Goal: Task Accomplishment & Management: Use online tool/utility

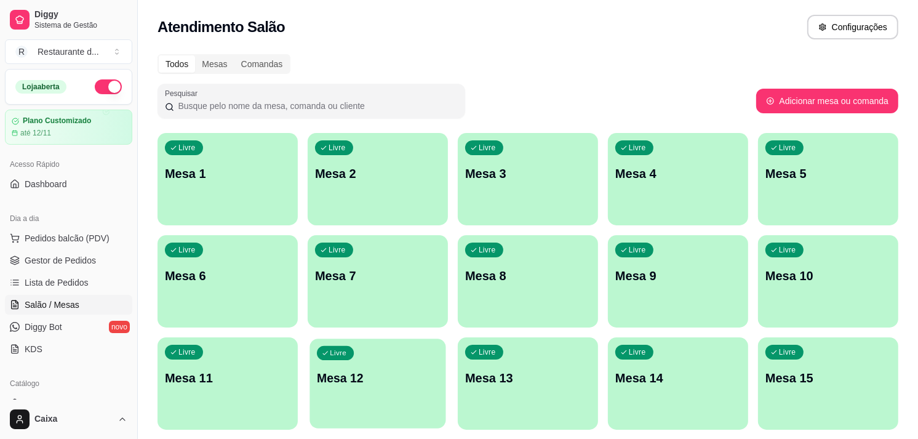
click at [402, 397] on div "Livre Mesa 12" at bounding box center [377, 375] width 136 height 75
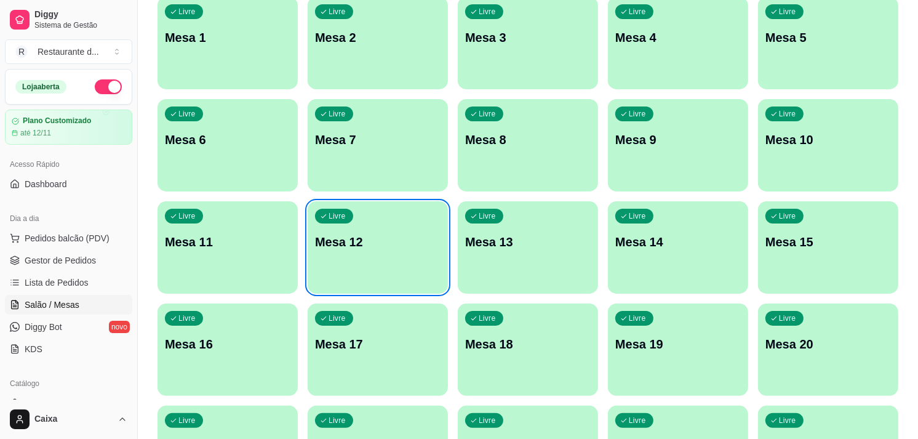
scroll to position [137, 0]
click at [63, 377] on div "Catálogo" at bounding box center [68, 383] width 127 height 20
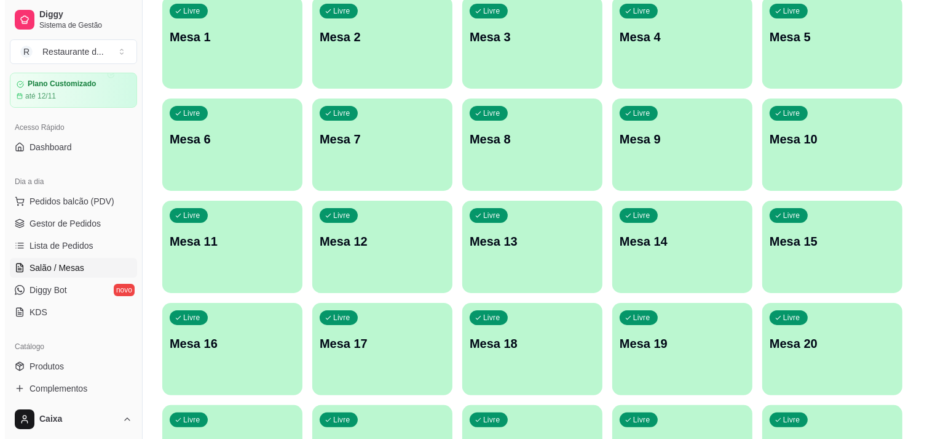
scroll to position [27, 0]
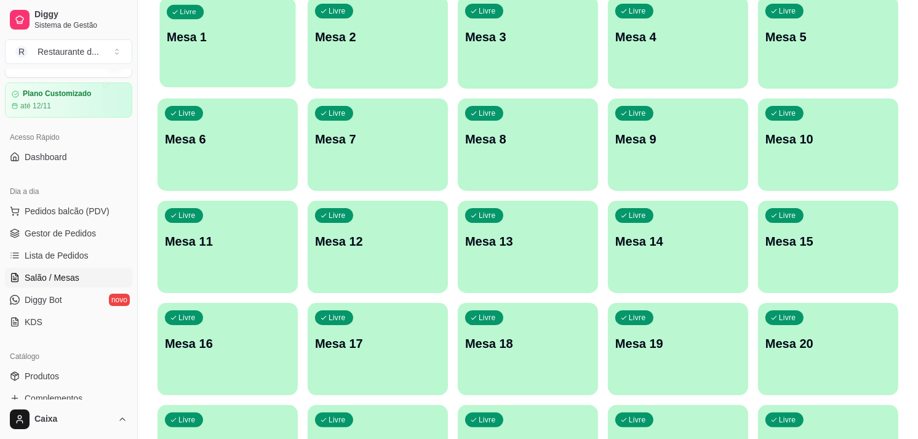
click at [223, 57] on div "Livre Mesa 1" at bounding box center [227, 35] width 136 height 75
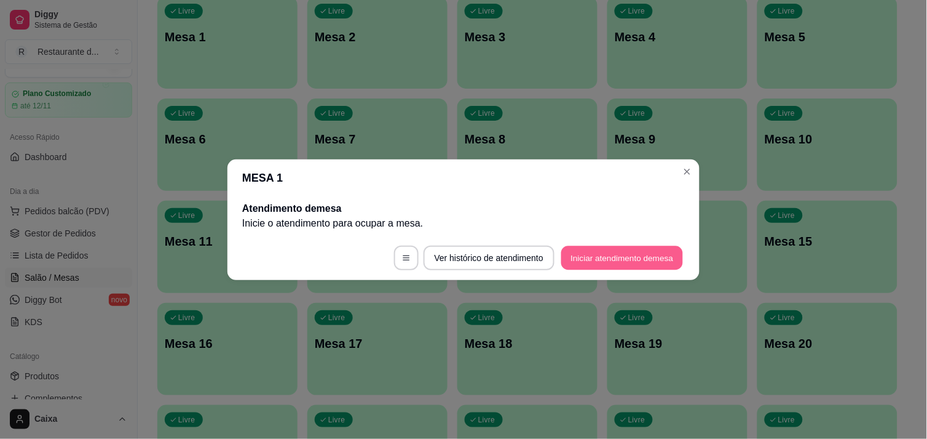
click at [640, 265] on button "Iniciar atendimento de mesa" at bounding box center [623, 257] width 122 height 24
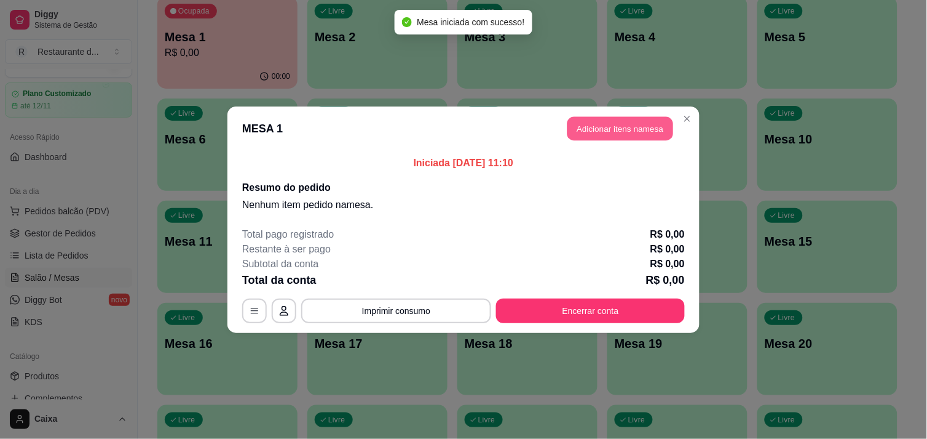
click at [631, 125] on button "Adicionar itens na mesa" at bounding box center [621, 128] width 106 height 24
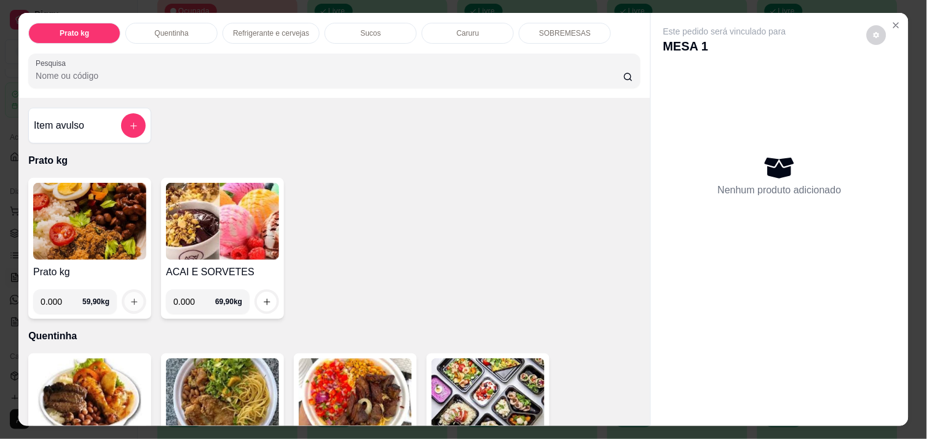
click at [130, 298] on icon "increase-product-quantity" at bounding box center [134, 301] width 9 height 9
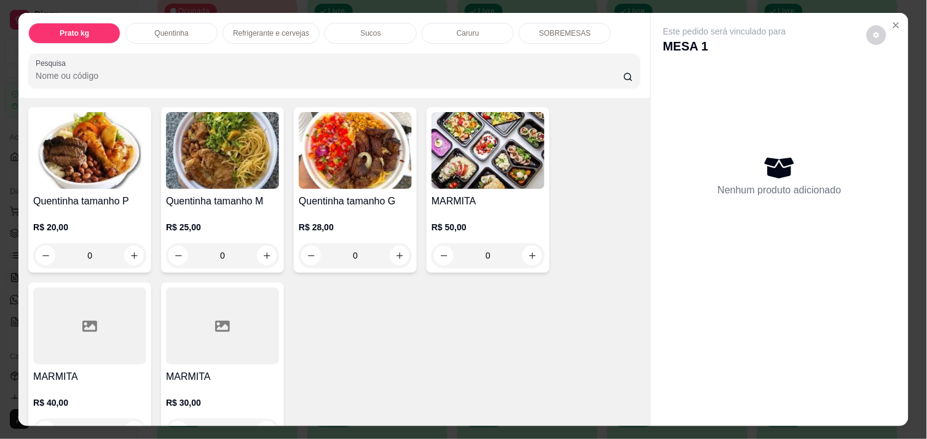
scroll to position [273, 0]
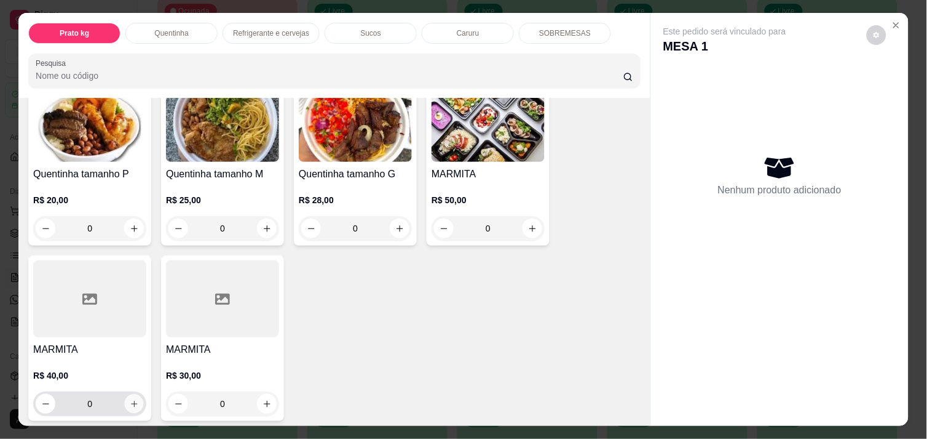
click at [132, 399] on icon "increase-product-quantity" at bounding box center [134, 403] width 9 height 9
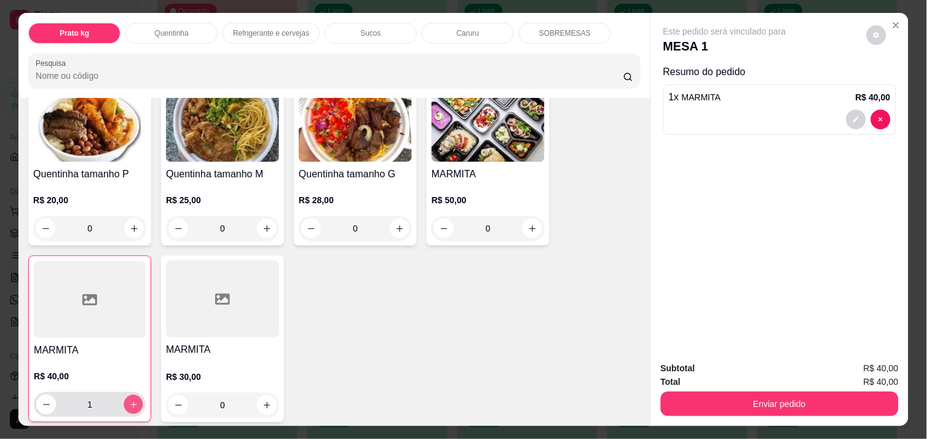
click at [132, 395] on button "increase-product-quantity" at bounding box center [133, 404] width 19 height 19
type input "2"
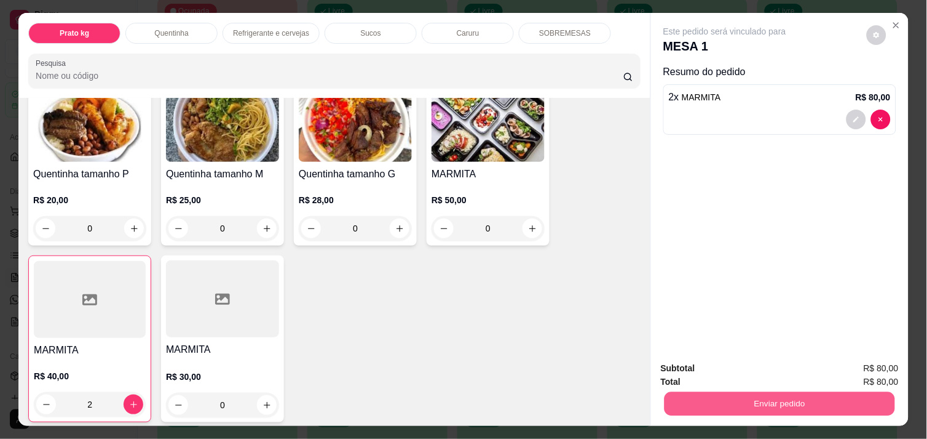
click at [732, 391] on button "Enviar pedido" at bounding box center [780, 403] width 231 height 24
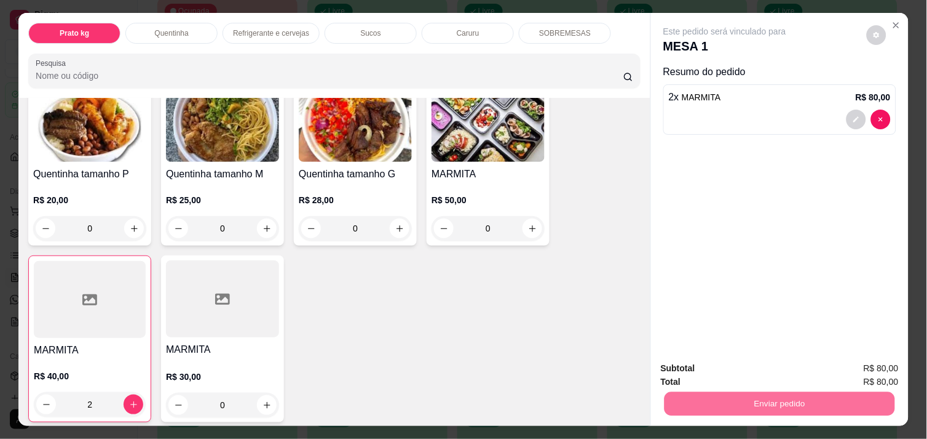
click at [863, 371] on button "Enviar pedido" at bounding box center [866, 368] width 69 height 23
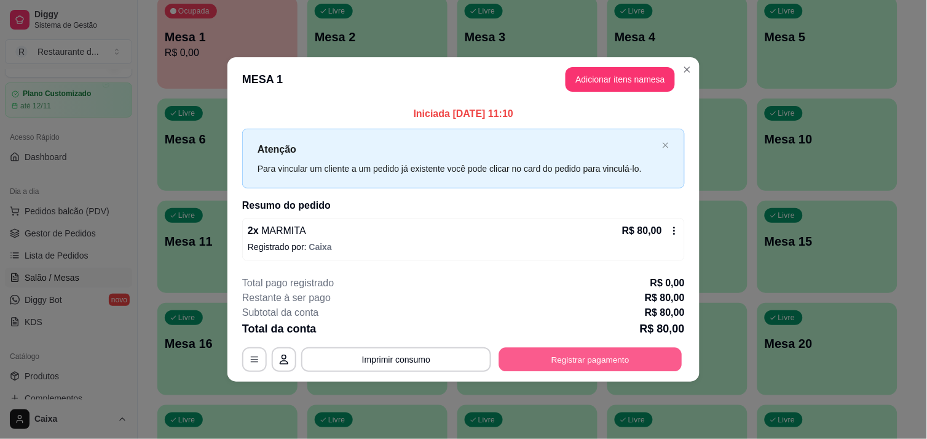
click at [597, 362] on button "Registrar pagamento" at bounding box center [590, 359] width 183 height 24
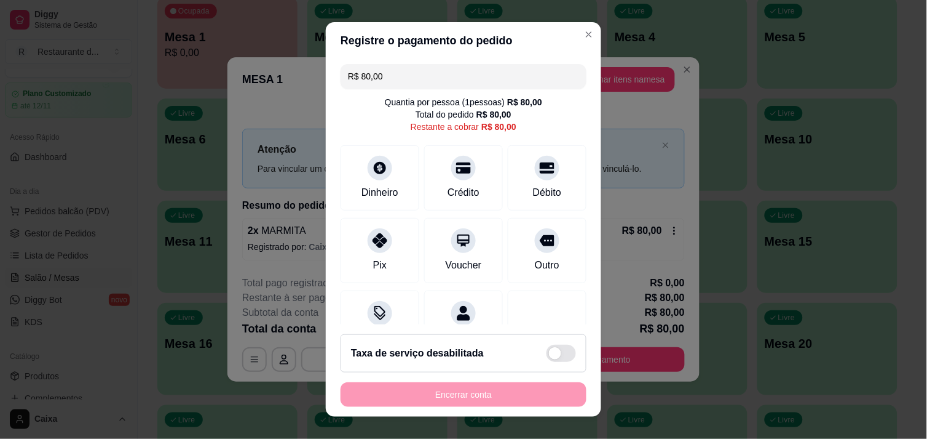
click at [391, 82] on input "R$ 80,00" at bounding box center [463, 76] width 231 height 25
click at [421, 82] on input "R$ 0,00" at bounding box center [463, 76] width 231 height 25
click at [399, 82] on input "R$ 0,00" at bounding box center [463, 76] width 231 height 25
click at [439, 88] on input "R$ 4,07" at bounding box center [463, 76] width 231 height 25
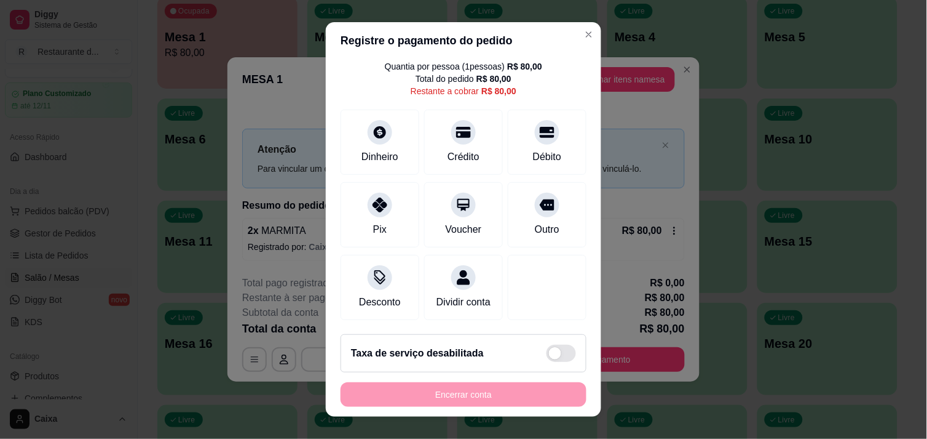
scroll to position [11, 0]
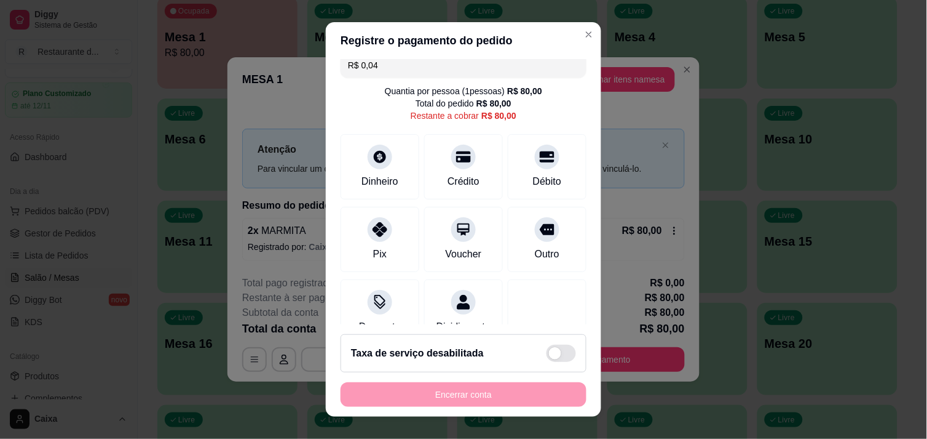
click at [439, 88] on div "Quantia por pessoa ( 1 pessoas) R$ 80,00" at bounding box center [463, 91] width 157 height 12
click at [423, 76] on input "R$ 0,04" at bounding box center [463, 65] width 231 height 25
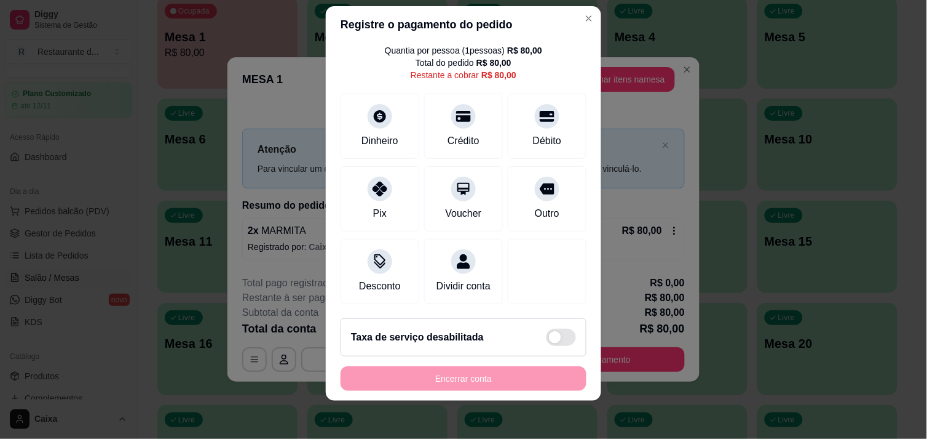
scroll to position [17, 0]
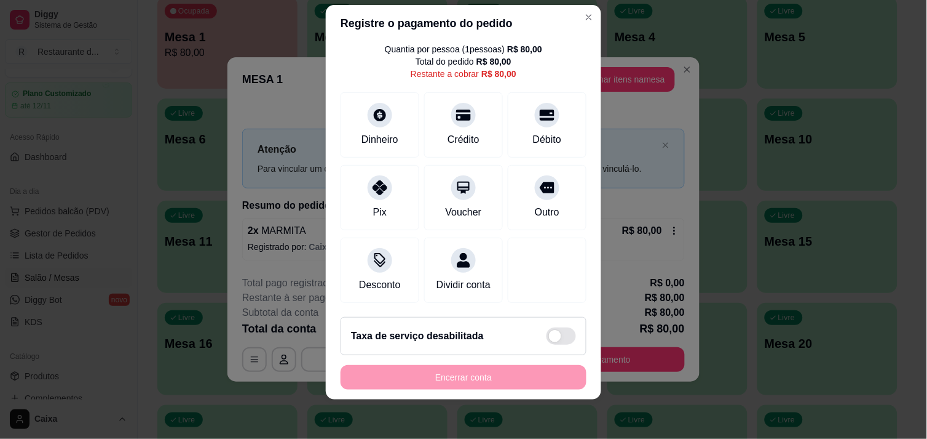
click at [424, 92] on div "Crédito" at bounding box center [463, 124] width 79 height 65
click at [391, 74] on div "R$ 0,04 Quantia por pessoa ( 1 pessoas) R$ 80,00 Total do pedido R$ 80,00 Resta…" at bounding box center [464, 175] width 276 height 266
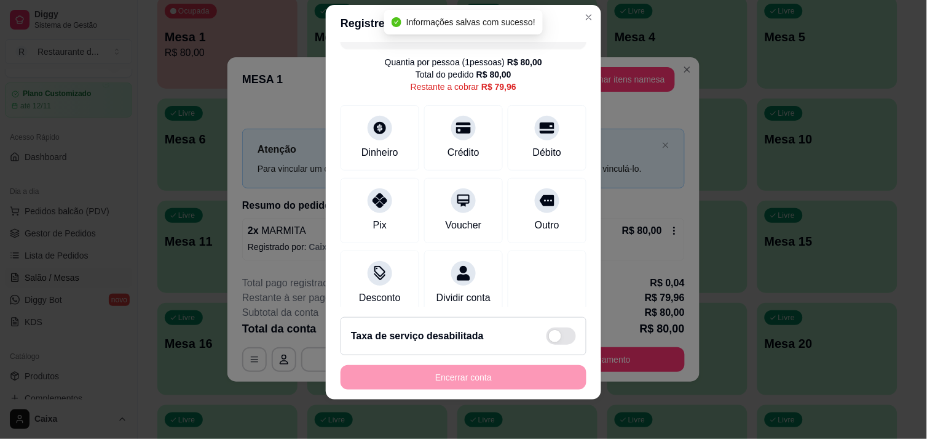
scroll to position [0, 0]
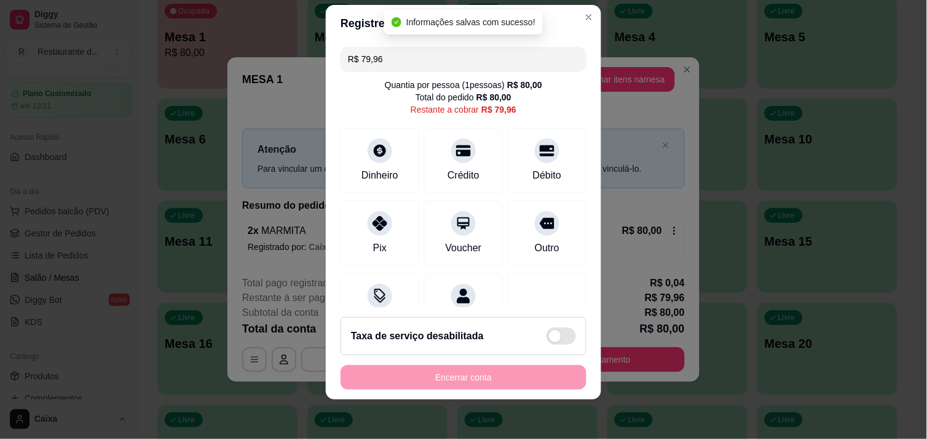
click at [496, 68] on input "R$ 79,96" at bounding box center [463, 59] width 231 height 25
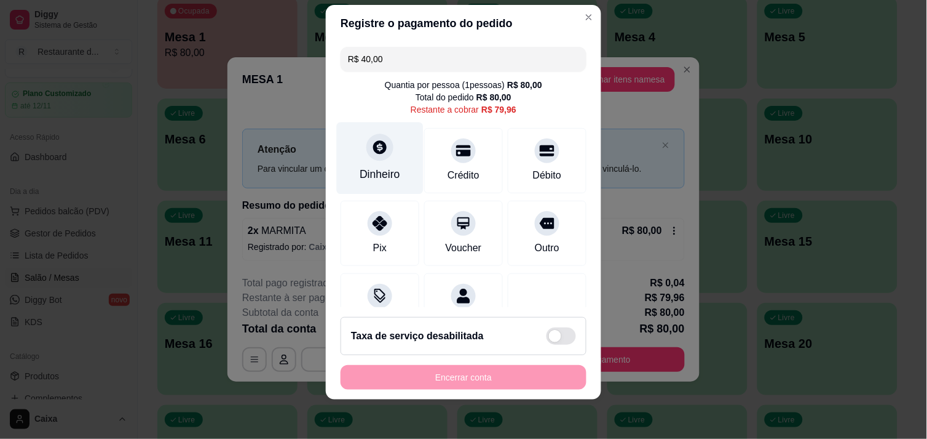
click at [376, 181] on div "Dinheiro" at bounding box center [380, 174] width 41 height 16
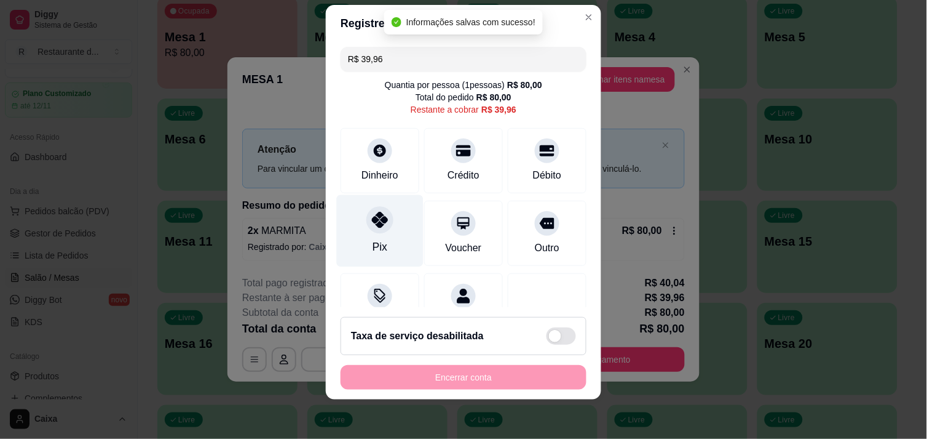
click at [358, 223] on div "Pix" at bounding box center [380, 230] width 87 height 72
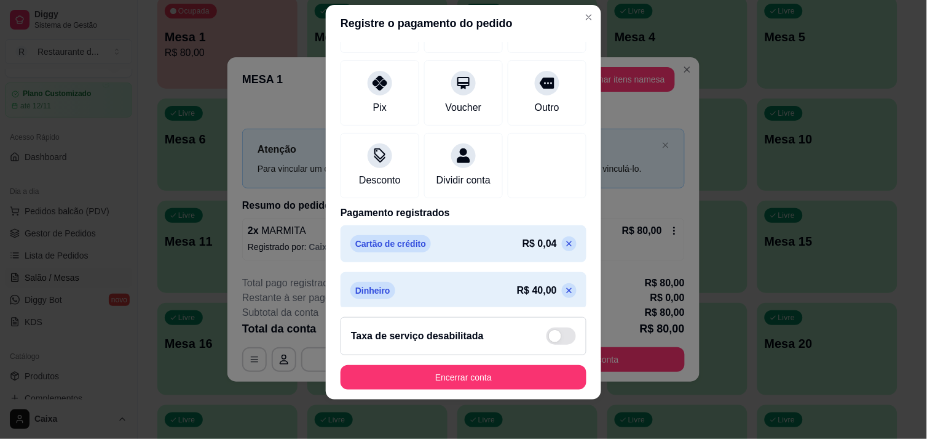
scroll to position [195, 0]
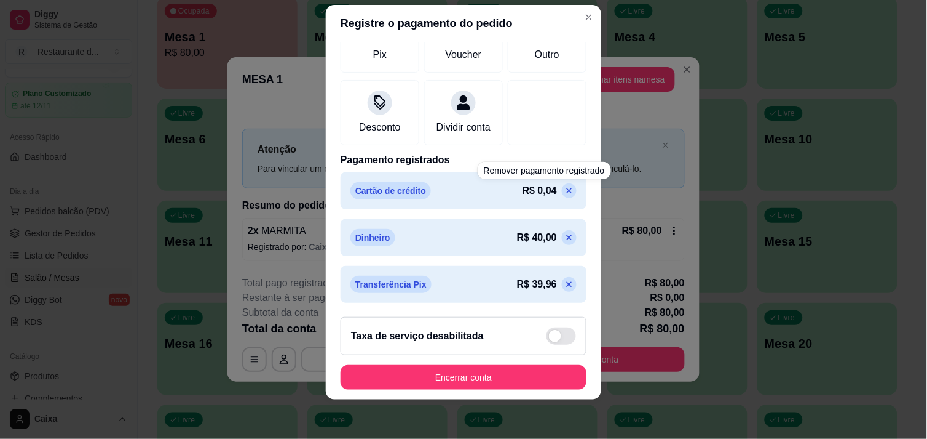
click at [562, 189] on p at bounding box center [569, 190] width 15 height 15
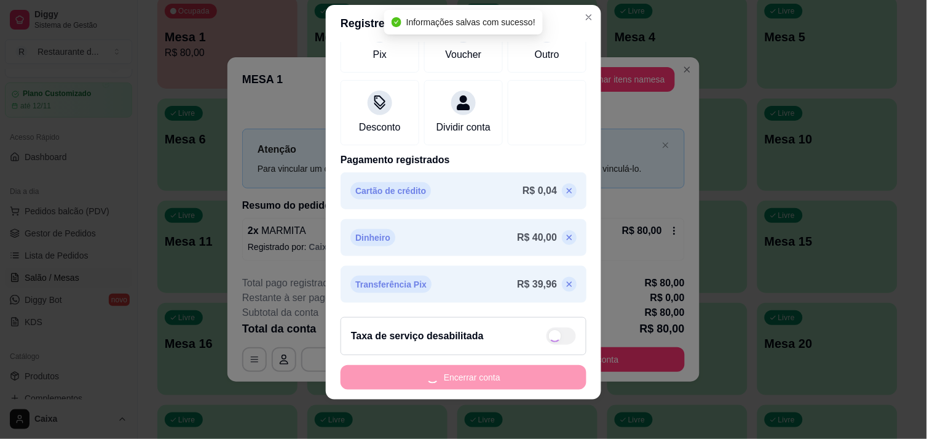
scroll to position [161, 0]
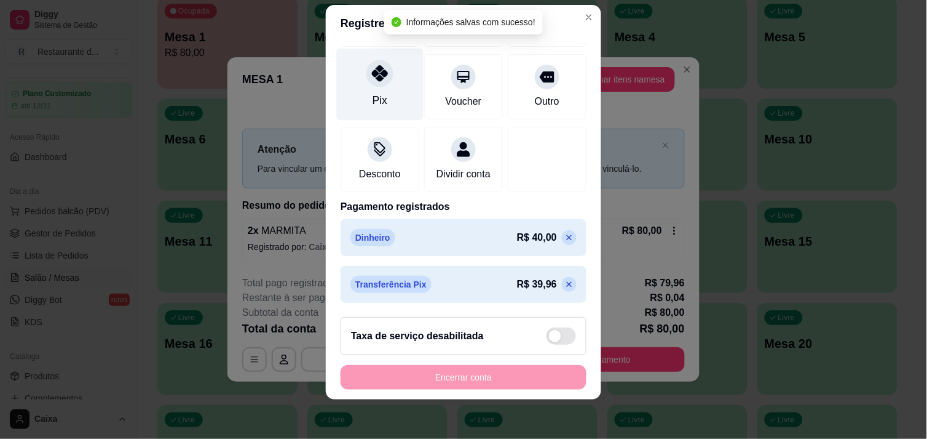
click at [389, 74] on div "Pix" at bounding box center [380, 84] width 87 height 72
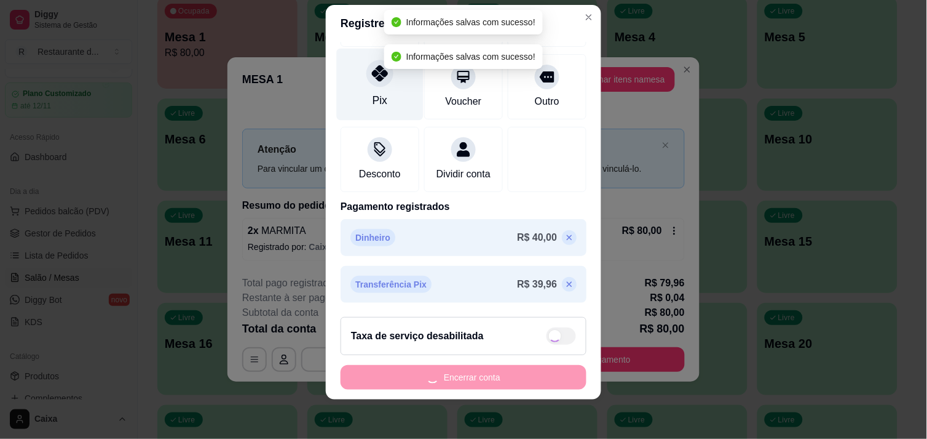
type input "R$ 0,00"
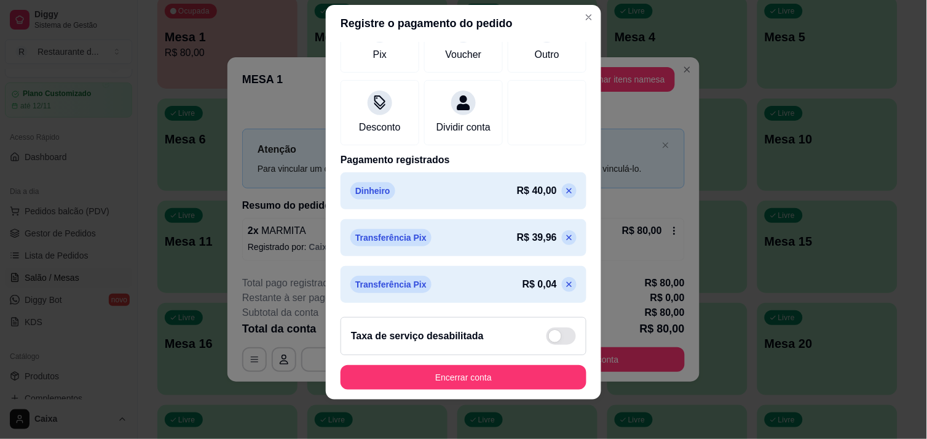
scroll to position [195, 0]
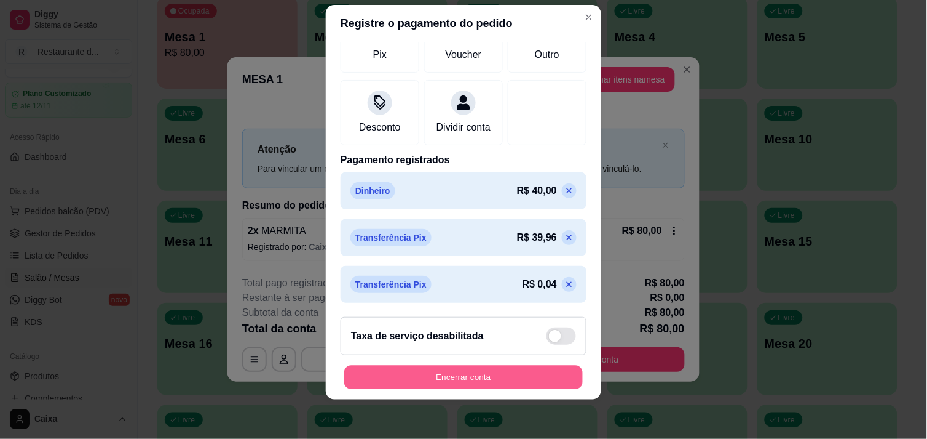
click at [498, 382] on button "Encerrar conta" at bounding box center [463, 377] width 239 height 24
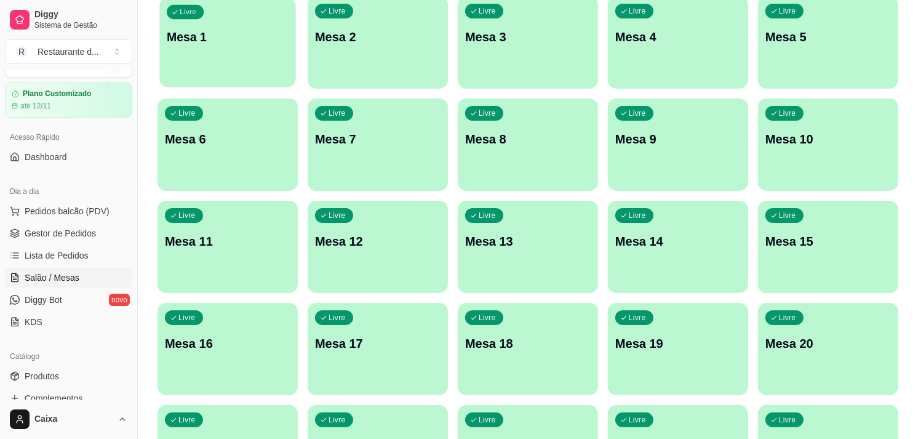
click at [199, 56] on div "Livre Mesa 1" at bounding box center [227, 35] width 136 height 75
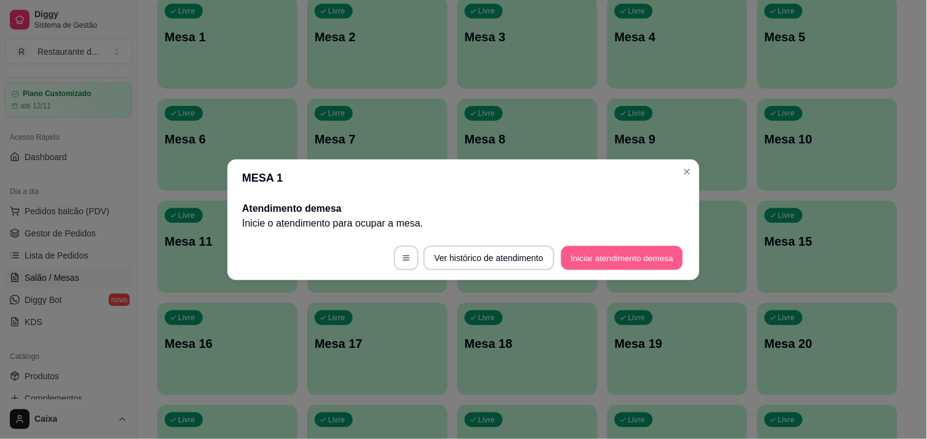
click at [605, 260] on button "Iniciar atendimento de mesa" at bounding box center [623, 257] width 122 height 24
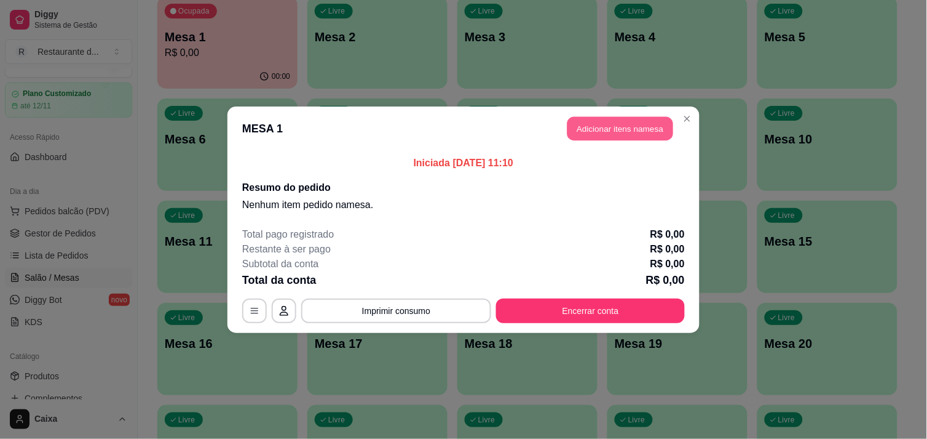
click at [611, 128] on button "Adicionar itens na mesa" at bounding box center [621, 128] width 106 height 24
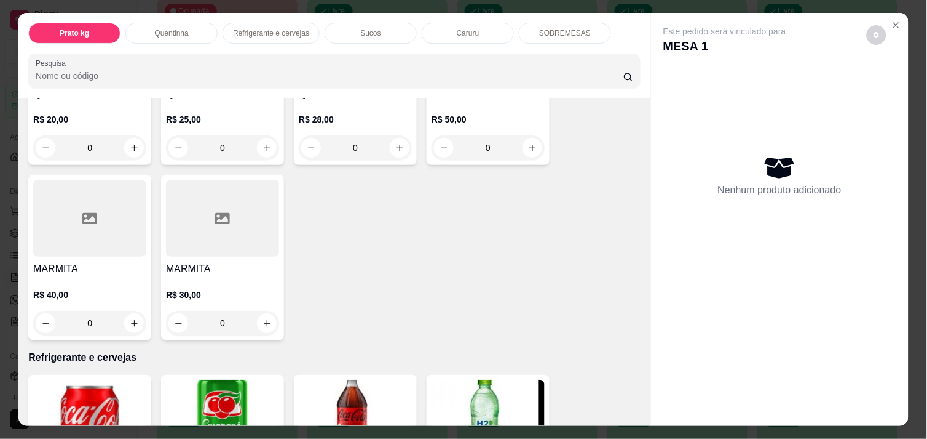
scroll to position [355, 0]
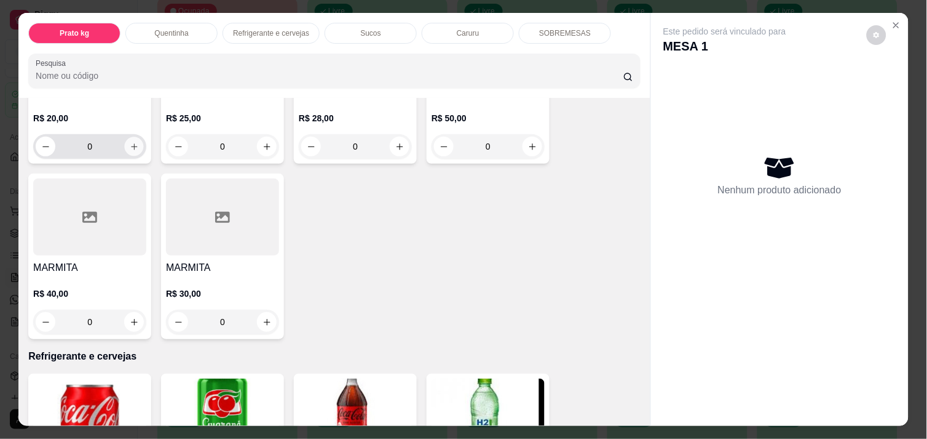
click at [133, 140] on button "increase-product-quantity" at bounding box center [134, 146] width 19 height 19
type input "1"
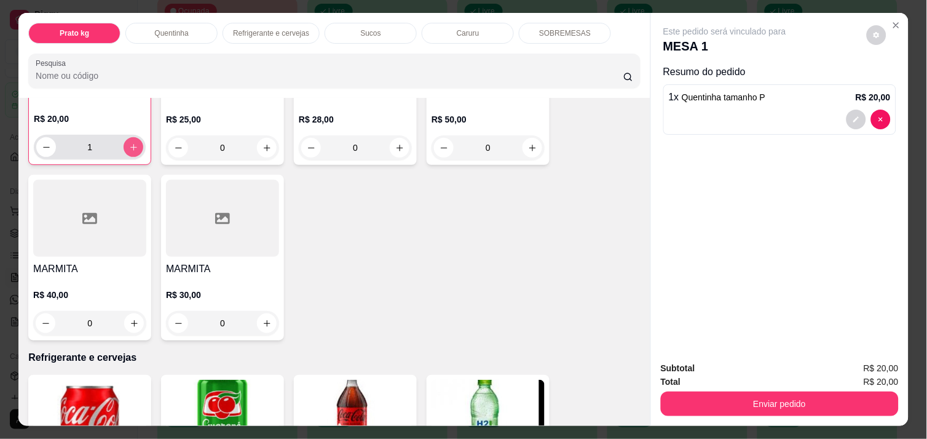
scroll to position [355, 0]
click at [128, 313] on button "increase-product-quantity" at bounding box center [134, 322] width 19 height 19
type input "1"
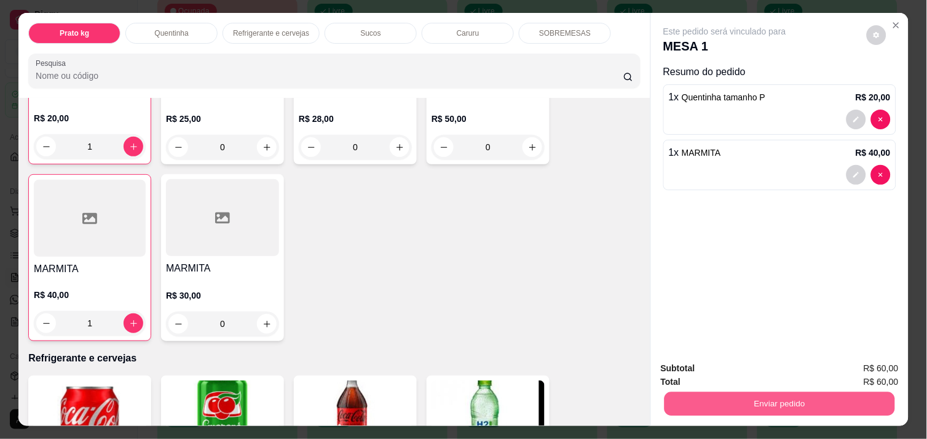
click at [760, 398] on button "Enviar pedido" at bounding box center [780, 403] width 231 height 24
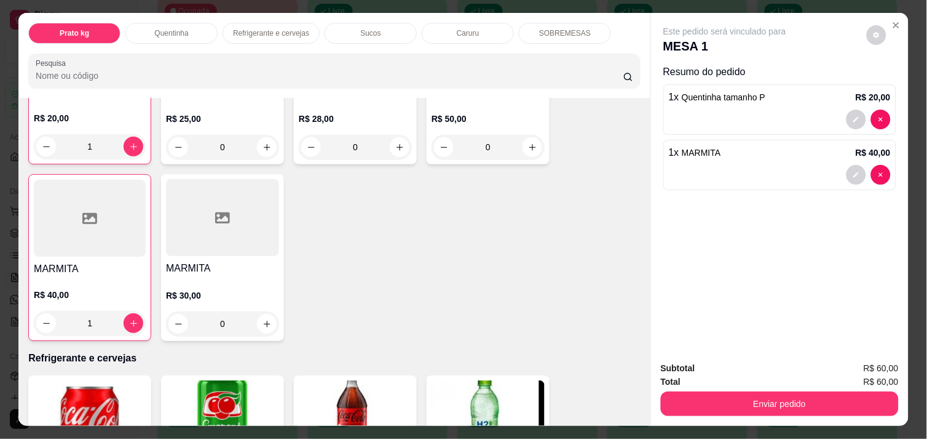
click at [761, 370] on div "Subtotal R$ 60,00 Total R$ 60,00 Enviar pedido" at bounding box center [780, 388] width 238 height 55
click at [764, 375] on div "Total R$ 60,00" at bounding box center [780, 382] width 238 height 14
drag, startPoint x: 752, startPoint y: 251, endPoint x: 648, endPoint y: 311, distance: 120.4
click at [717, 302] on html "Diggy Sistema de Gestão R Restaurante d ... Loja aberta Plano Customizado até 1…" at bounding box center [463, 82] width 927 height 439
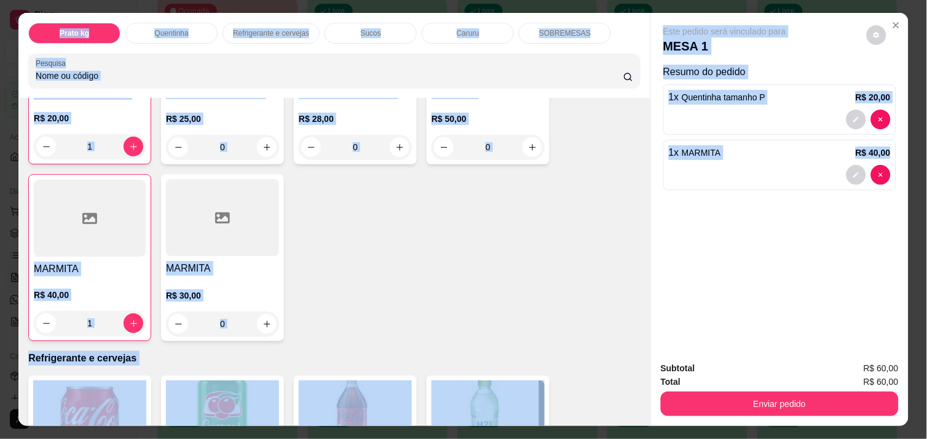
drag, startPoint x: 659, startPoint y: 335, endPoint x: 635, endPoint y: 325, distance: 25.6
click at [658, 335] on div "Este pedido será vinculado para MESA 1 Resumo do pedido 1 x Quentinha tamanho P…" at bounding box center [780, 182] width 258 height 338
click at [518, 279] on div "Quentinha tamanho P R$ 20,00 1 Quentinha tamanho M R$ 25,00 0 Quentinha tamanho…" at bounding box center [334, 169] width 613 height 343
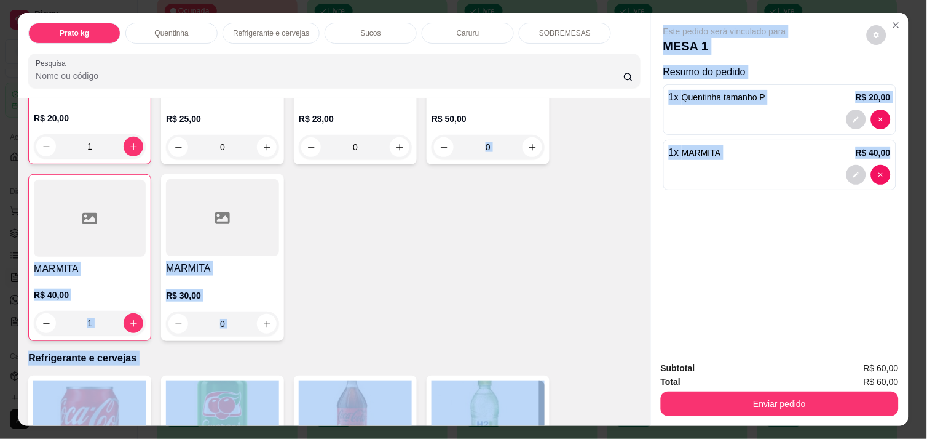
drag, startPoint x: 524, startPoint y: 272, endPoint x: 520, endPoint y: 323, distance: 51.2
click at [523, 316] on div "Quentinha tamanho P R$ 20,00 1 Quentinha tamanho M R$ 25,00 0 Quentinha tamanho…" at bounding box center [334, 169] width 613 height 343
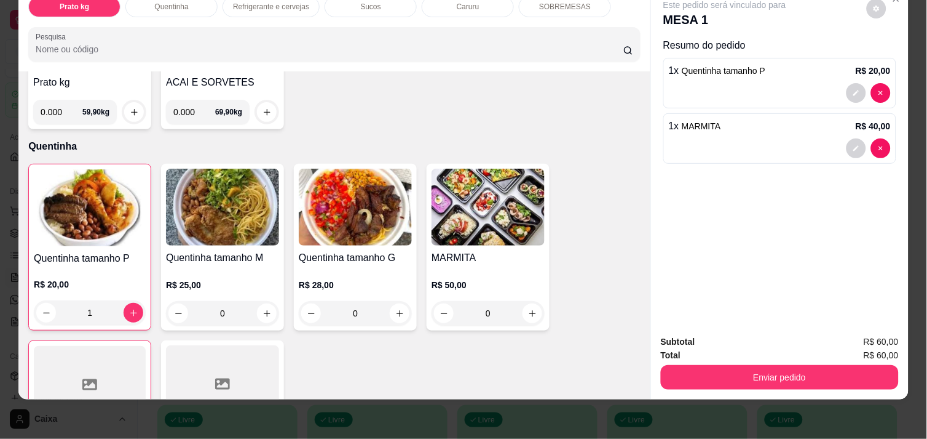
scroll to position [151, 0]
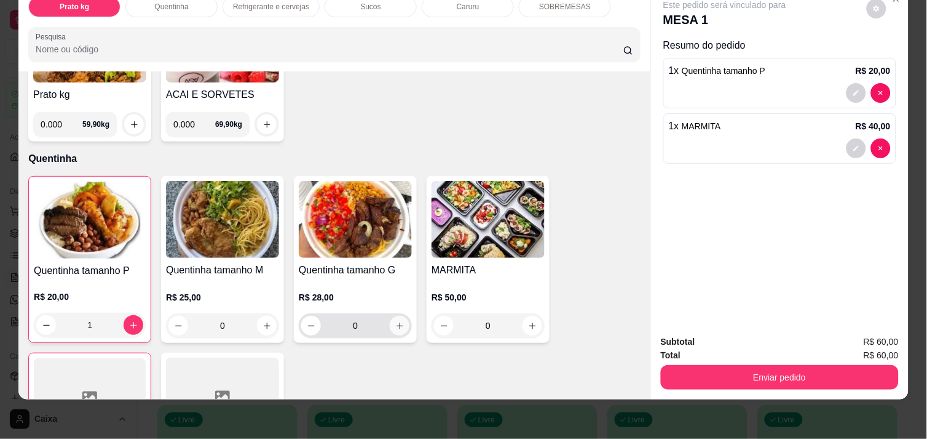
click at [396, 321] on icon "increase-product-quantity" at bounding box center [399, 325] width 9 height 9
type input "1"
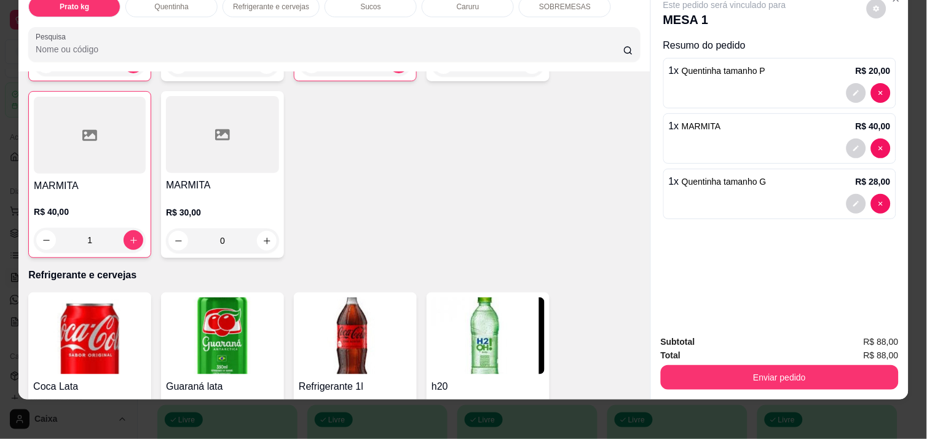
scroll to position [424, 0]
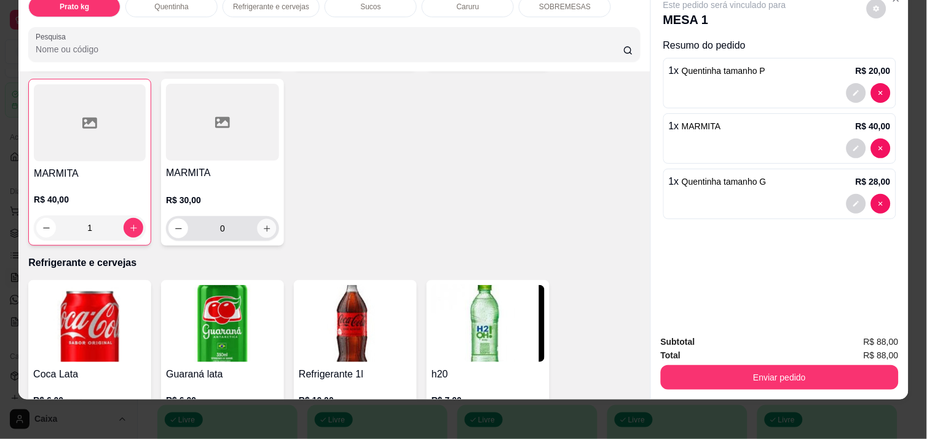
click at [265, 224] on icon "increase-product-quantity" at bounding box center [267, 228] width 9 height 9
type input "1"
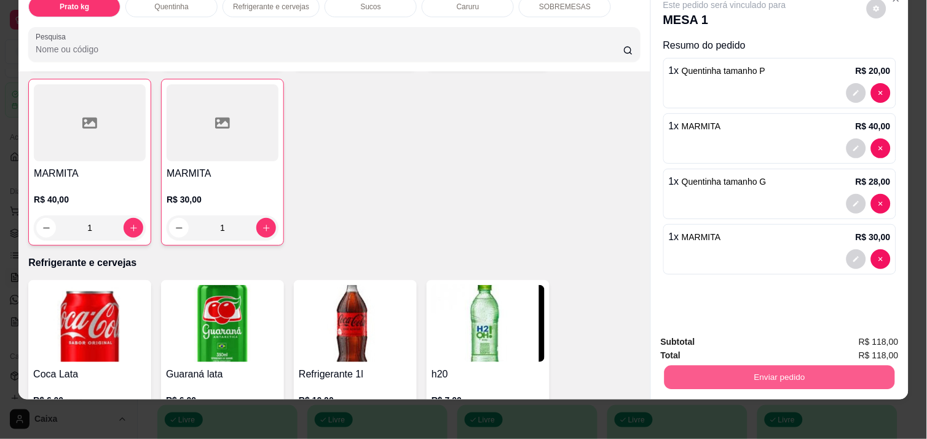
click at [720, 365] on button "Enviar pedido" at bounding box center [780, 377] width 231 height 24
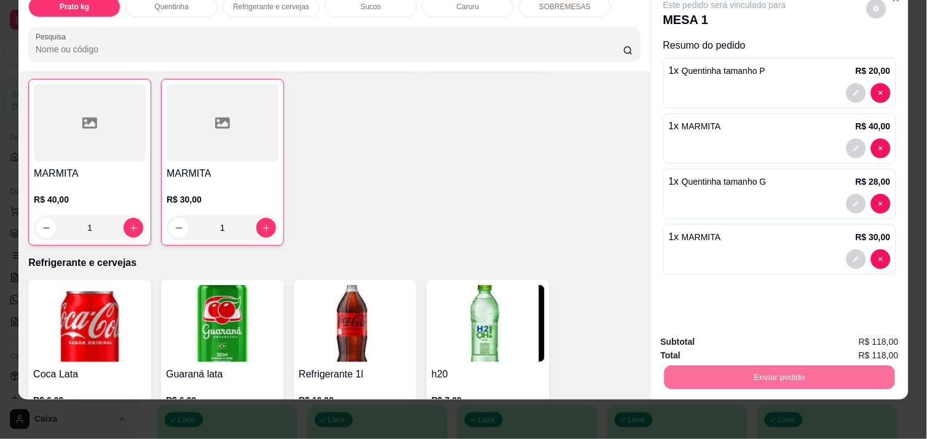
click at [874, 334] on button "Enviar pedido" at bounding box center [866, 336] width 69 height 23
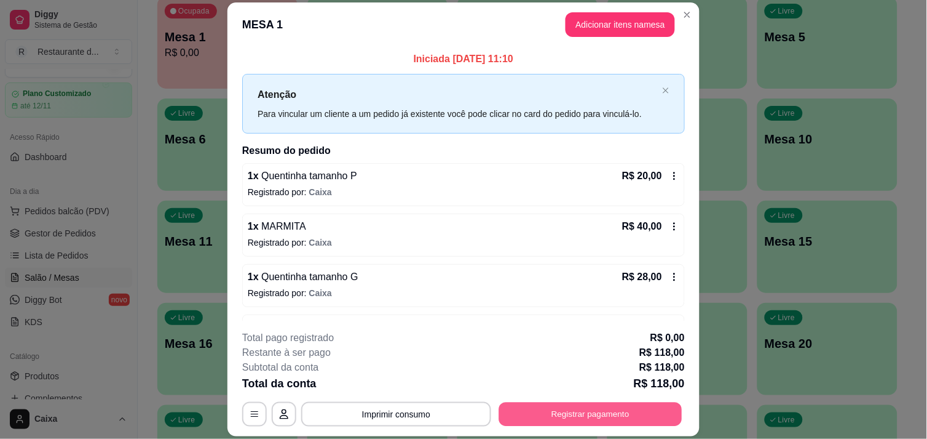
click at [578, 403] on button "Registrar pagamento" at bounding box center [590, 414] width 183 height 24
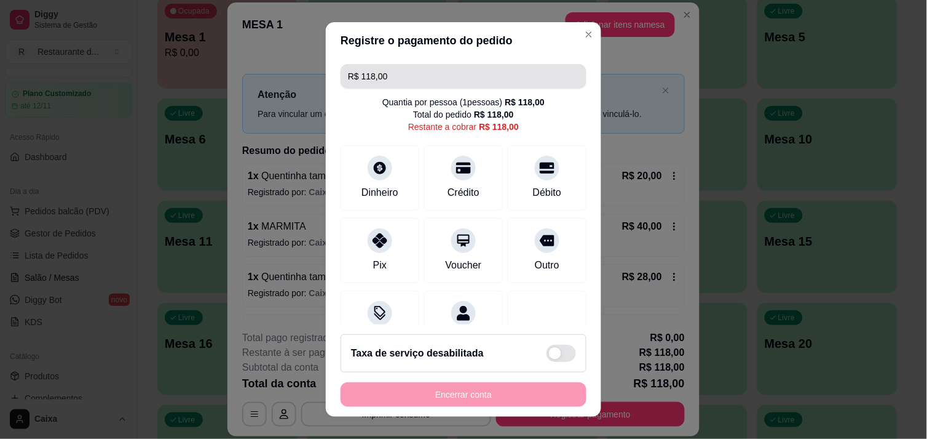
click at [412, 78] on input "R$ 118,00" at bounding box center [463, 76] width 231 height 25
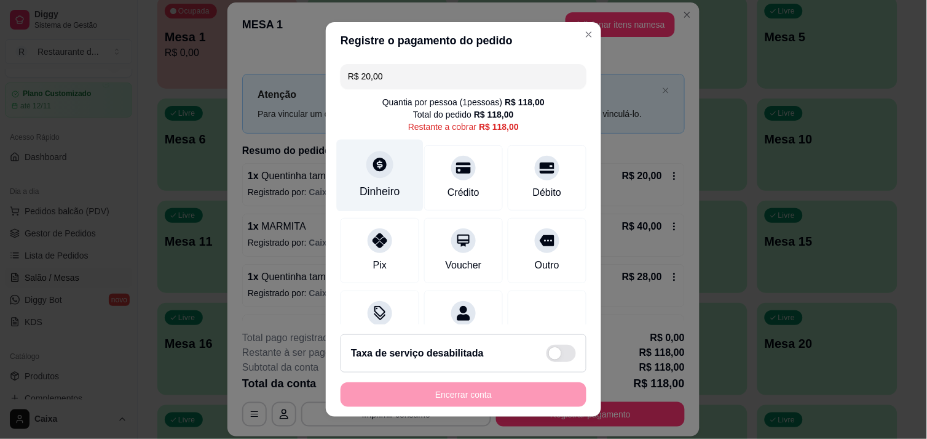
click at [385, 186] on div "Dinheiro" at bounding box center [380, 191] width 41 height 16
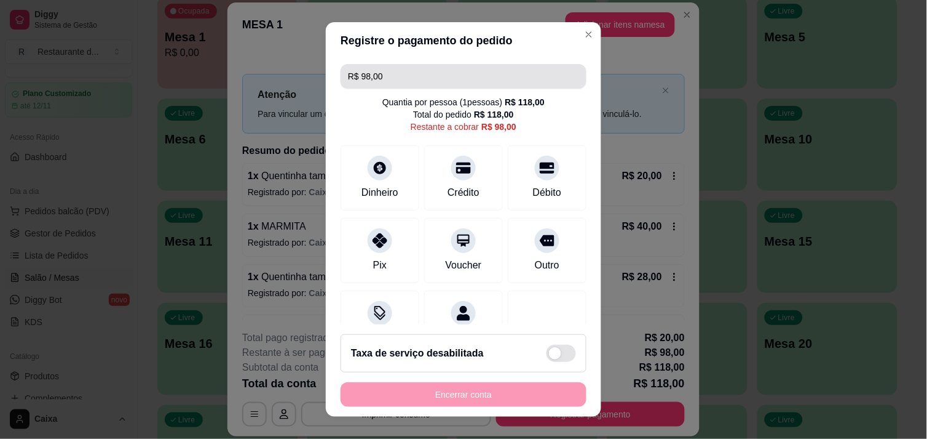
click at [389, 74] on input "R$ 98,00" at bounding box center [463, 76] width 231 height 25
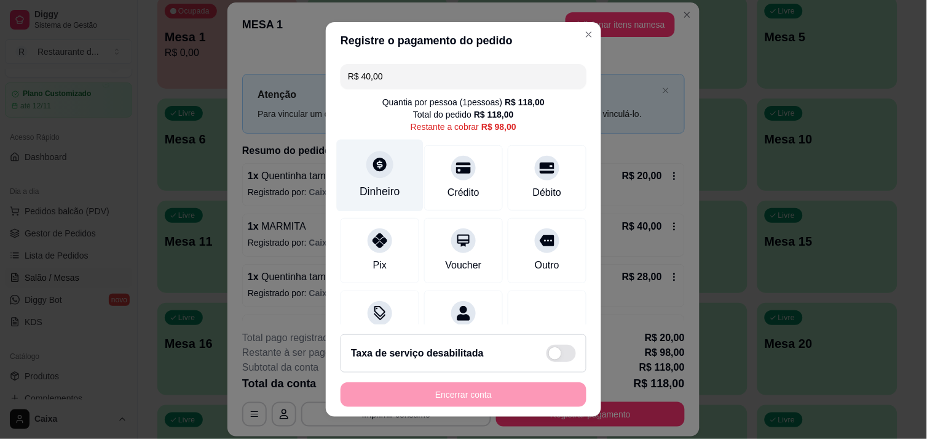
click at [388, 179] on div "Dinheiro" at bounding box center [380, 175] width 87 height 72
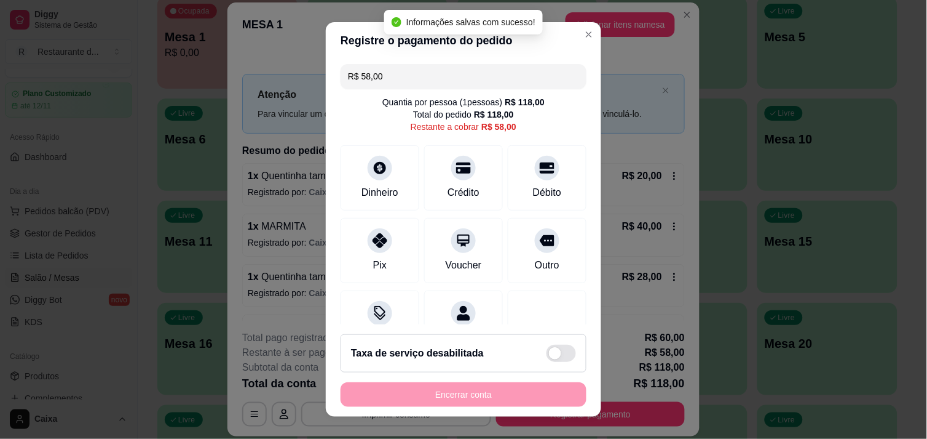
click at [391, 89] on div "R$ 58,00 Quantia por pessoa ( 1 pessoas) R$ 118,00 Total do pedido R$ 118,00 Re…" at bounding box center [464, 192] width 276 height 266
click at [391, 85] on input "R$ 58,00" at bounding box center [463, 76] width 231 height 25
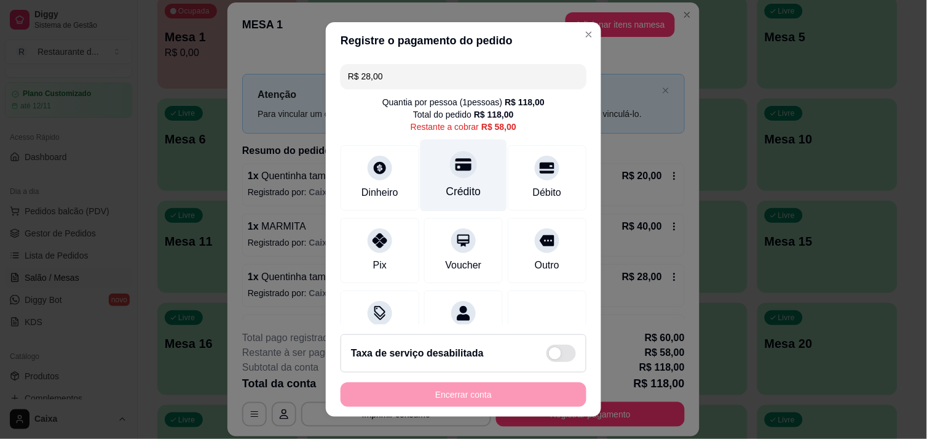
click at [459, 191] on div "Crédito" at bounding box center [464, 191] width 35 height 16
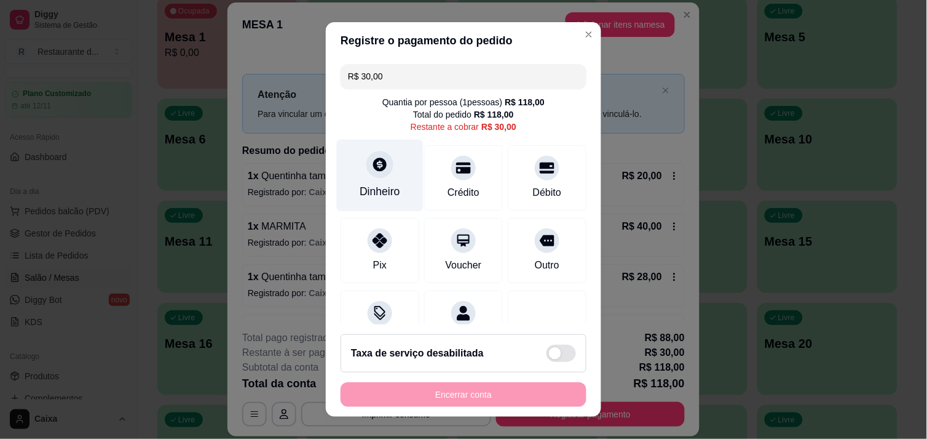
click at [394, 167] on div "Dinheiro" at bounding box center [380, 175] width 87 height 72
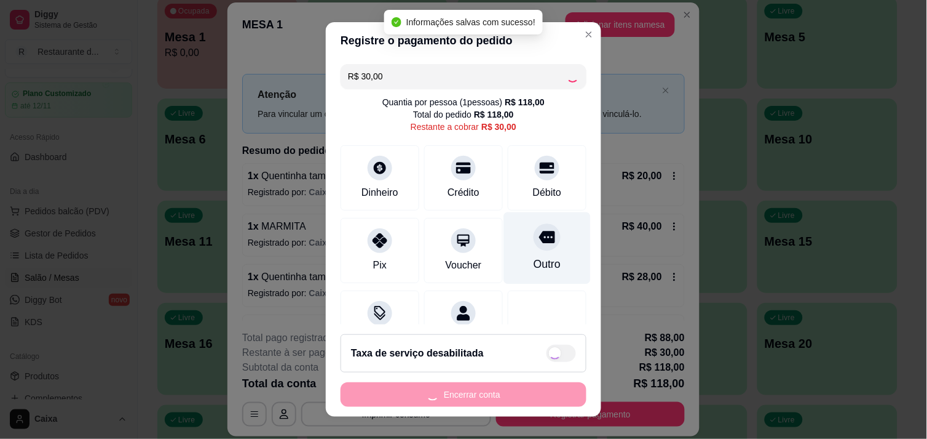
type input "R$ 0,00"
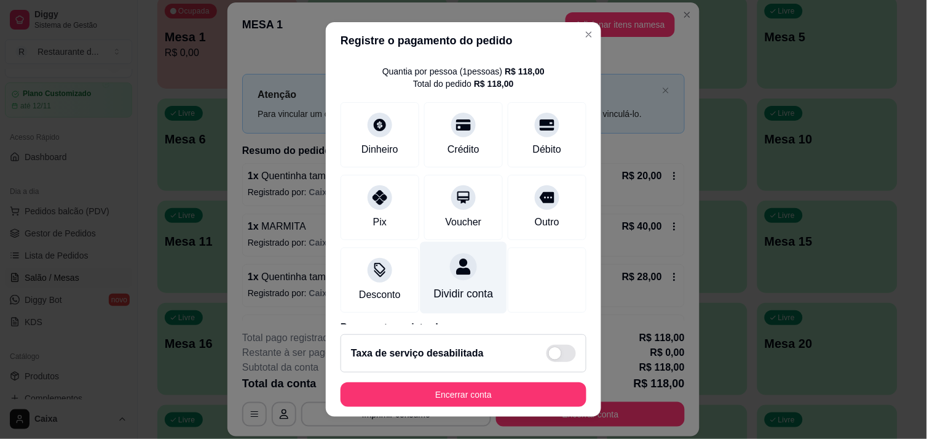
scroll to position [0, 0]
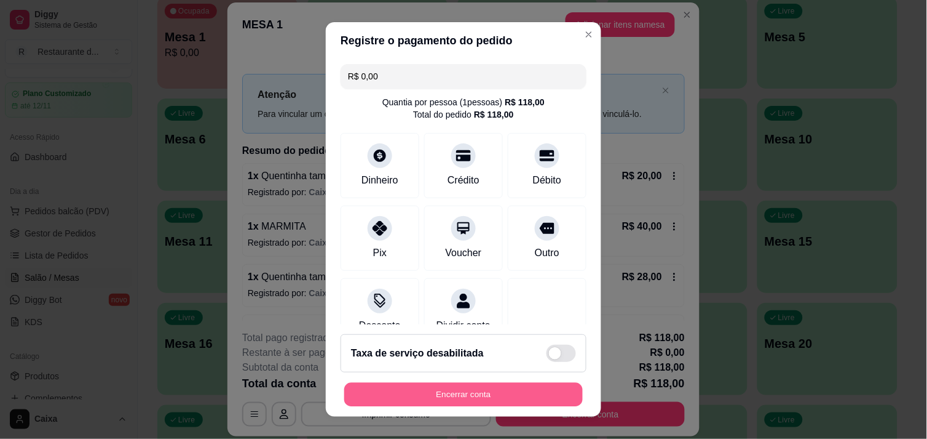
click at [474, 403] on button "Encerrar conta" at bounding box center [463, 395] width 239 height 24
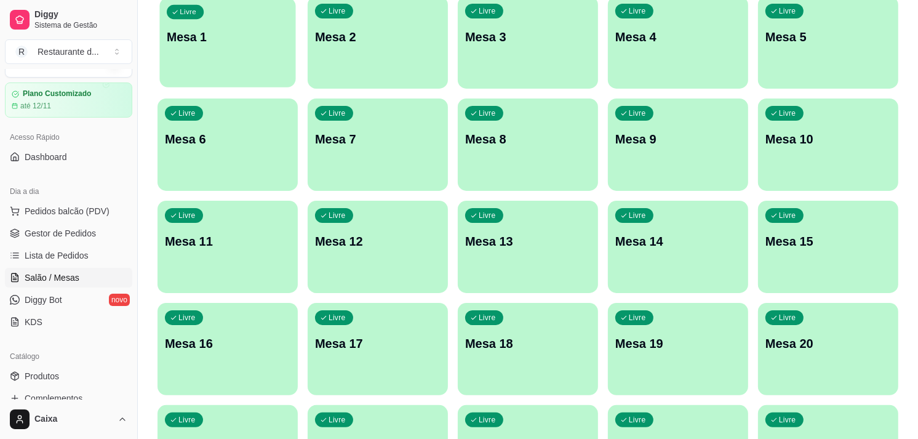
click at [240, 60] on div "Livre Mesa 1" at bounding box center [227, 35] width 136 height 75
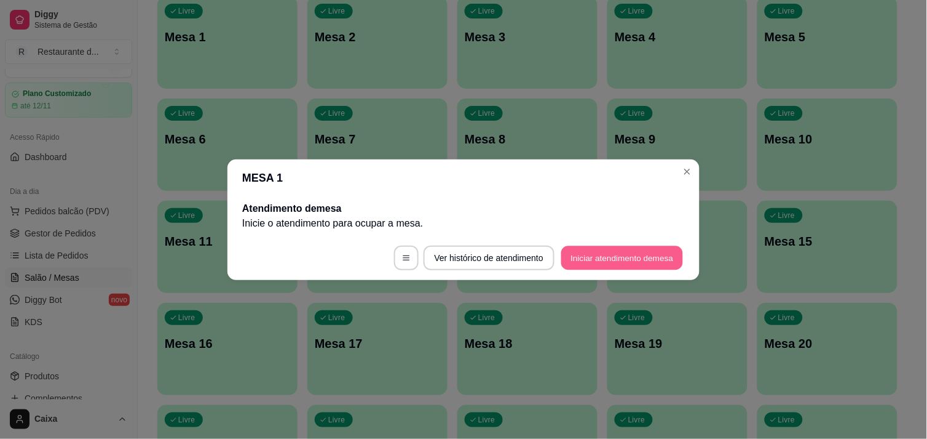
click at [594, 255] on button "Iniciar atendimento de mesa" at bounding box center [623, 257] width 122 height 24
click at [594, 255] on footer "Ver histórico de atendimento Iniciar atendimento de mesa" at bounding box center [464, 258] width 472 height 44
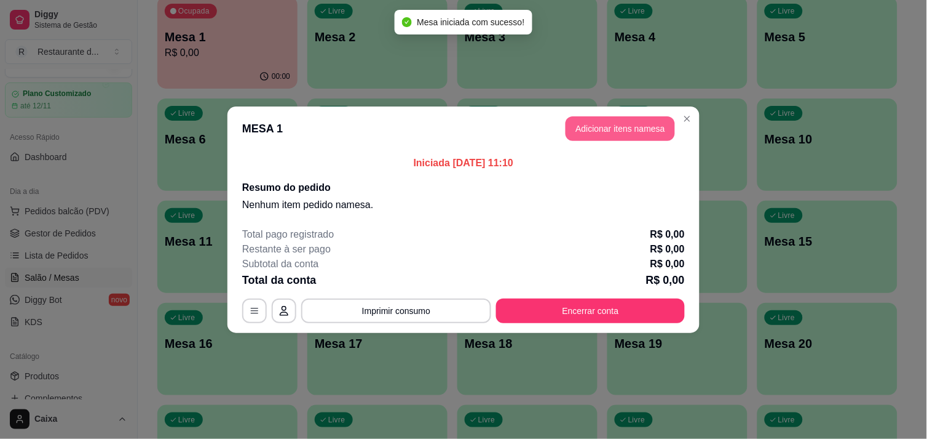
click at [609, 124] on button "Adicionar itens na mesa" at bounding box center [620, 128] width 109 height 25
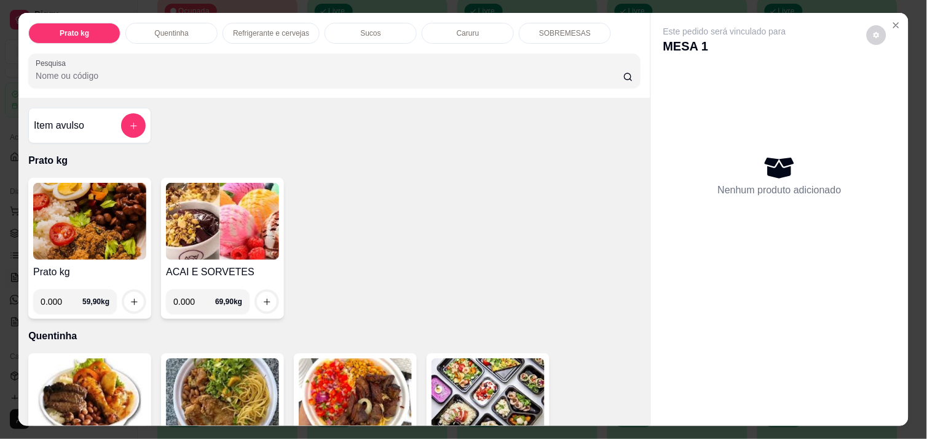
scroll to position [273, 0]
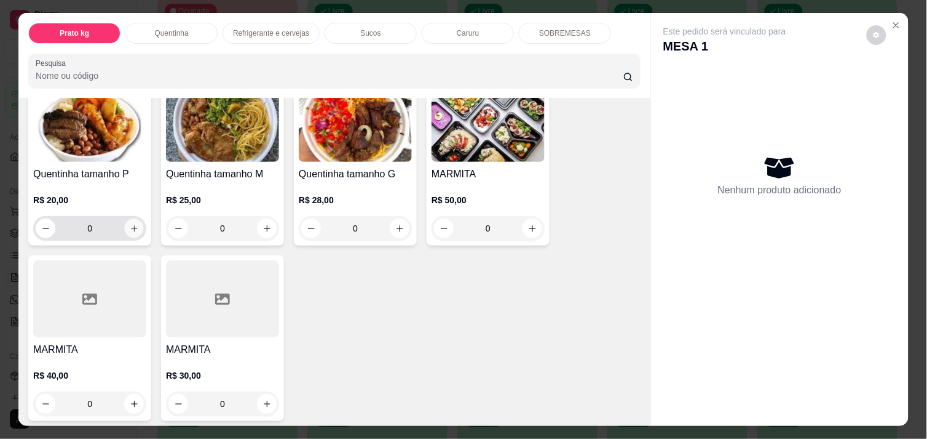
click at [130, 224] on icon "increase-product-quantity" at bounding box center [134, 228] width 9 height 9
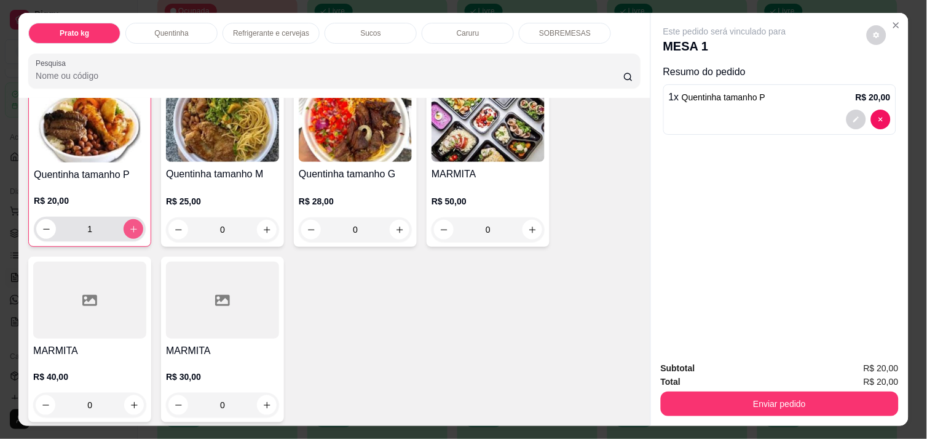
scroll to position [274, 0]
click at [133, 220] on button "increase-product-quantity" at bounding box center [134, 228] width 20 height 20
type input "2"
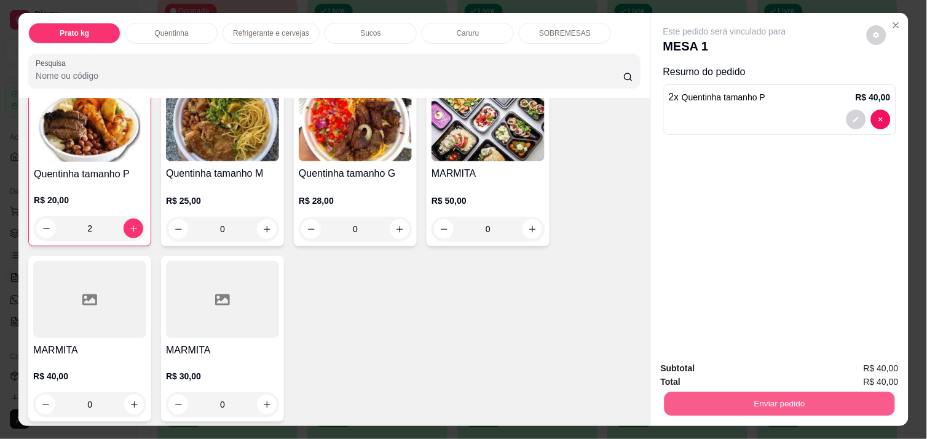
click at [869, 403] on button "Enviar pedido" at bounding box center [780, 403] width 231 height 24
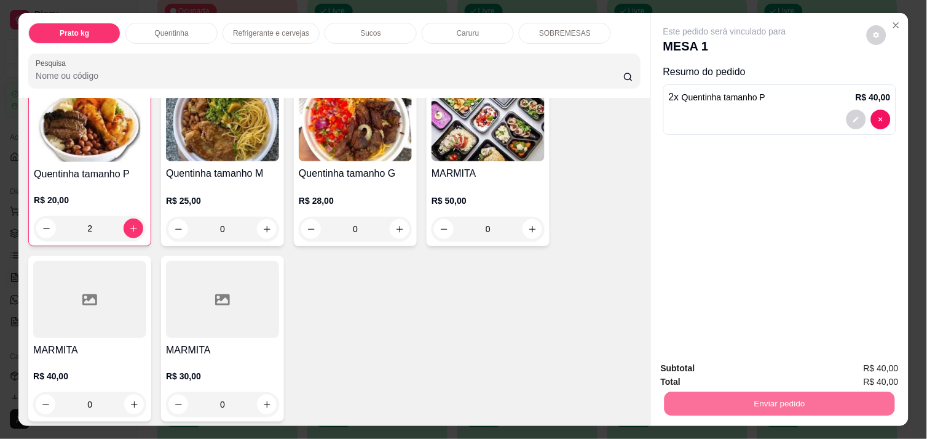
click at [879, 359] on button "Enviar pedido" at bounding box center [866, 368] width 69 height 23
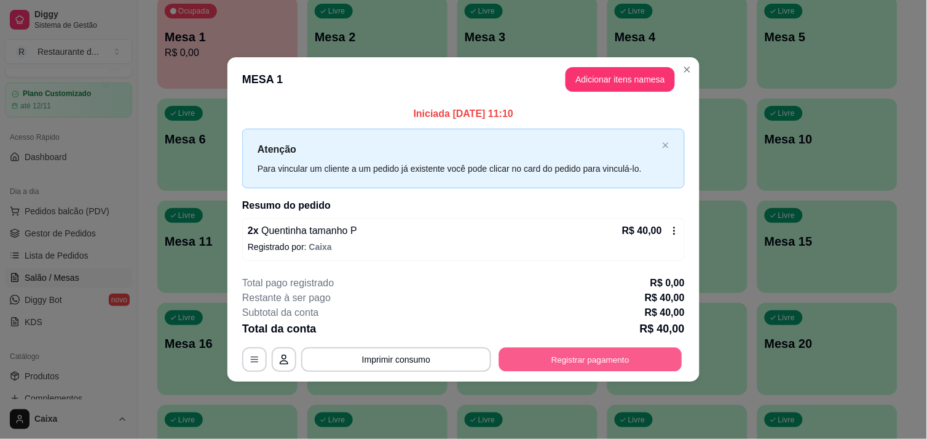
click at [611, 366] on button "Registrar pagamento" at bounding box center [590, 359] width 183 height 24
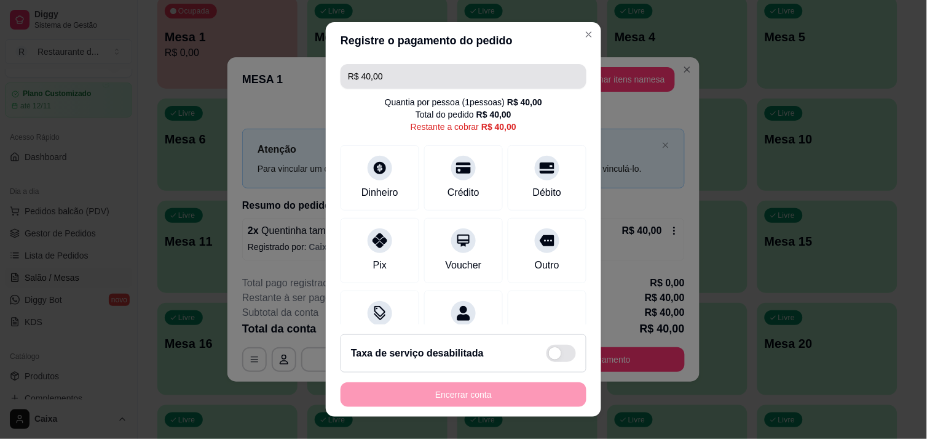
click at [421, 82] on input "R$ 40,00" at bounding box center [463, 76] width 231 height 25
click at [423, 74] on input "R$ 40,00" at bounding box center [463, 76] width 231 height 25
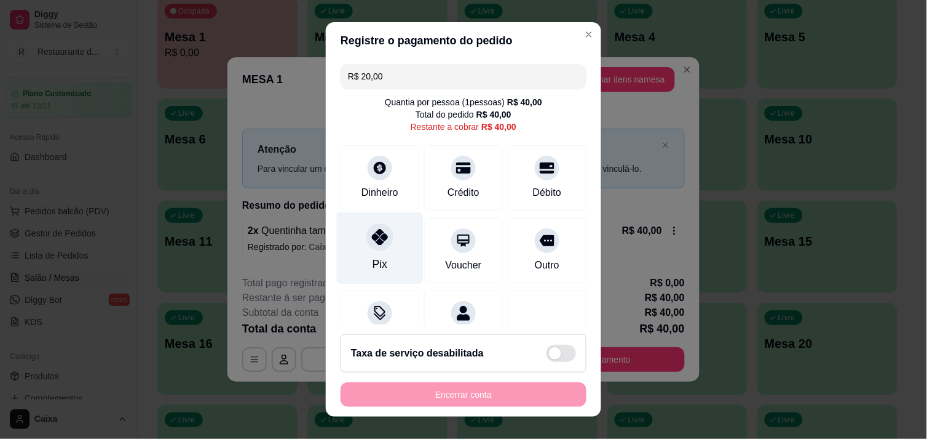
click at [398, 244] on div "Pix" at bounding box center [380, 248] width 87 height 72
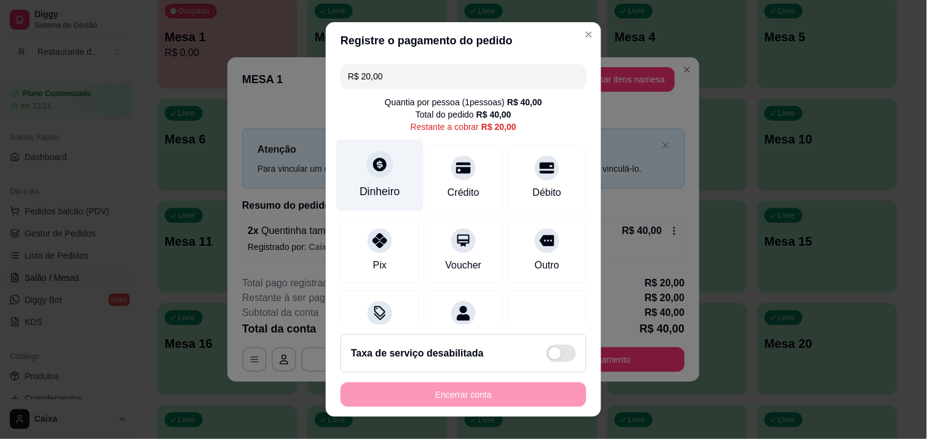
click at [375, 179] on div "Dinheiro" at bounding box center [380, 175] width 87 height 72
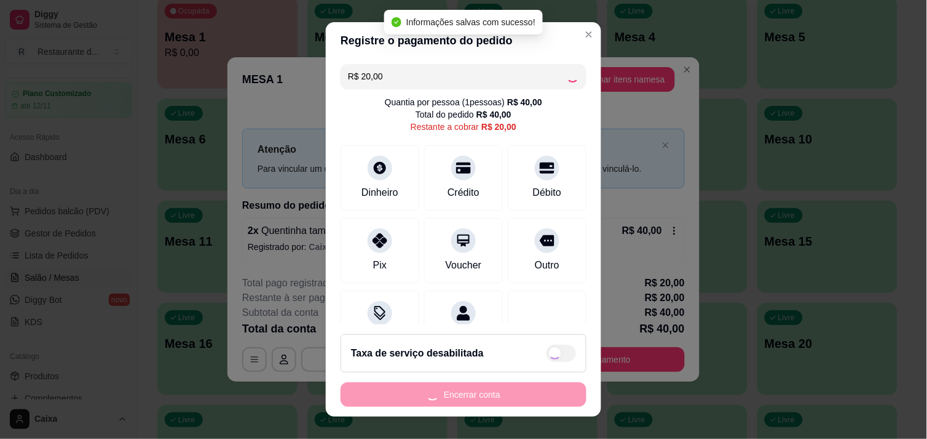
type input "R$ 0,00"
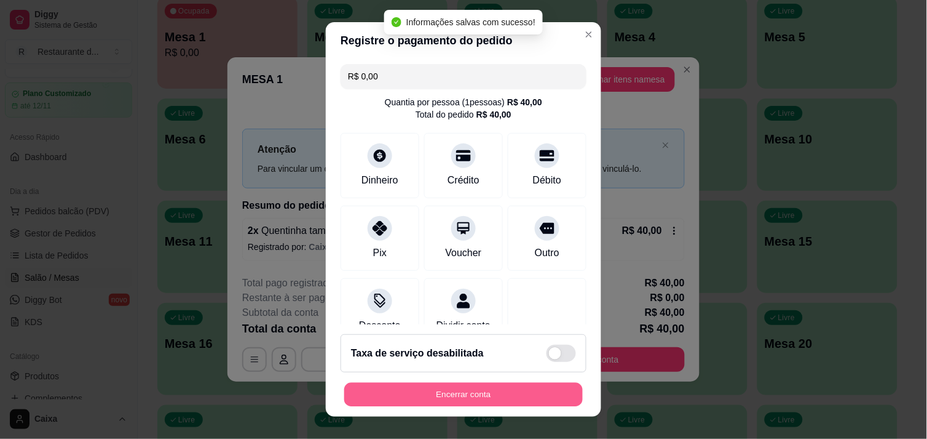
click at [475, 399] on button "Encerrar conta" at bounding box center [463, 395] width 239 height 24
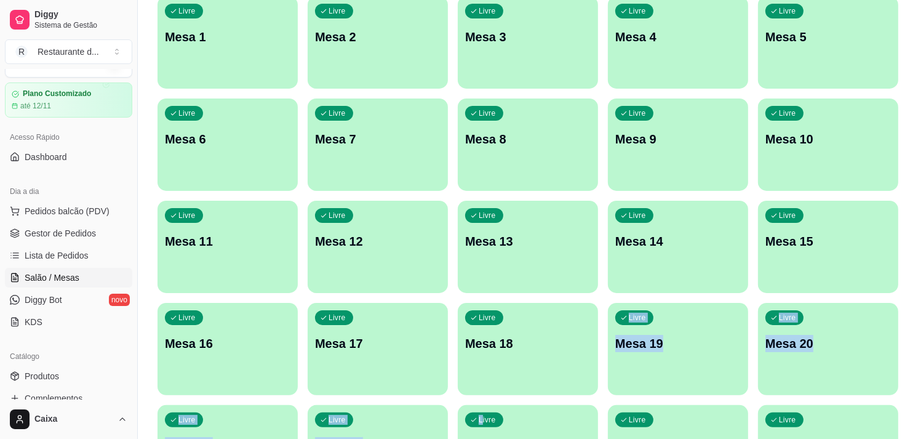
drag, startPoint x: 480, startPoint y: 400, endPoint x: 486, endPoint y: 395, distance: 7.4
click at [486, 395] on div "Livre Mesa 1 Livre Mesa 2 Livre Mesa 3 Livre Mesa 4 Livre Mesa 5 Livre Mesa 6 L…" at bounding box center [527, 399] width 740 height 807
click at [556, 268] on div "Livre Mesa 13" at bounding box center [528, 238] width 140 height 77
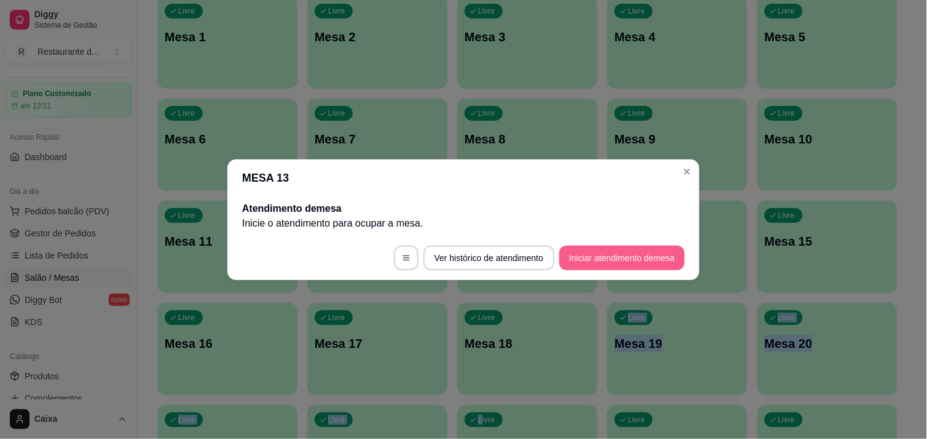
click at [582, 256] on button "Iniciar atendimento de mesa" at bounding box center [622, 257] width 125 height 25
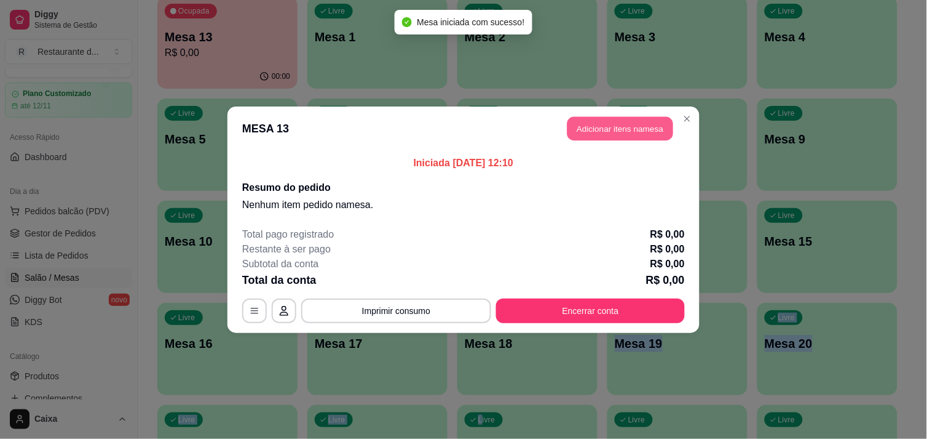
click at [594, 137] on button "Adicionar itens na mesa" at bounding box center [621, 128] width 106 height 24
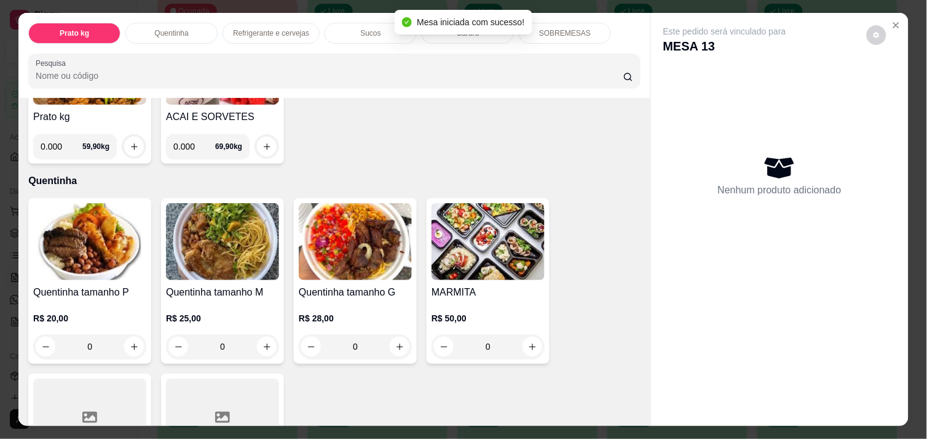
scroll to position [205, 0]
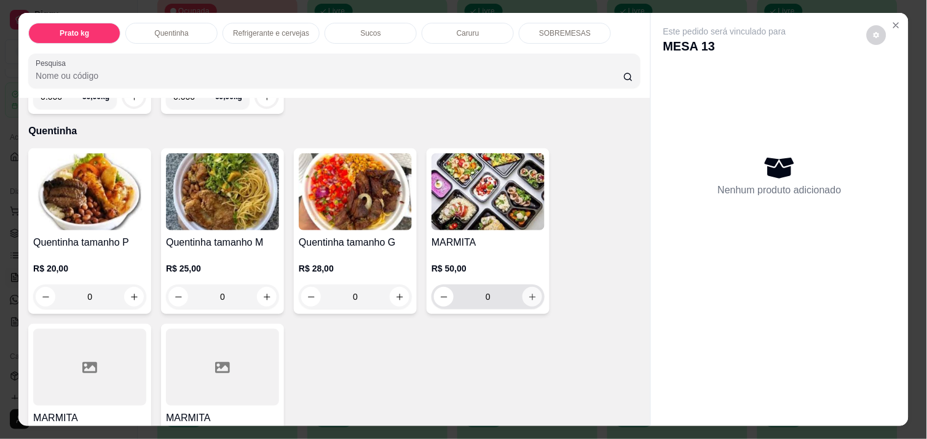
click at [530, 293] on icon "increase-product-quantity" at bounding box center [533, 296] width 7 height 7
type input "1"
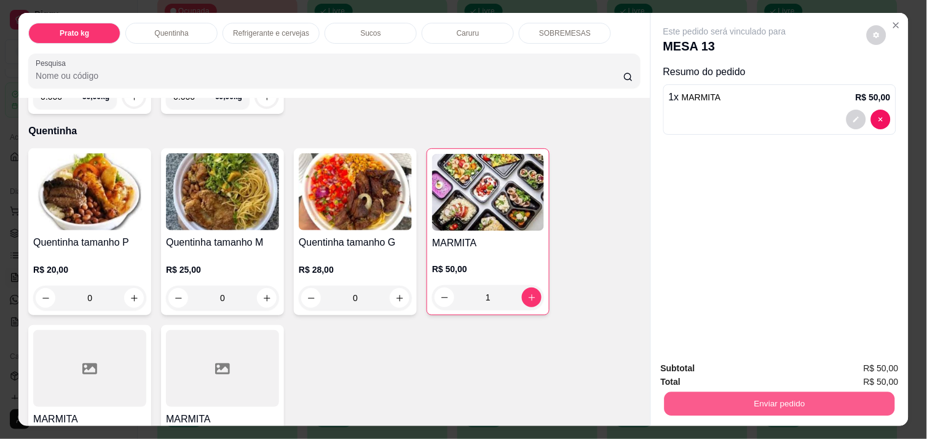
click at [744, 403] on button "Enviar pedido" at bounding box center [780, 403] width 231 height 24
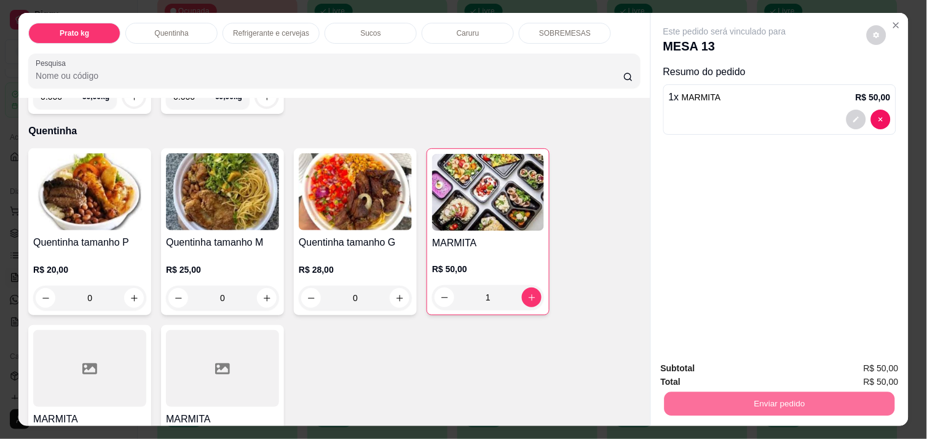
click at [856, 371] on button "Enviar pedido" at bounding box center [867, 368] width 68 height 23
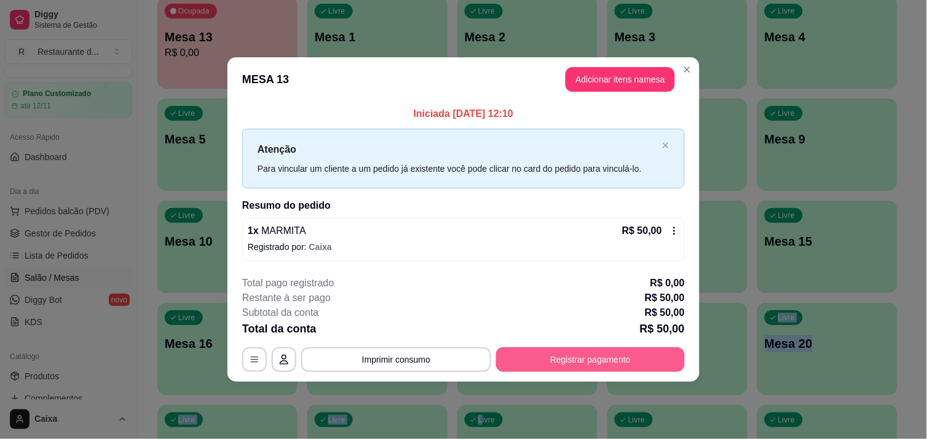
click at [641, 354] on button "Registrar pagamento" at bounding box center [590, 359] width 189 height 25
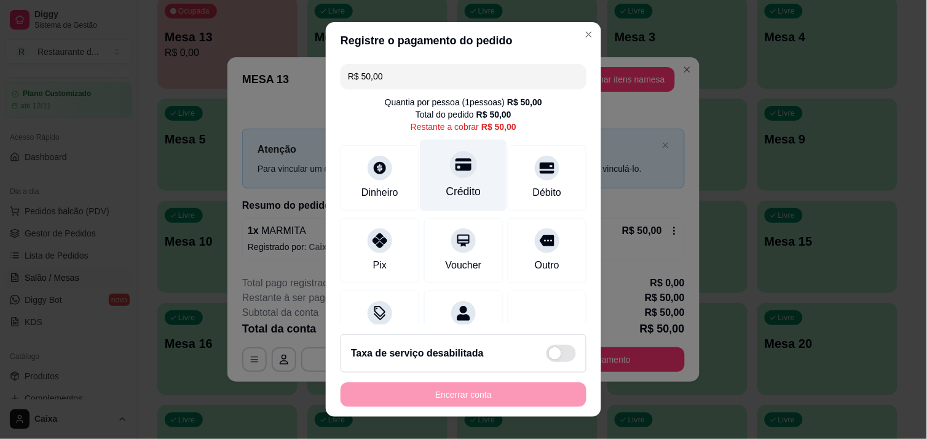
click at [456, 171] on icon at bounding box center [464, 164] width 16 height 16
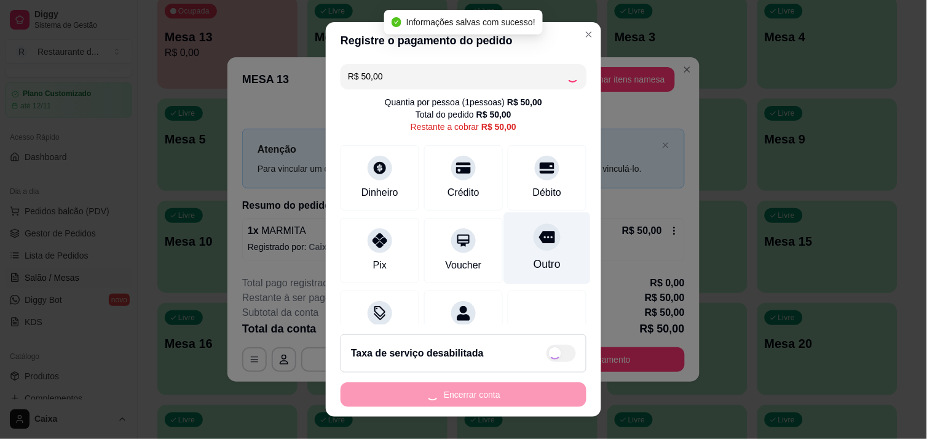
type input "R$ 0,00"
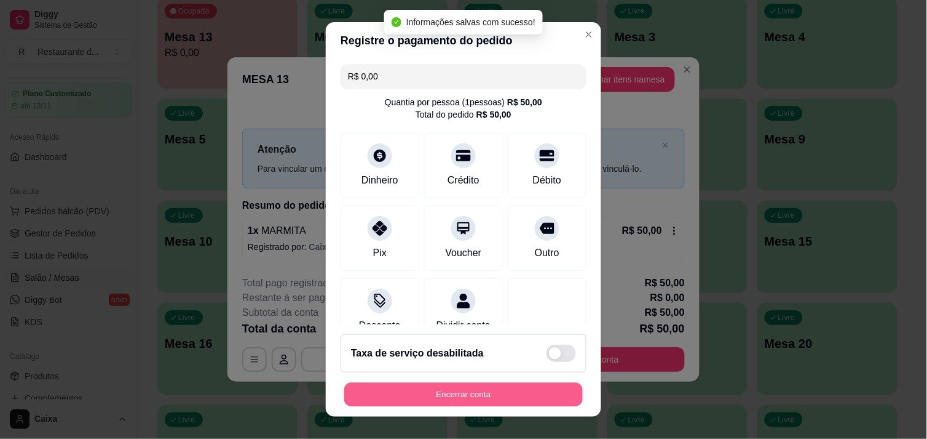
click at [469, 399] on button "Encerrar conta" at bounding box center [463, 395] width 239 height 24
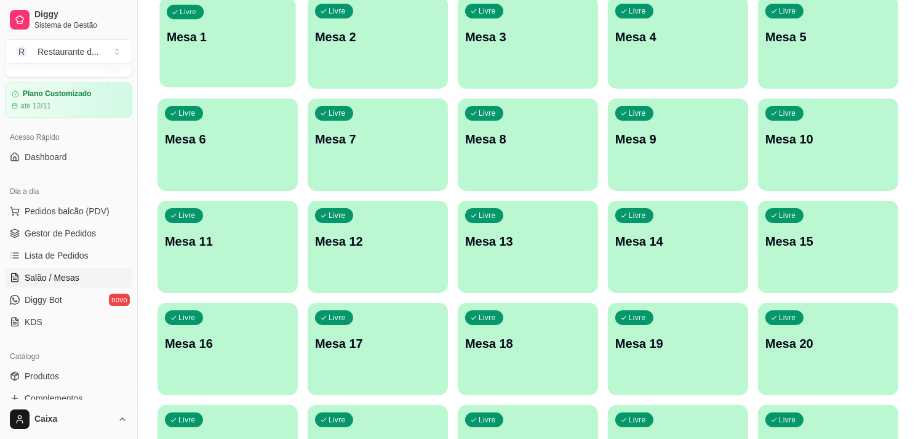
click at [230, 65] on div "Livre Mesa 1" at bounding box center [227, 35] width 136 height 75
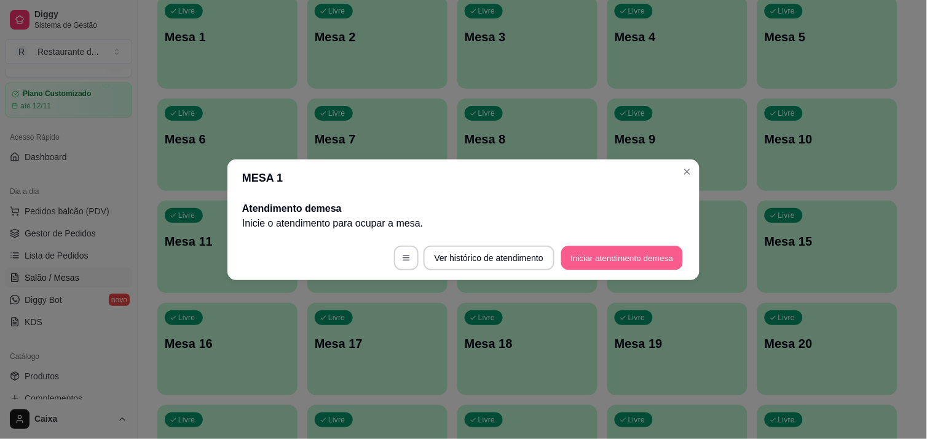
click at [605, 268] on button "Iniciar atendimento de mesa" at bounding box center [623, 257] width 122 height 24
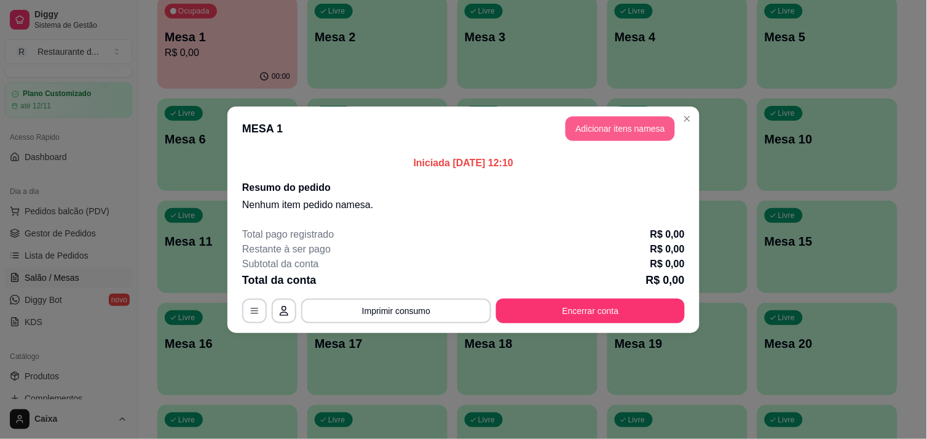
click at [653, 131] on button "Adicionar itens na mesa" at bounding box center [620, 128] width 109 height 25
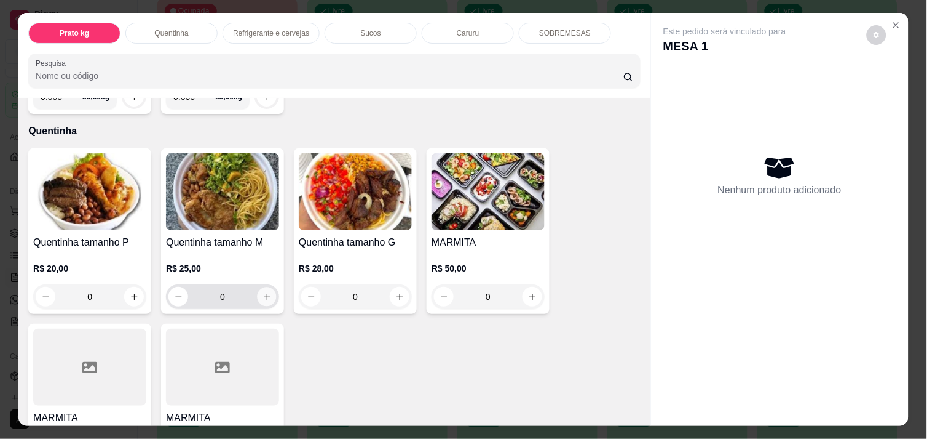
click at [263, 292] on icon "increase-product-quantity" at bounding box center [267, 296] width 9 height 9
type input "1"
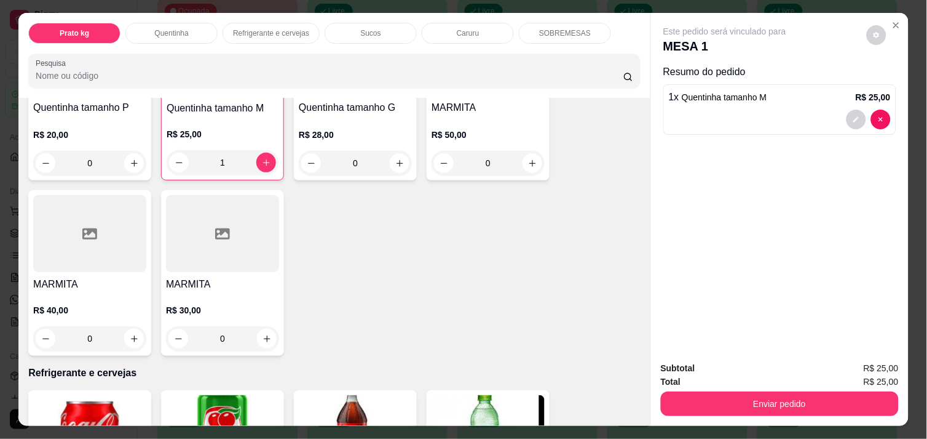
scroll to position [341, 0]
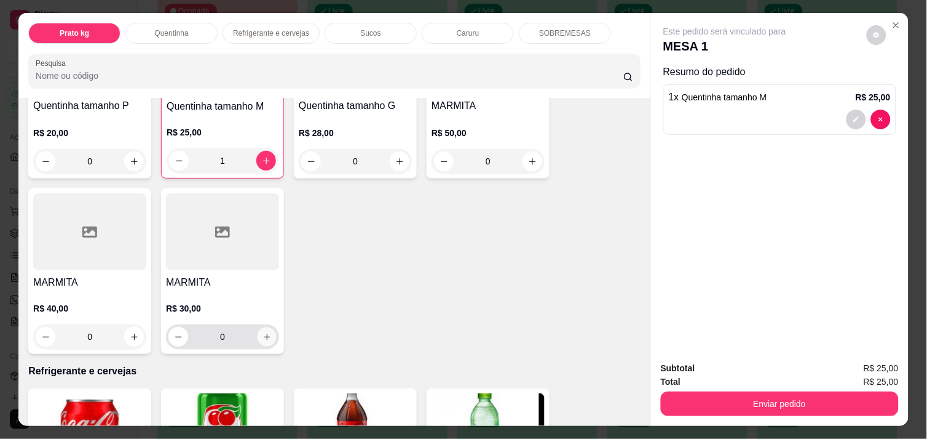
click at [263, 327] on button "increase-product-quantity" at bounding box center [267, 336] width 19 height 19
type input "1"
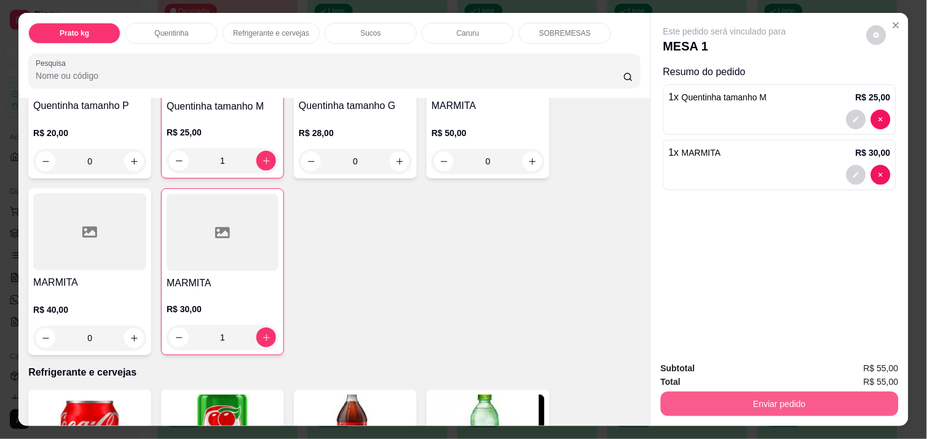
click at [671, 395] on button "Enviar pedido" at bounding box center [780, 403] width 238 height 25
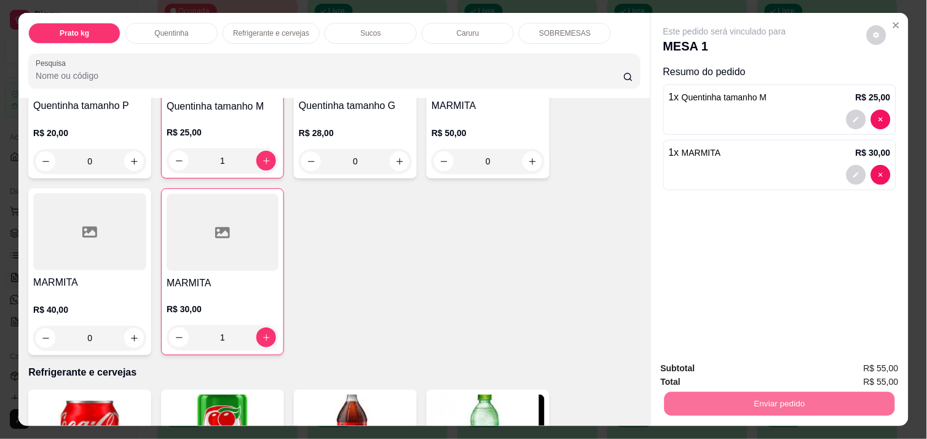
click at [868, 371] on button "Enviar pedido" at bounding box center [867, 368] width 68 height 23
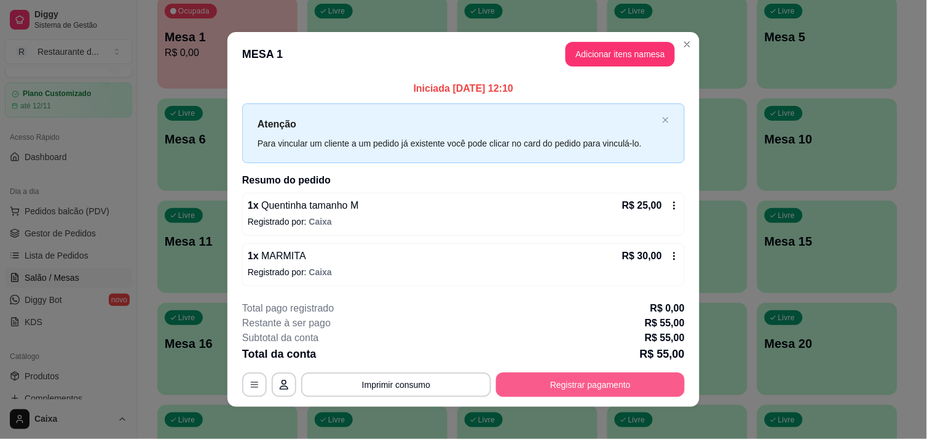
click at [612, 377] on button "Registrar pagamento" at bounding box center [590, 384] width 189 height 25
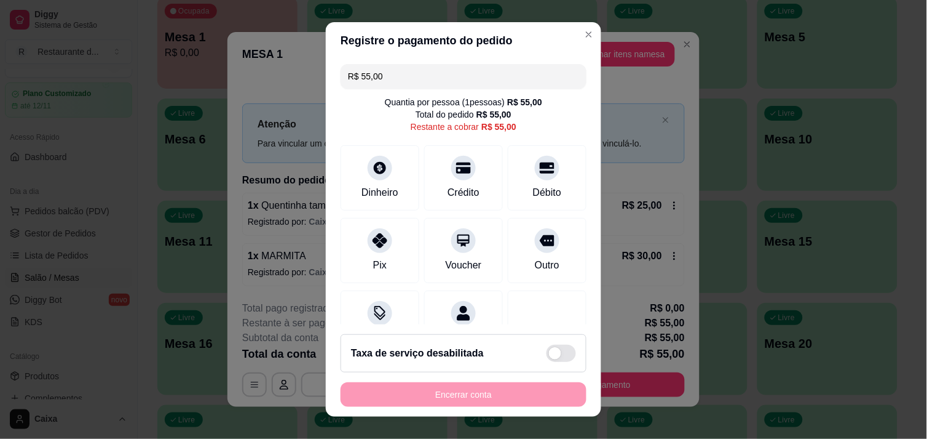
click at [426, 84] on input "R$ 55,00" at bounding box center [463, 76] width 231 height 25
click at [534, 169] on div at bounding box center [547, 164] width 27 height 27
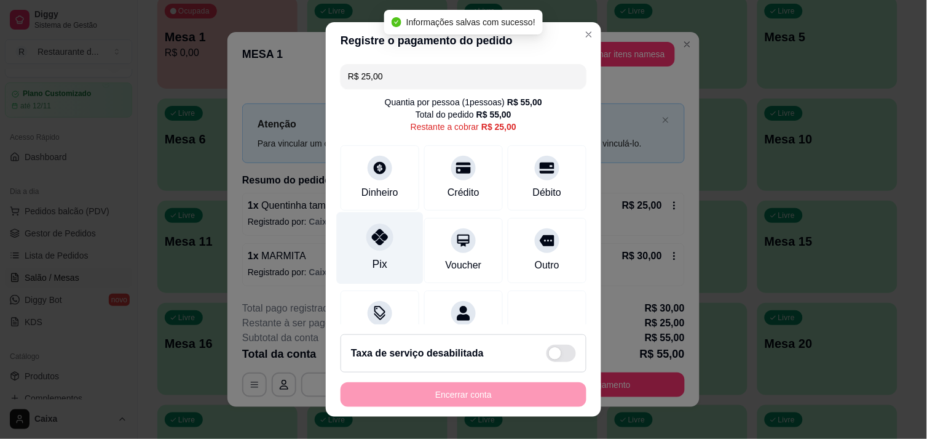
click at [373, 256] on div "Pix" at bounding box center [380, 264] width 15 height 16
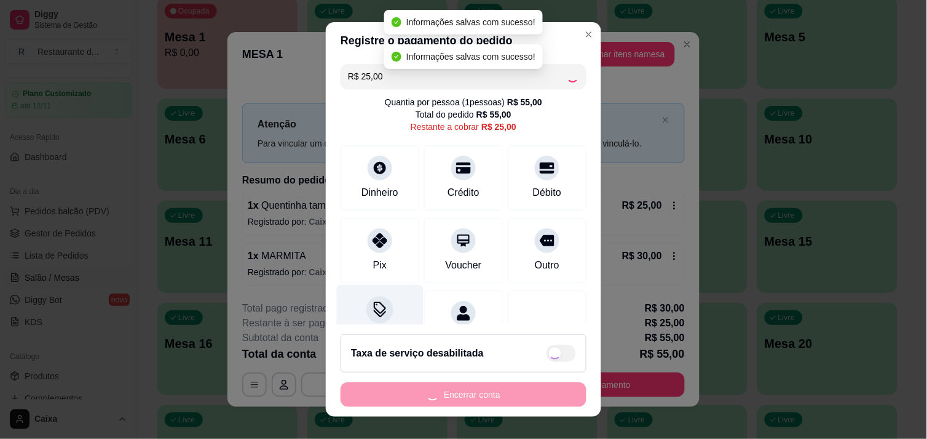
type input "R$ 0,00"
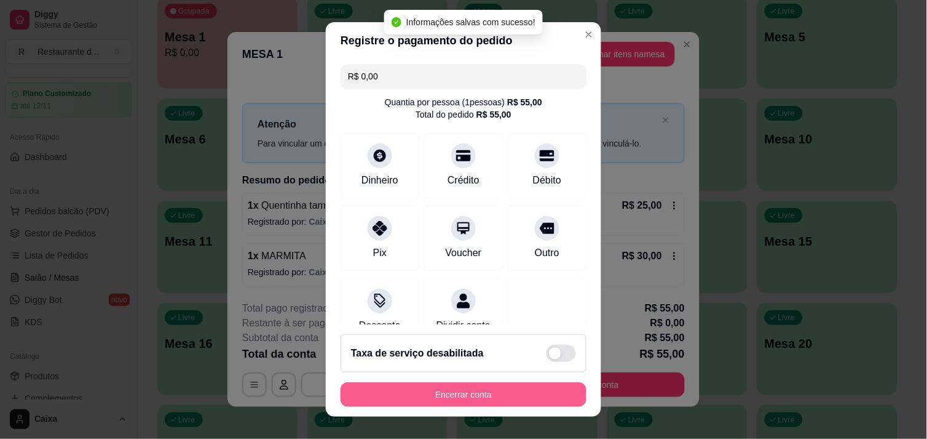
click at [476, 402] on button "Encerrar conta" at bounding box center [464, 394] width 246 height 25
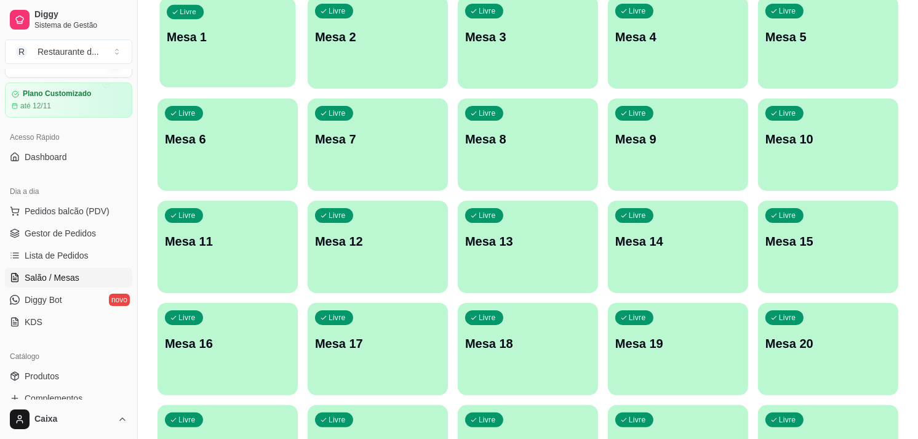
click at [204, 65] on button "Livre Mesa 1" at bounding box center [227, 43] width 136 height 90
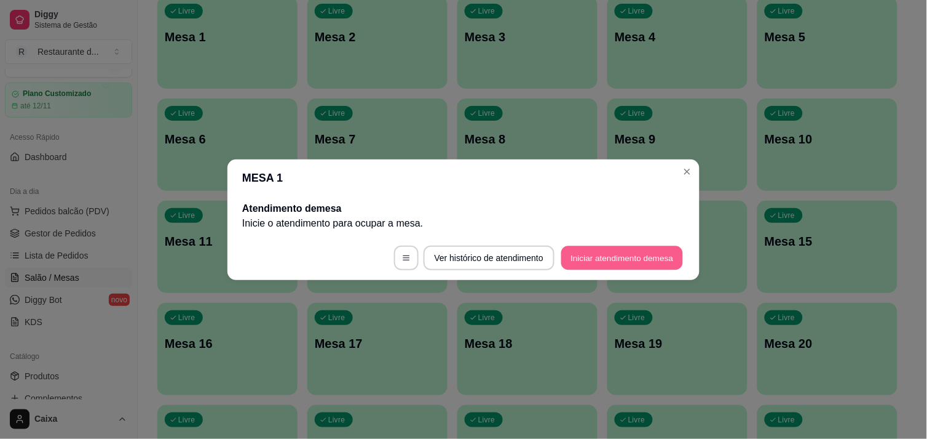
click at [593, 255] on button "Iniciar atendimento de mesa" at bounding box center [623, 257] width 122 height 24
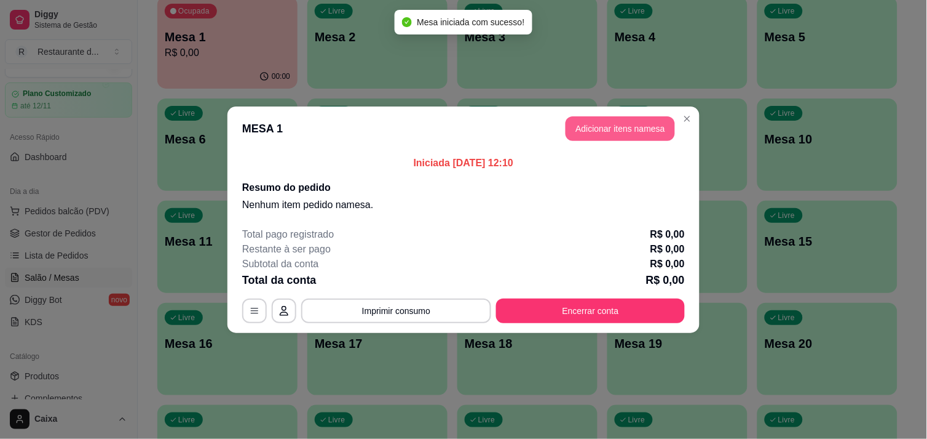
click at [620, 133] on button "Adicionar itens na mesa" at bounding box center [620, 128] width 109 height 25
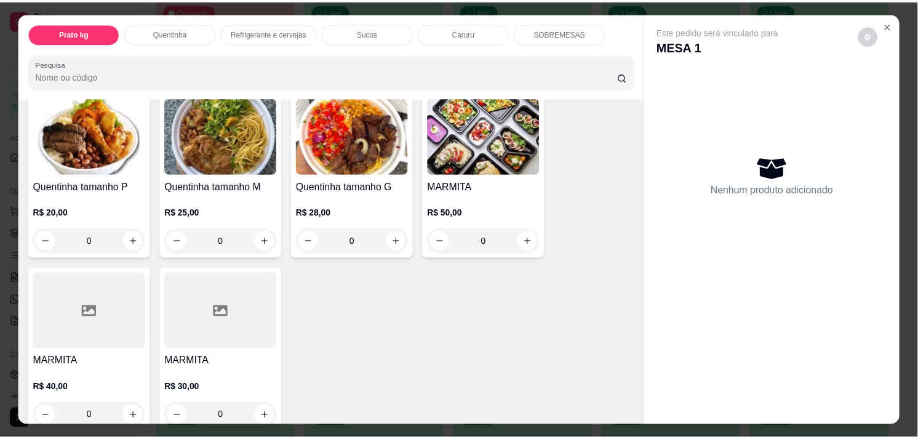
scroll to position [273, 0]
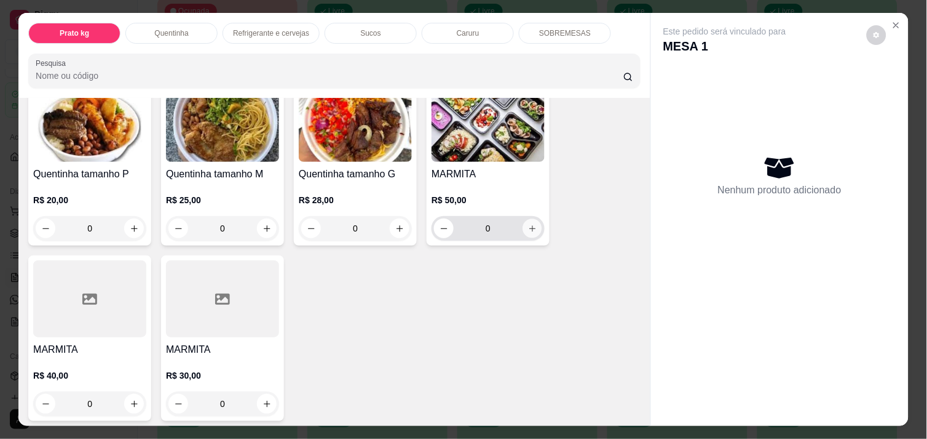
click at [537, 223] on button "increase-product-quantity" at bounding box center [532, 228] width 19 height 19
type input "1"
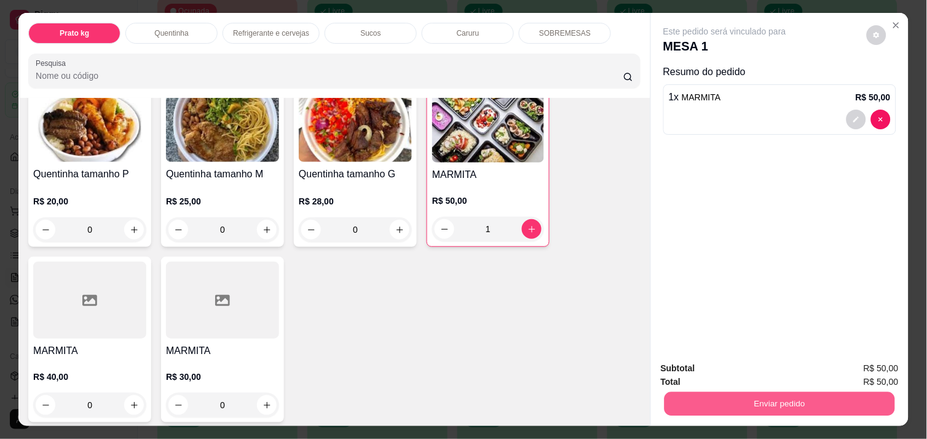
click at [745, 392] on button "Enviar pedido" at bounding box center [780, 403] width 231 height 24
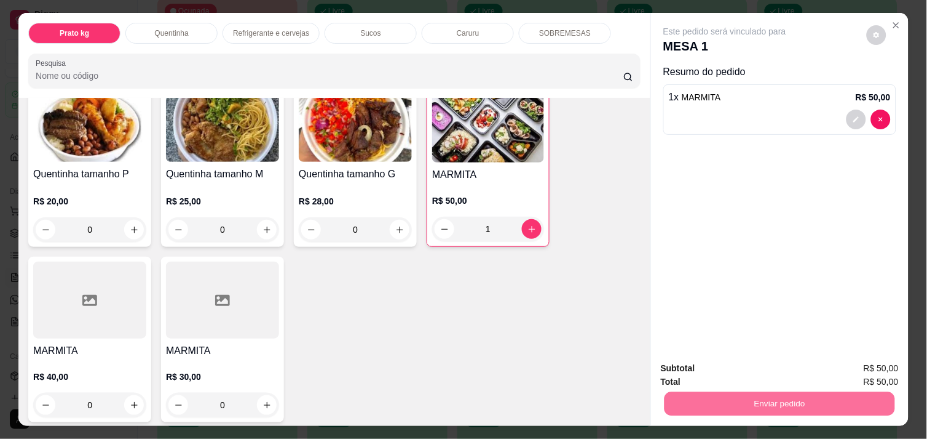
click at [880, 375] on button "Enviar pedido" at bounding box center [866, 368] width 69 height 23
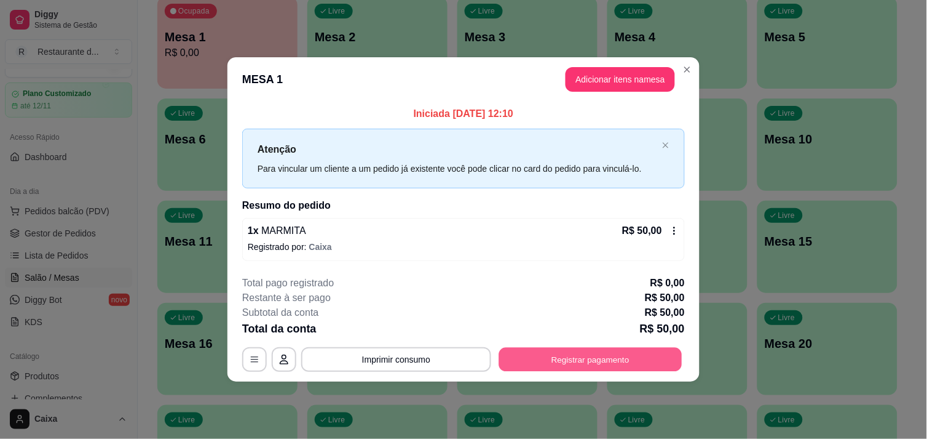
click at [630, 351] on button "Registrar pagamento" at bounding box center [590, 359] width 183 height 24
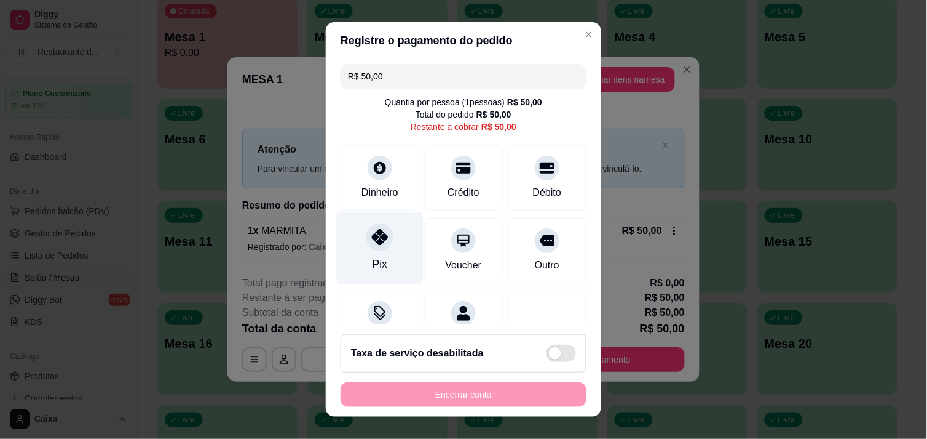
click at [373, 268] on div "Pix" at bounding box center [380, 264] width 15 height 16
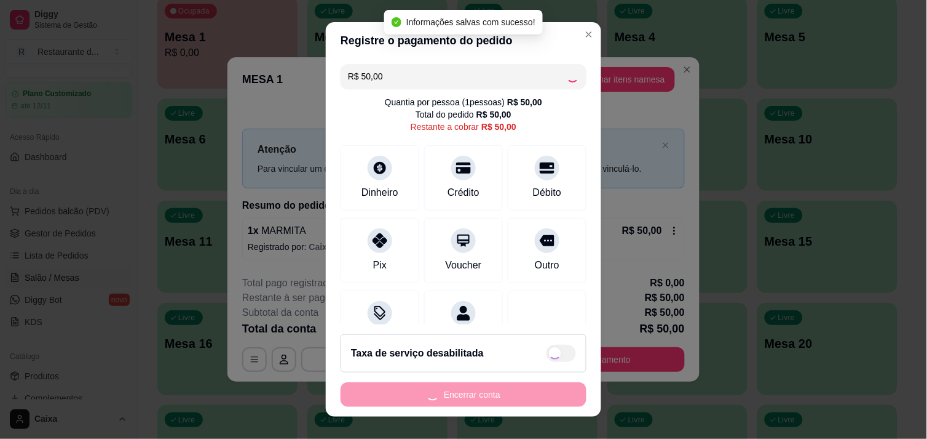
type input "R$ 0,00"
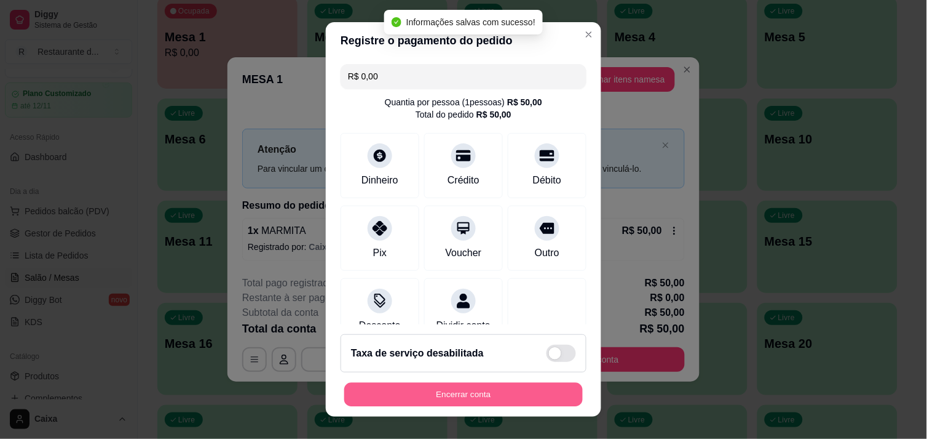
click at [476, 392] on button "Encerrar conta" at bounding box center [463, 395] width 239 height 24
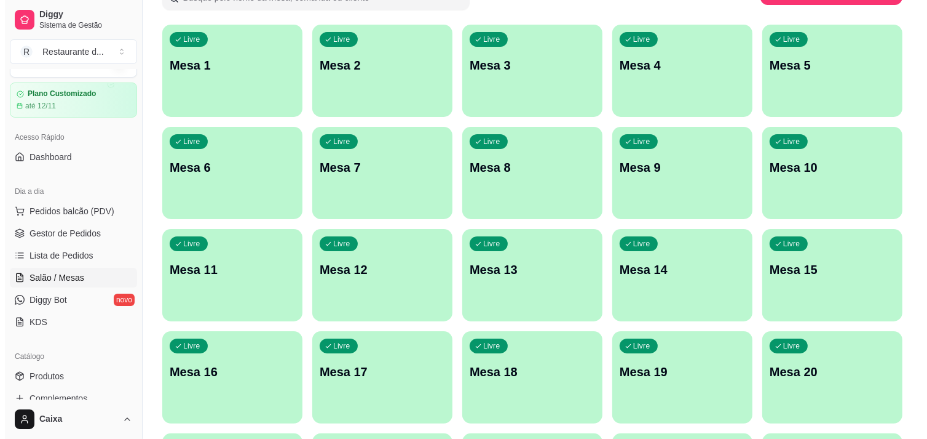
scroll to position [82, 0]
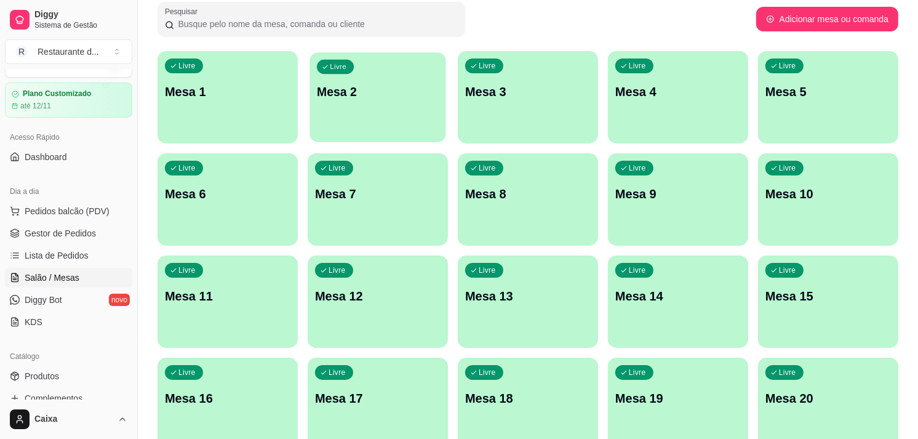
click at [383, 105] on div "Livre Mesa 2" at bounding box center [377, 89] width 136 height 75
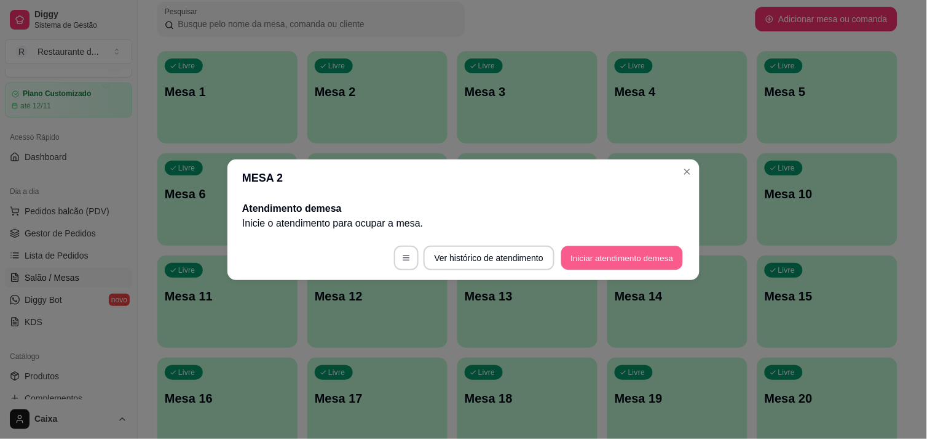
click at [629, 260] on button "Iniciar atendimento de mesa" at bounding box center [623, 257] width 122 height 24
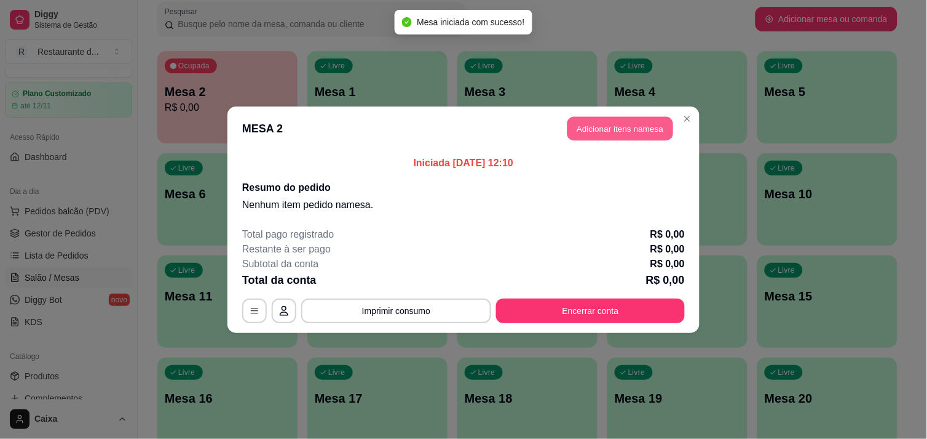
click at [613, 139] on button "Adicionar itens na mesa" at bounding box center [621, 128] width 106 height 24
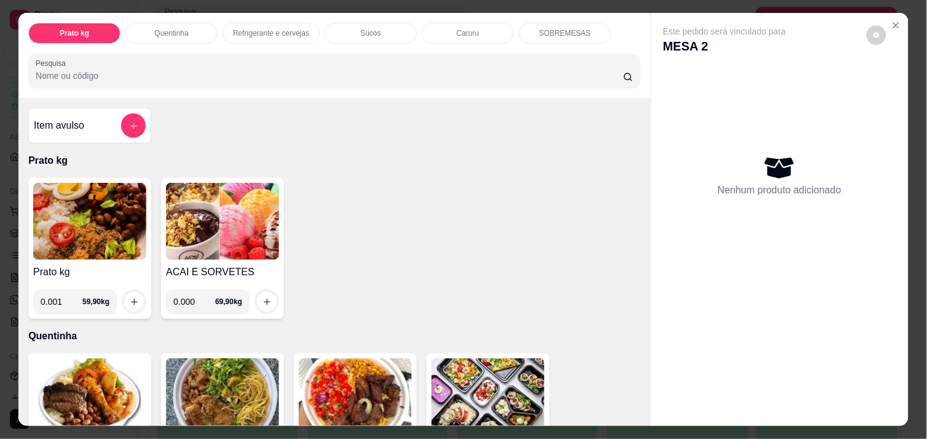
click at [65, 298] on input "0.001" at bounding box center [62, 301] width 42 height 25
type input "0.612"
click at [132, 297] on icon "increase-product-quantity" at bounding box center [134, 301] width 9 height 9
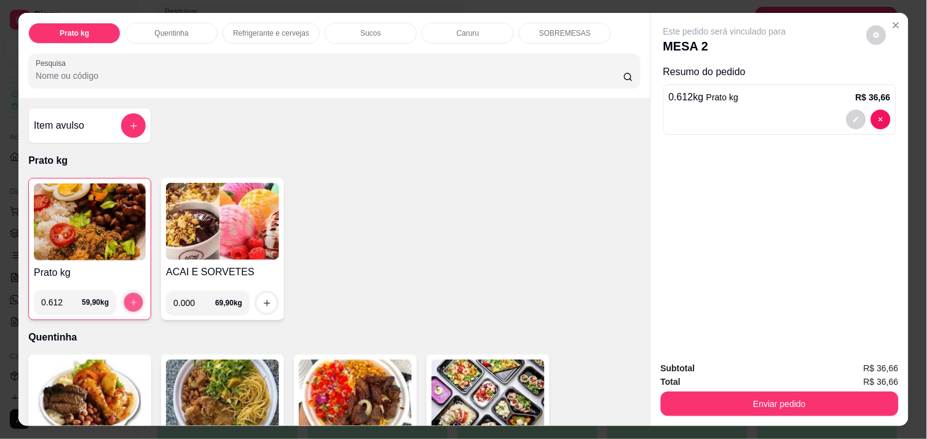
click at [132, 298] on icon "increase-product-quantity" at bounding box center [133, 302] width 9 height 9
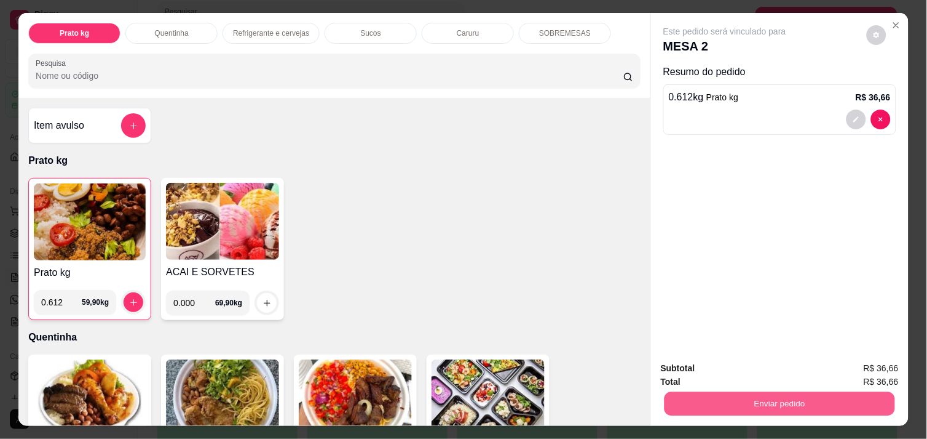
click at [787, 391] on button "Enviar pedido" at bounding box center [780, 403] width 231 height 24
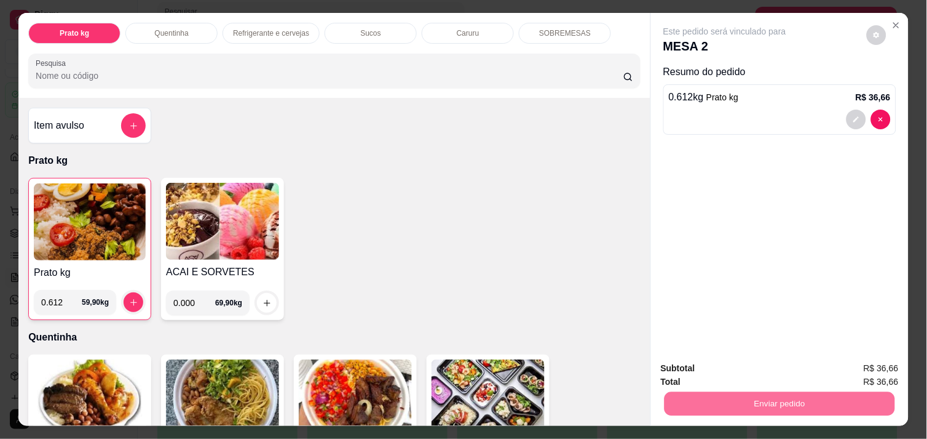
click at [702, 240] on div "Este pedido será vinculado para MESA 2 Resumo do pedido 0.612 kg Prato kg R$ 36…" at bounding box center [780, 182] width 258 height 338
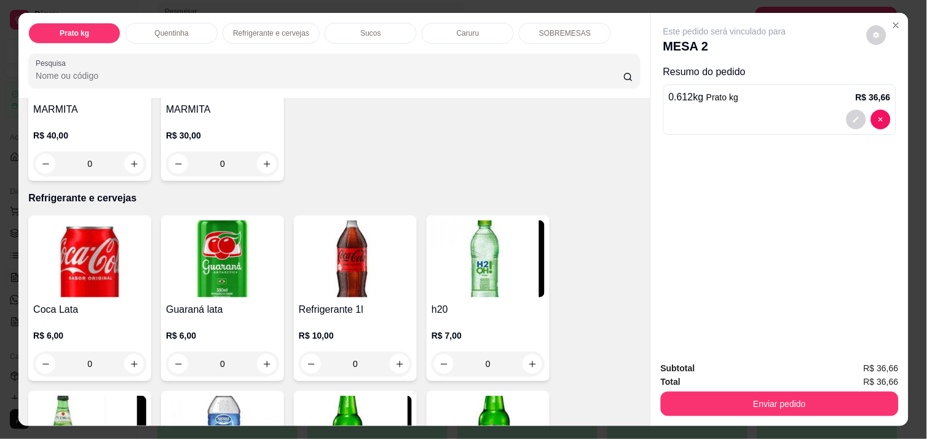
scroll to position [519, 0]
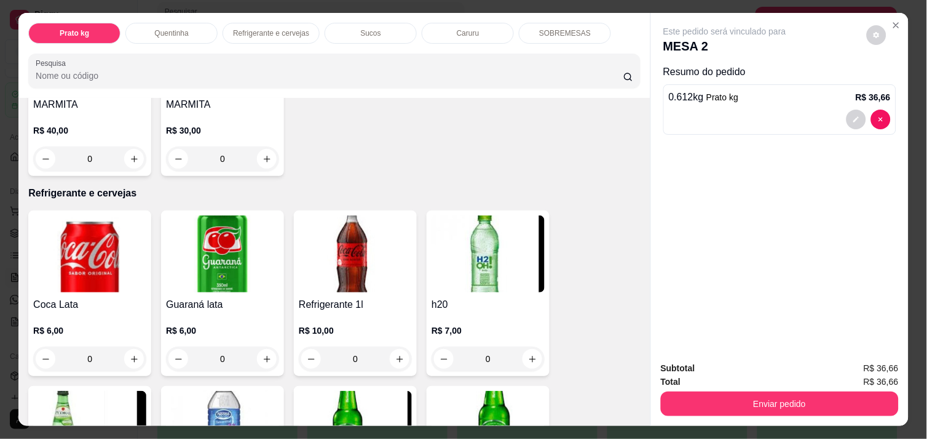
click at [141, 339] on div "Coca Lata R$ 6,00 0" at bounding box center [89, 292] width 123 height 165
click at [130, 354] on icon "increase-product-quantity" at bounding box center [134, 358] width 9 height 9
type input "1"
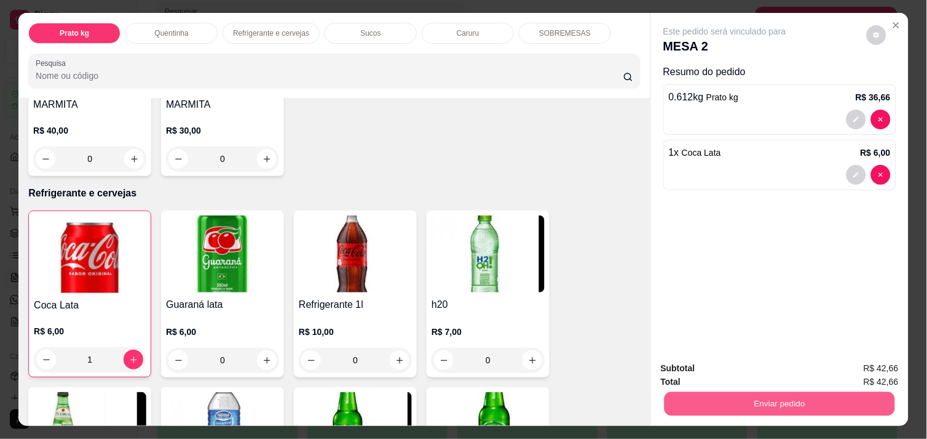
click at [831, 402] on button "Enviar pedido" at bounding box center [780, 403] width 231 height 24
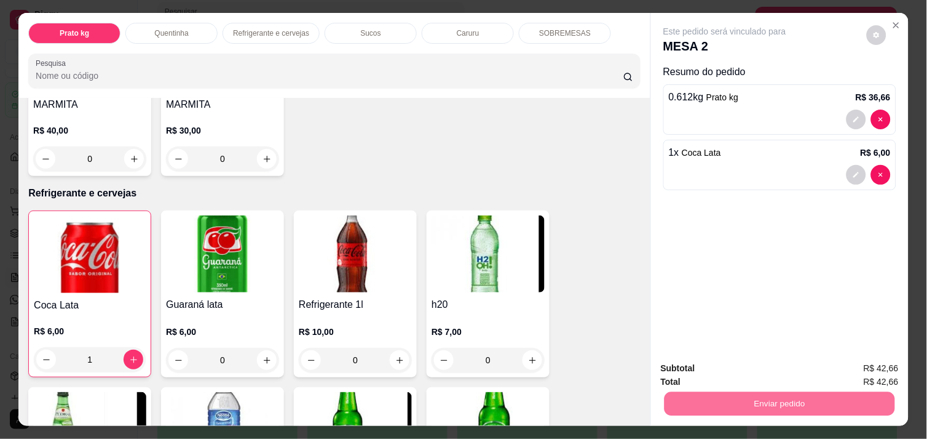
click at [883, 370] on button "Enviar pedido" at bounding box center [867, 368] width 68 height 23
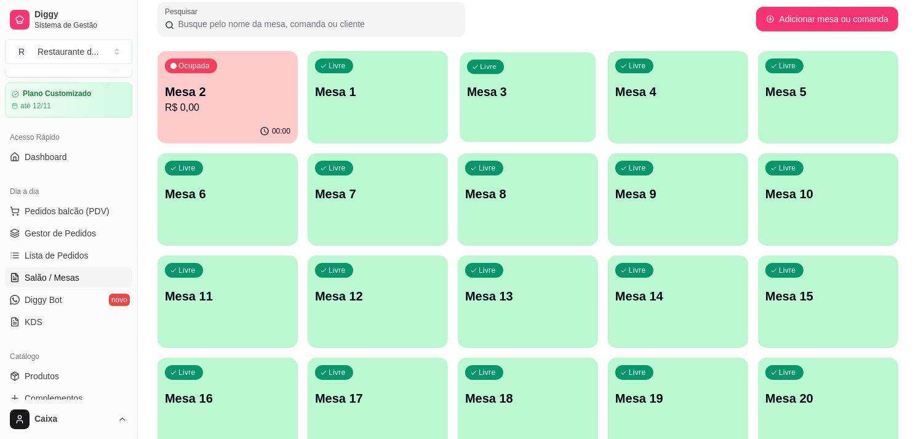
click at [486, 87] on p "Mesa 3" at bounding box center [528, 92] width 122 height 17
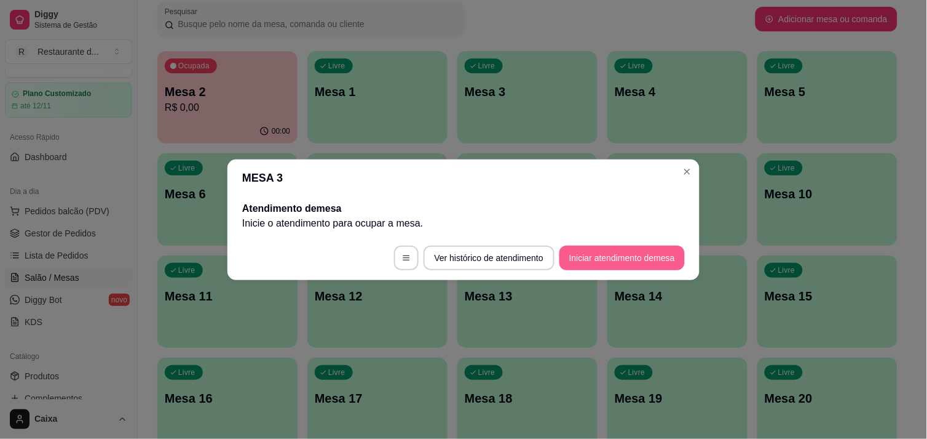
click at [625, 255] on button "Iniciar atendimento de mesa" at bounding box center [622, 257] width 125 height 25
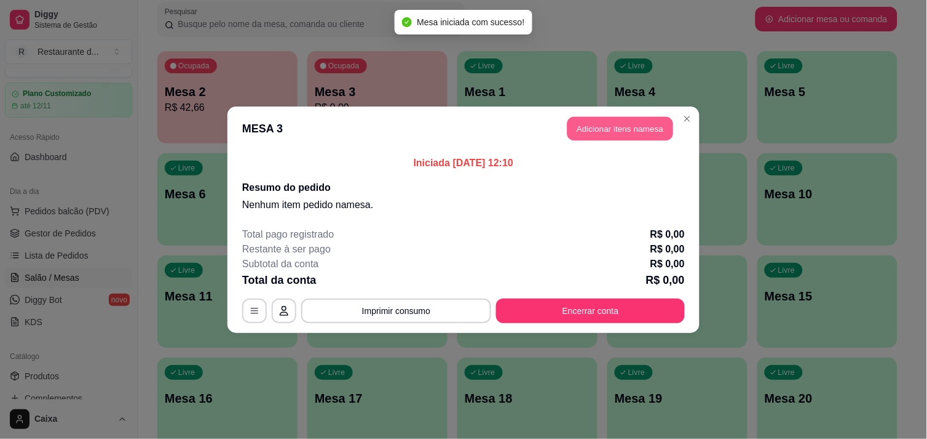
click at [627, 121] on button "Adicionar itens na mesa" at bounding box center [621, 128] width 106 height 24
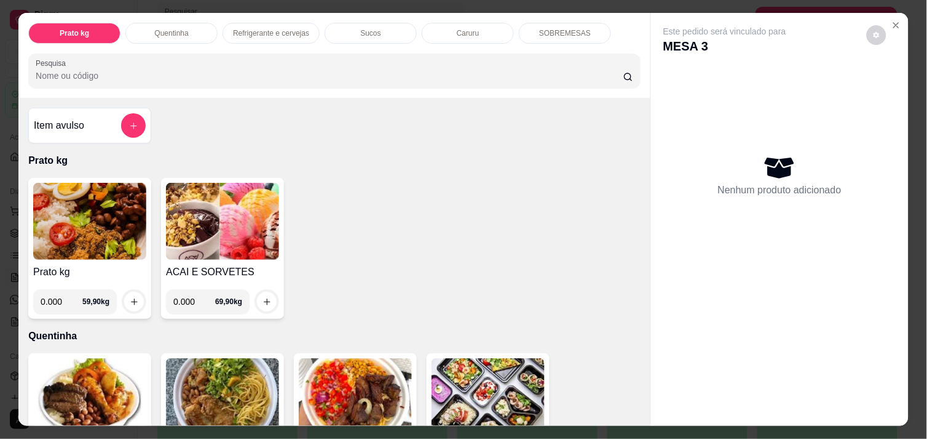
click at [63, 293] on input "0.000" at bounding box center [62, 301] width 42 height 25
type input "0.280"
click at [130, 297] on icon "increase-product-quantity" at bounding box center [134, 301] width 9 height 9
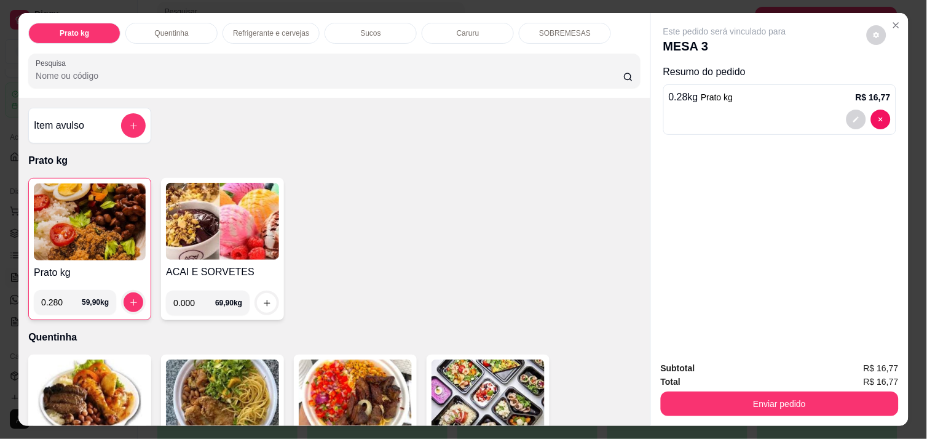
click at [81, 220] on img at bounding box center [90, 221] width 112 height 77
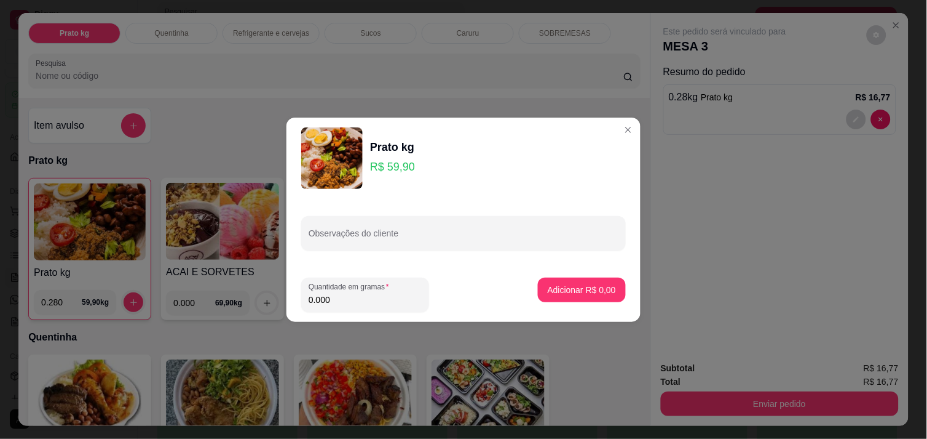
click at [330, 300] on input "0.000" at bounding box center [365, 299] width 113 height 12
type input "0.378"
click at [582, 290] on p "Adicionar R$ 22,64" at bounding box center [579, 290] width 71 height 12
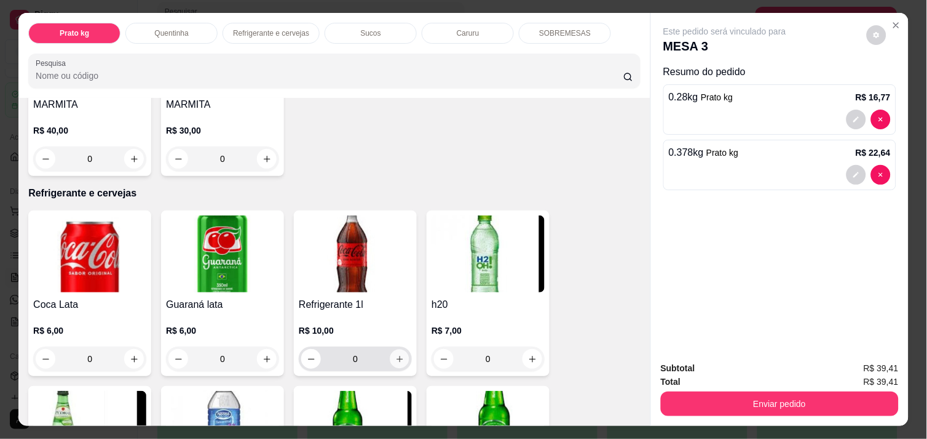
click at [396, 354] on icon "increase-product-quantity" at bounding box center [399, 358] width 9 height 9
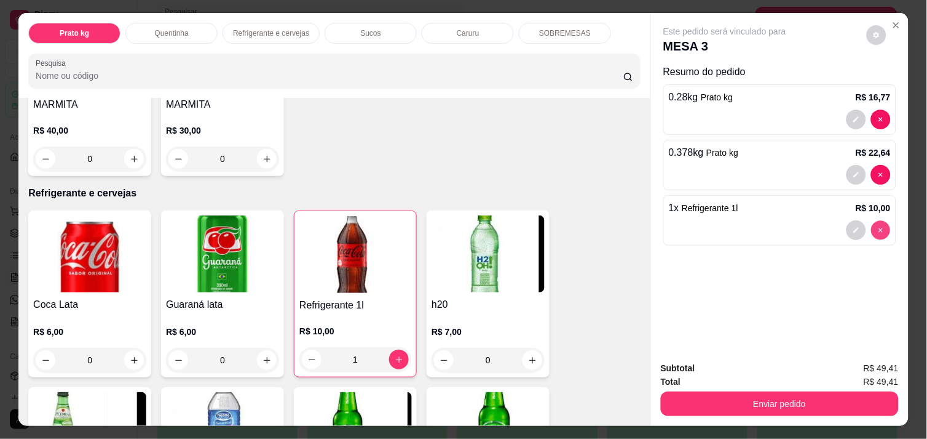
type input "0"
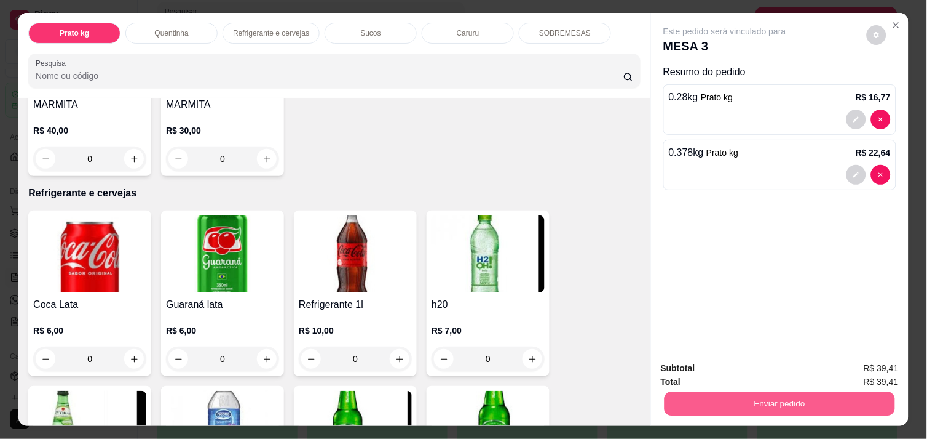
click at [819, 391] on button "Enviar pedido" at bounding box center [780, 403] width 231 height 24
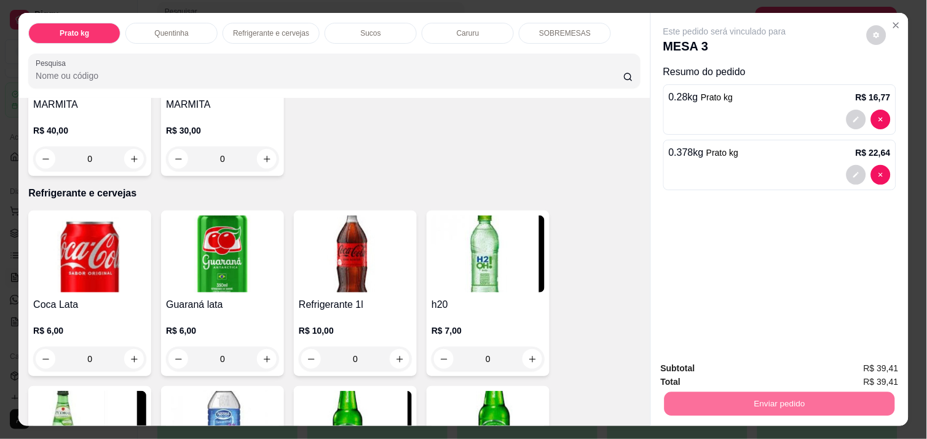
click at [857, 357] on button "Enviar pedido" at bounding box center [867, 368] width 68 height 23
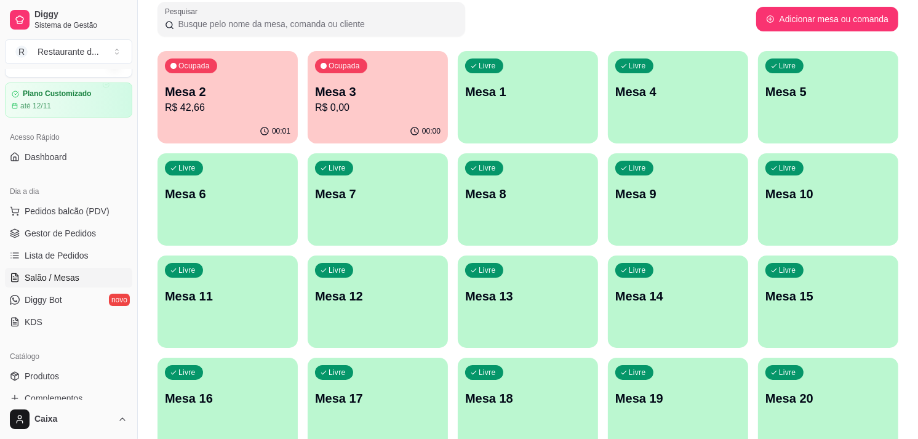
click at [695, 101] on div "Livre Mesa 4" at bounding box center [678, 89] width 140 height 77
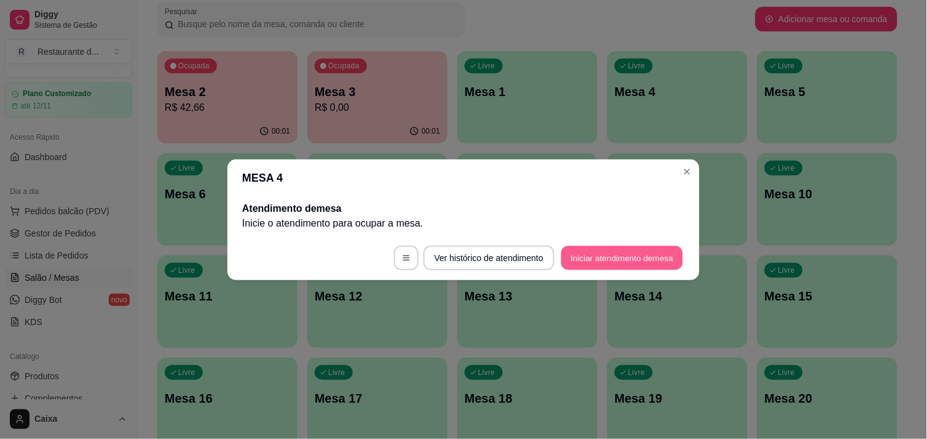
click at [597, 250] on button "Iniciar atendimento de mesa" at bounding box center [623, 257] width 122 height 24
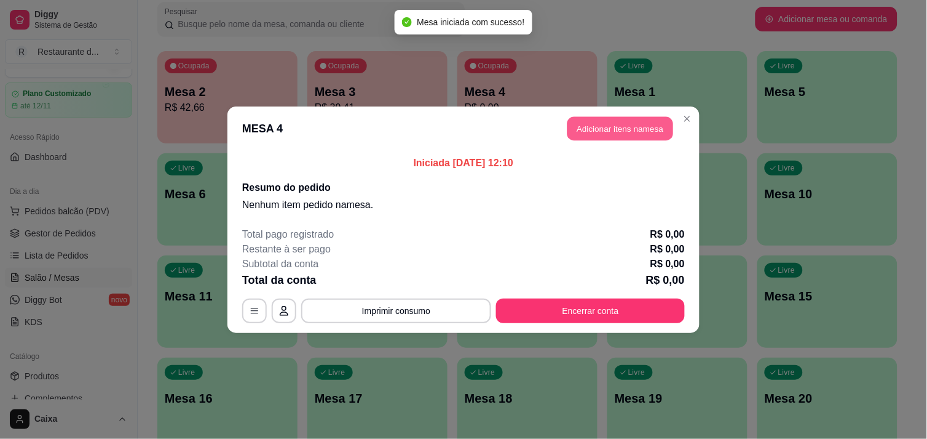
click at [616, 121] on button "Adicionar itens na mesa" at bounding box center [621, 128] width 106 height 24
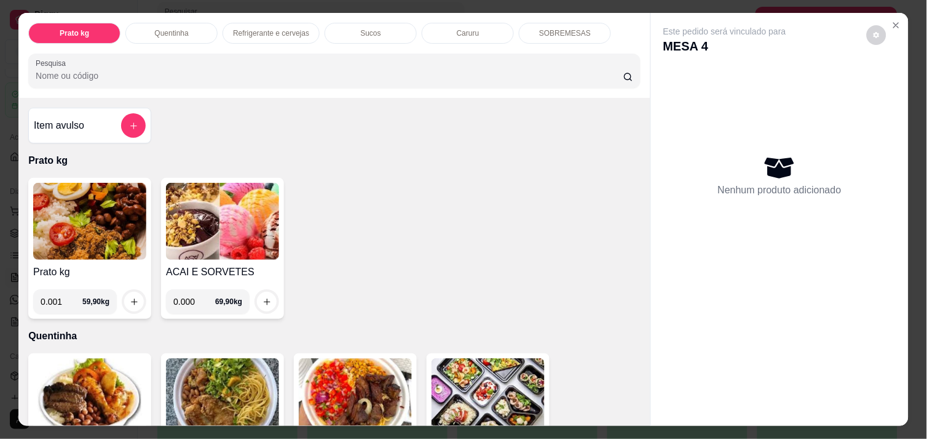
click at [66, 297] on input "0.001" at bounding box center [62, 301] width 42 height 25
type input "0.398"
click at [132, 298] on icon "increase-product-quantity" at bounding box center [134, 301] width 9 height 9
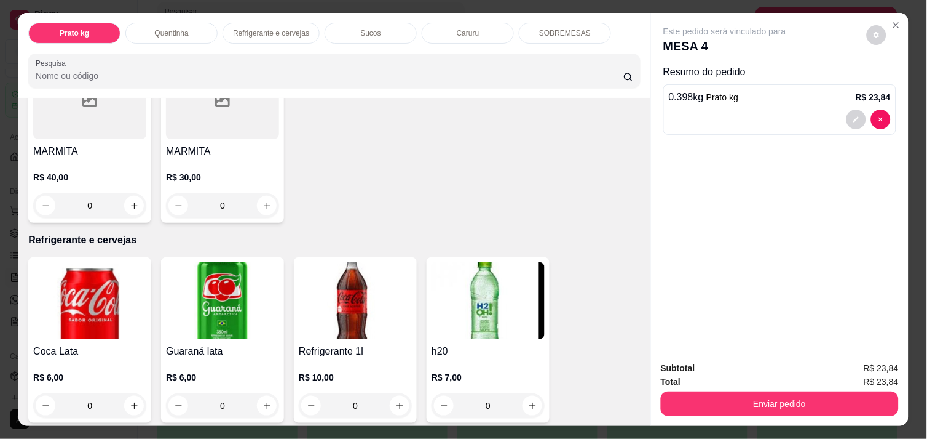
scroll to position [492, 0]
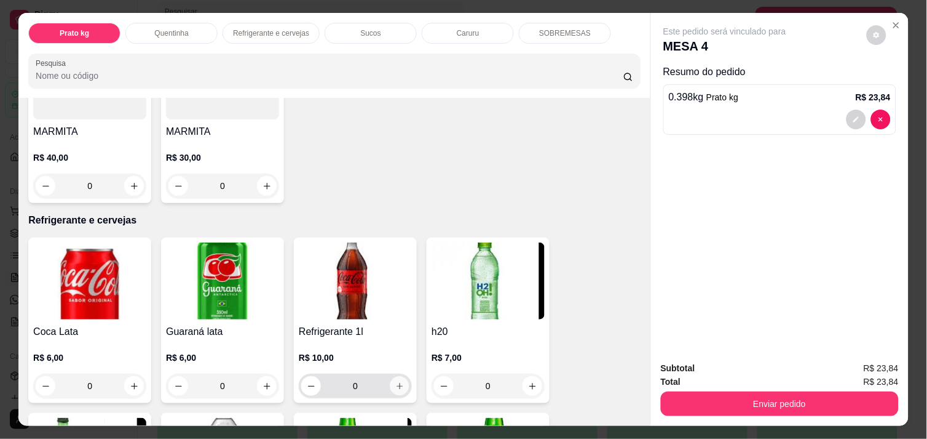
click at [397, 382] on icon "increase-product-quantity" at bounding box center [399, 385] width 9 height 9
type input "1"
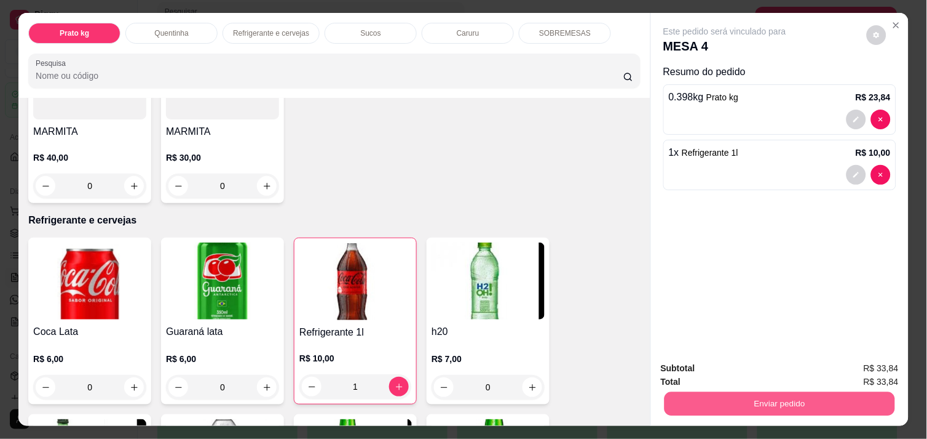
click at [741, 397] on button "Enviar pedido" at bounding box center [780, 403] width 231 height 24
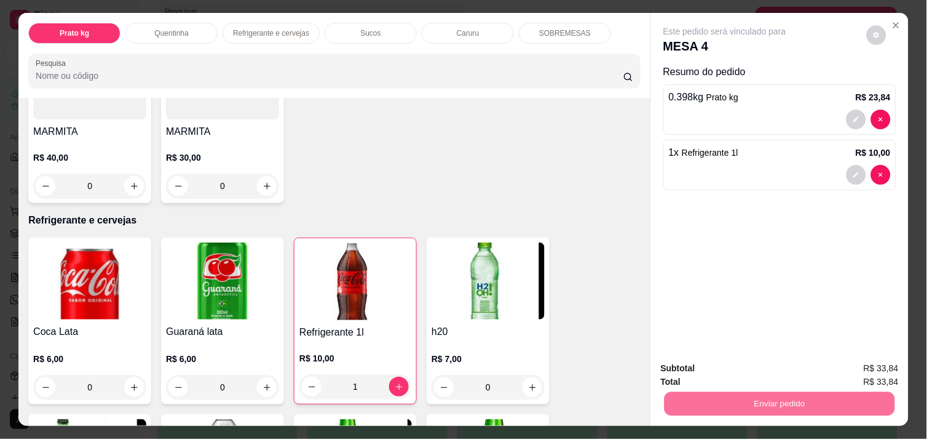
click at [862, 369] on button "Enviar pedido" at bounding box center [867, 368] width 68 height 23
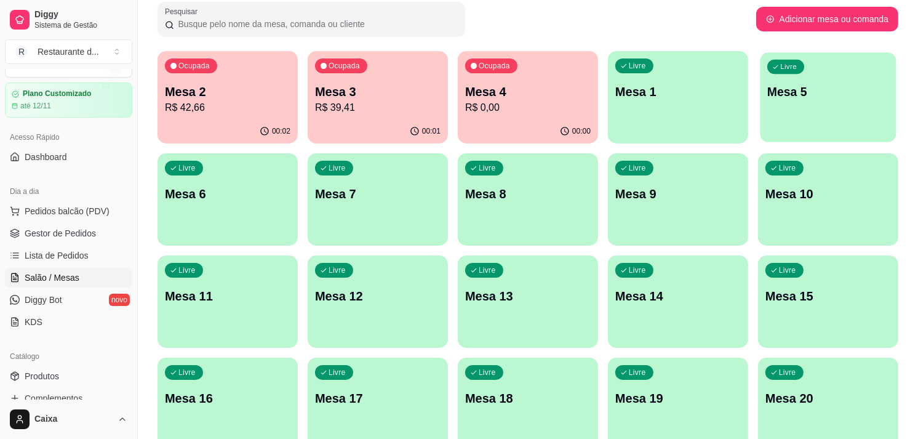
click at [852, 84] on p "Mesa 5" at bounding box center [828, 92] width 122 height 17
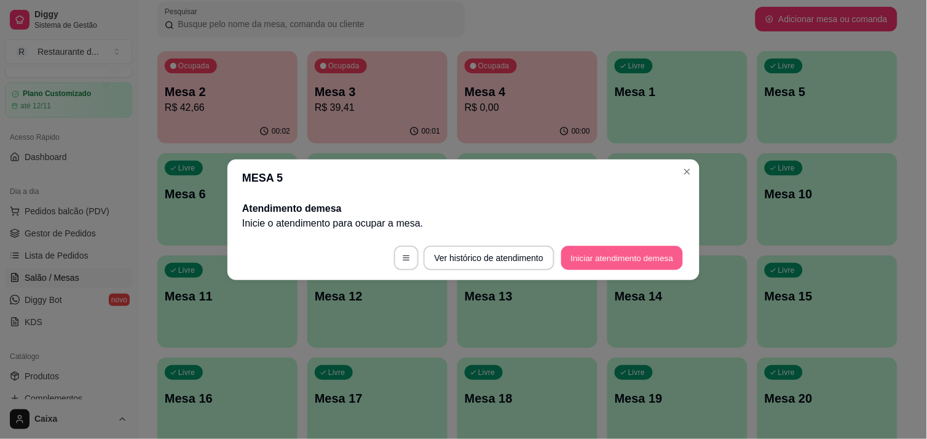
click at [647, 263] on button "Iniciar atendimento de mesa" at bounding box center [623, 257] width 122 height 24
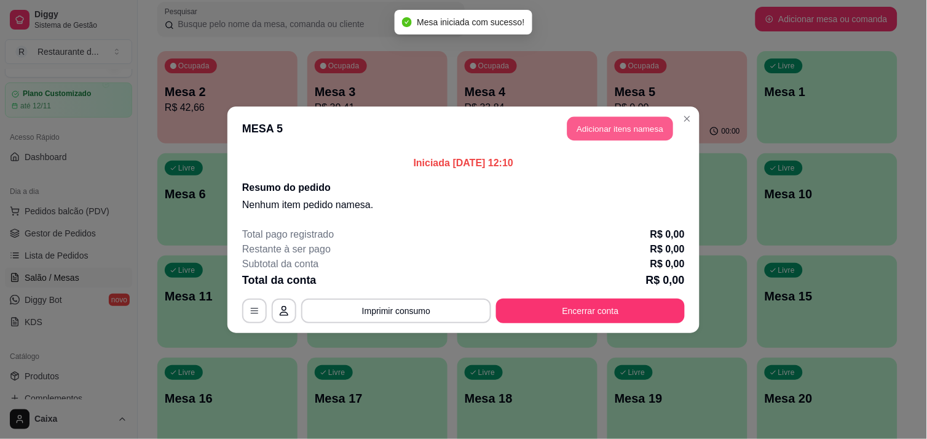
click at [603, 119] on button "Adicionar itens na mesa" at bounding box center [621, 128] width 106 height 24
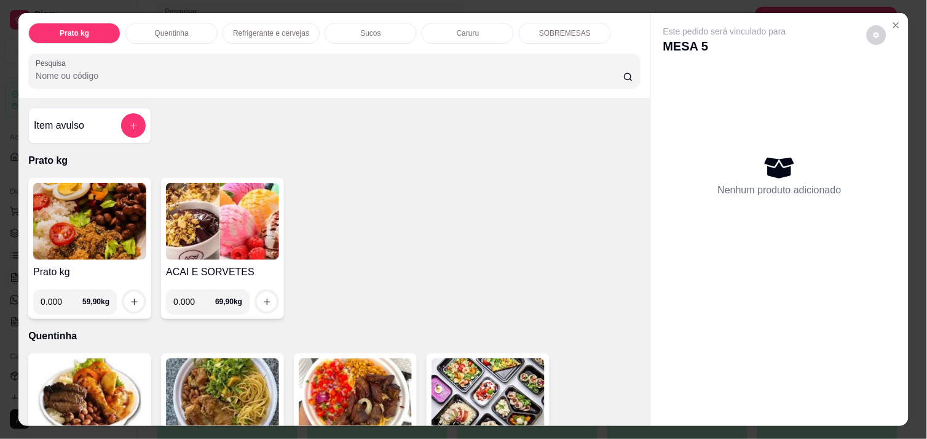
click at [57, 298] on input "0.000" at bounding box center [62, 301] width 42 height 25
type input "0.524"
click at [132, 298] on icon "increase-product-quantity" at bounding box center [134, 301] width 9 height 9
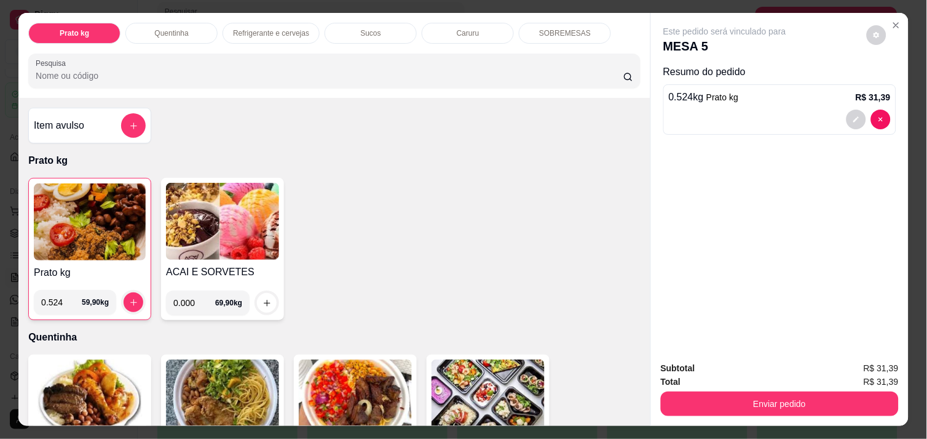
click at [58, 226] on img at bounding box center [90, 221] width 112 height 77
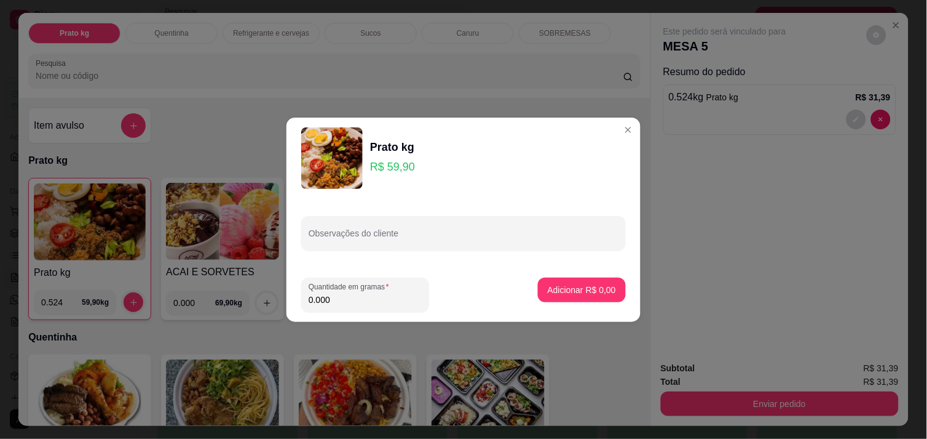
click at [349, 300] on input "0.000" at bounding box center [365, 299] width 113 height 12
type input "0.240"
click at [563, 291] on p "Adicionar R$ 14,38" at bounding box center [579, 290] width 71 height 12
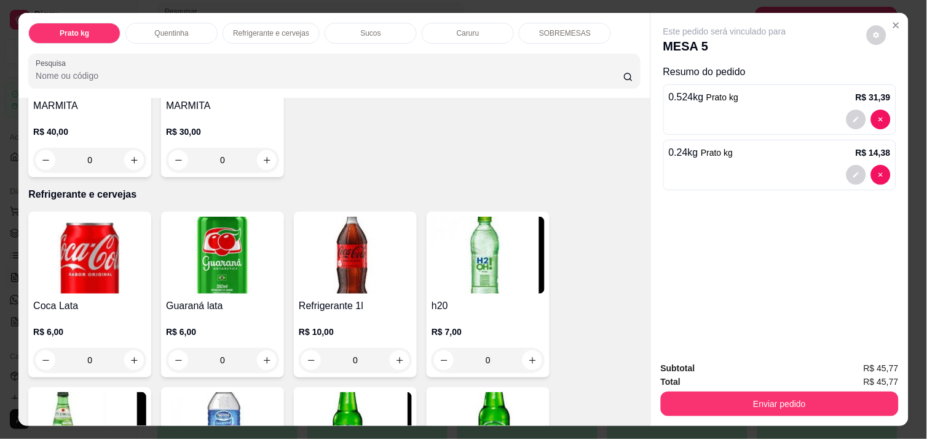
scroll to position [519, 0]
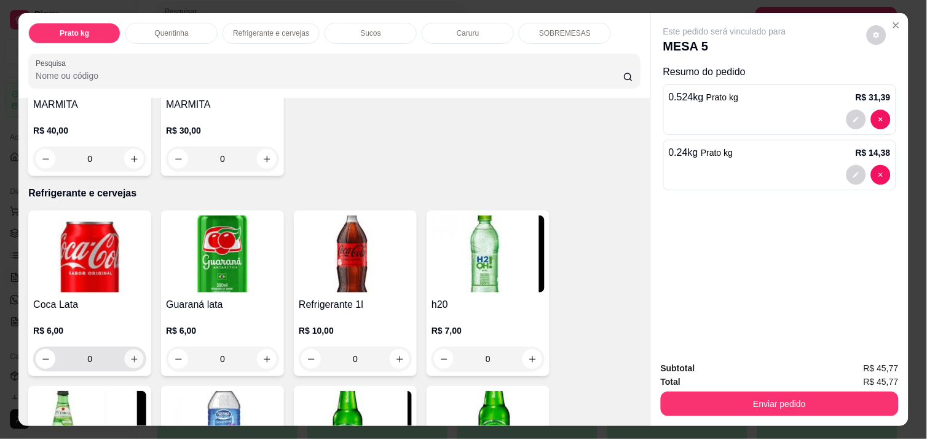
click at [130, 354] on icon "increase-product-quantity" at bounding box center [134, 358] width 9 height 9
type input "1"
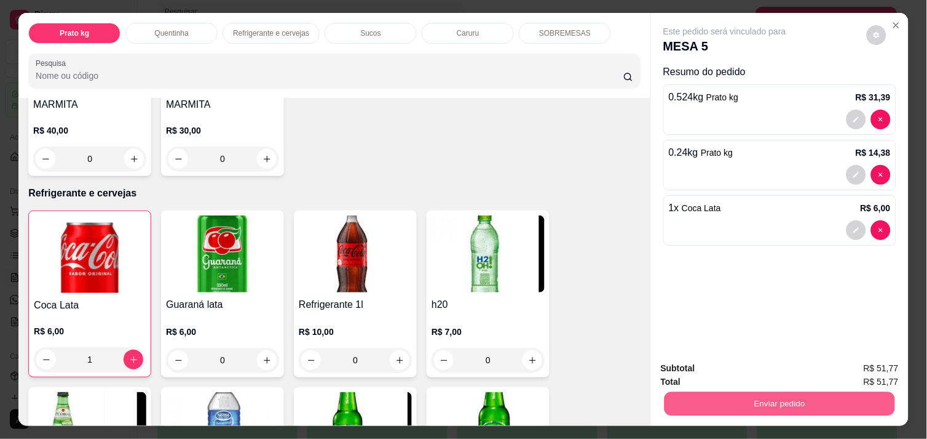
click at [716, 396] on button "Enviar pedido" at bounding box center [780, 403] width 231 height 24
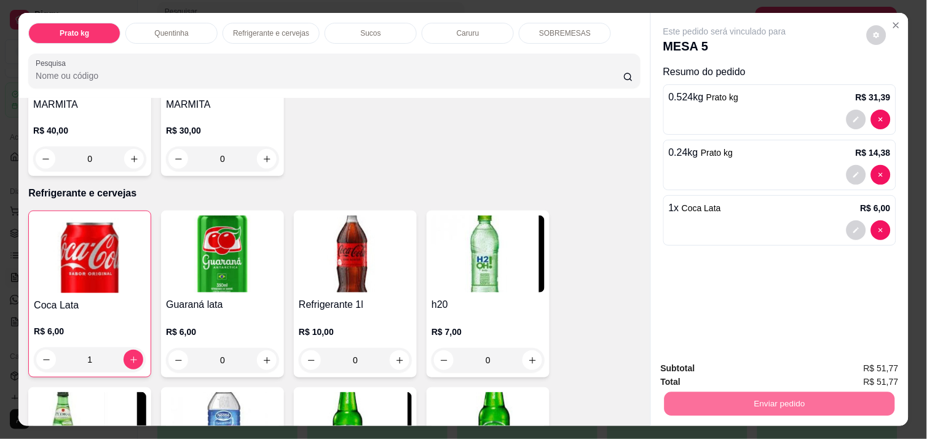
click at [872, 371] on button "Enviar pedido" at bounding box center [867, 368] width 68 height 23
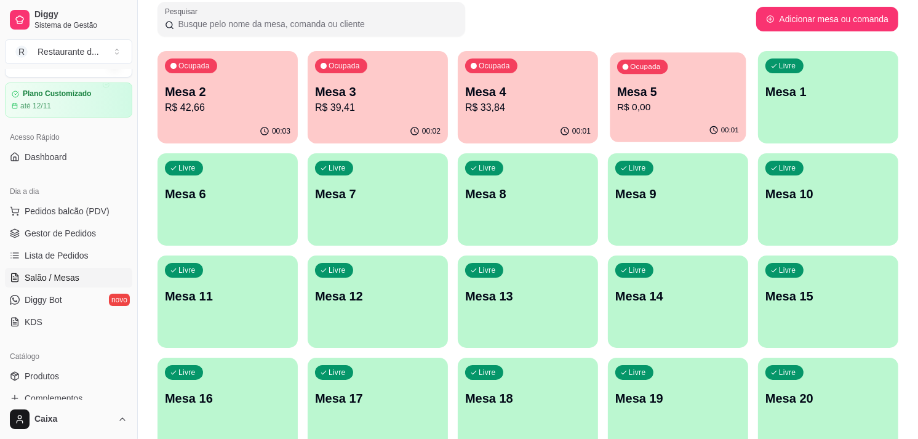
click at [649, 105] on p "R$ 0,00" at bounding box center [678, 107] width 122 height 14
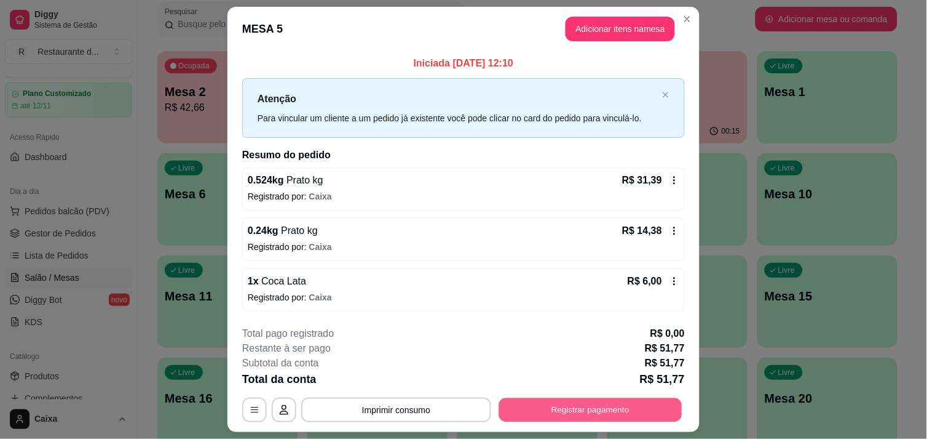
click at [595, 408] on button "Registrar pagamento" at bounding box center [590, 410] width 183 height 24
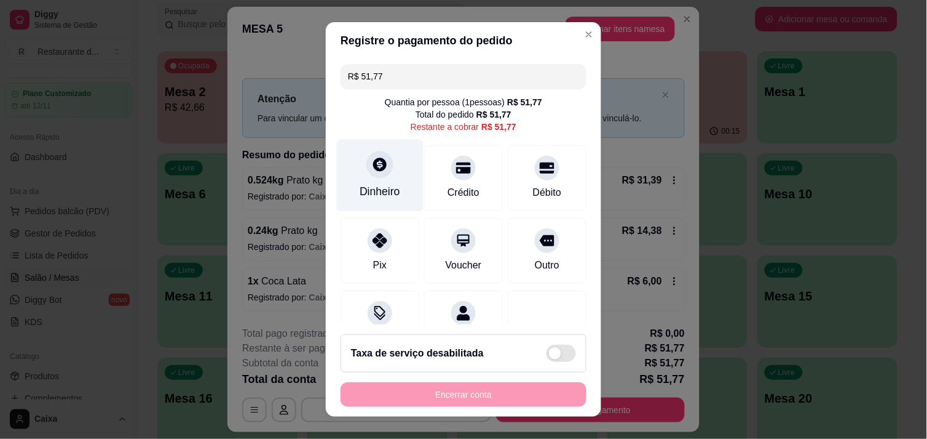
click at [367, 165] on div at bounding box center [380, 164] width 27 height 27
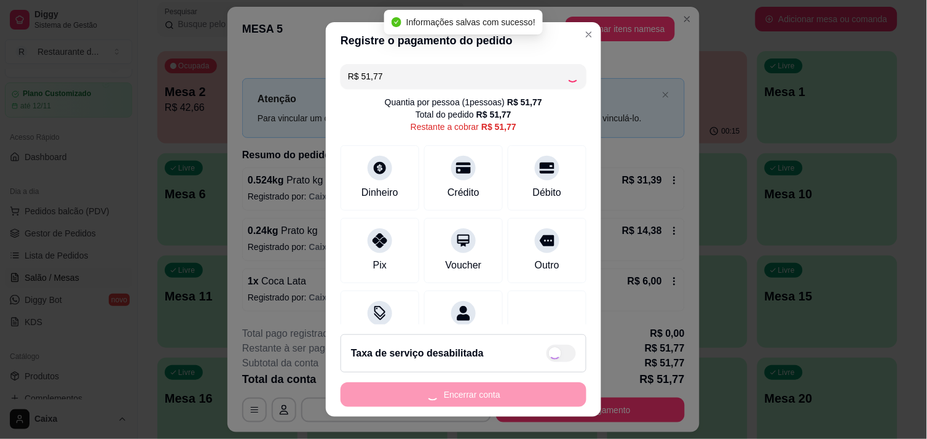
type input "R$ 0,00"
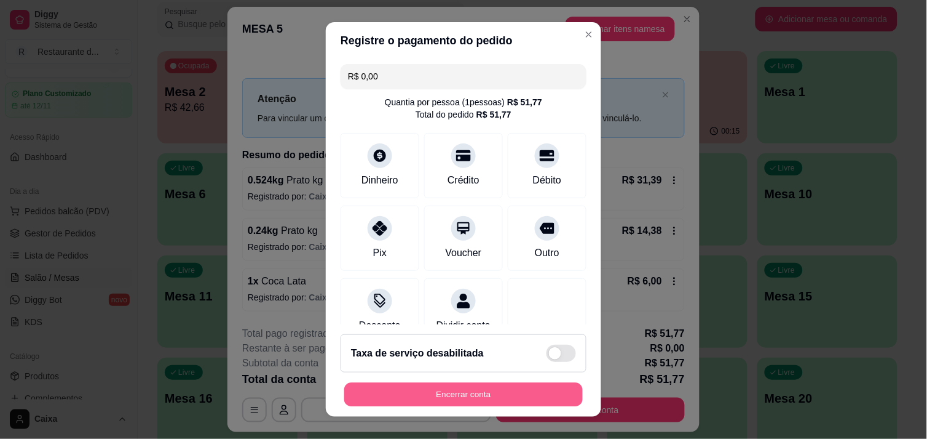
click at [488, 399] on button "Encerrar conta" at bounding box center [463, 395] width 239 height 24
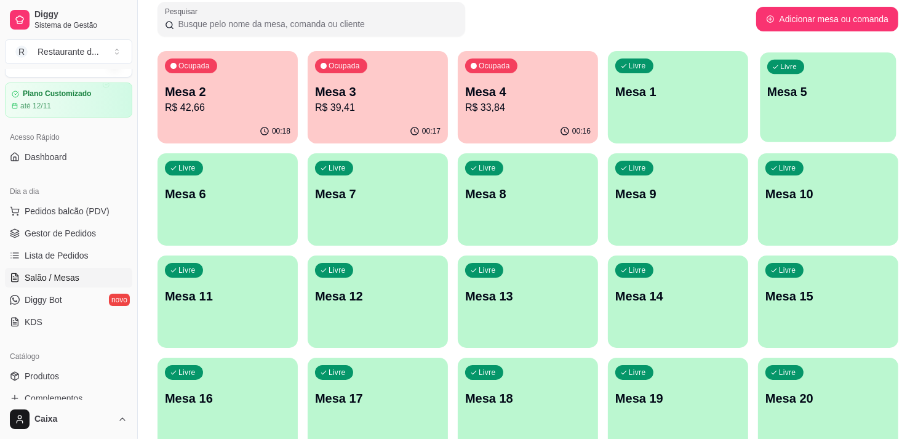
click at [827, 95] on p "Mesa 5" at bounding box center [828, 92] width 122 height 17
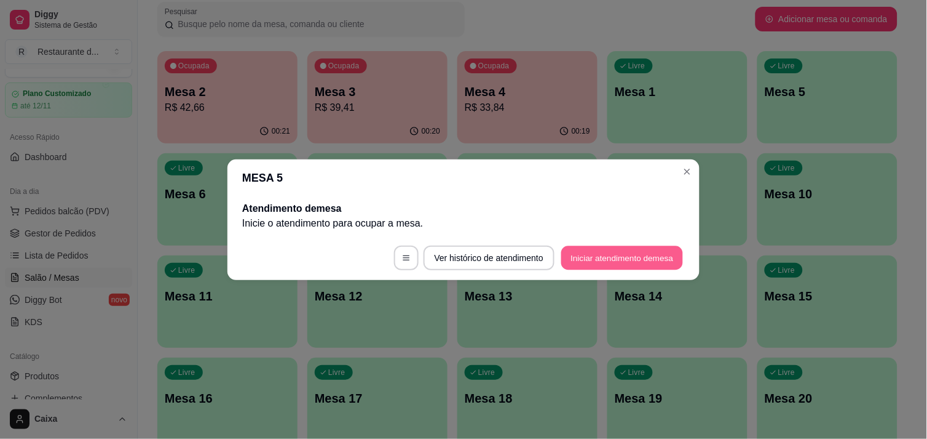
click at [610, 251] on button "Iniciar atendimento de mesa" at bounding box center [623, 257] width 122 height 24
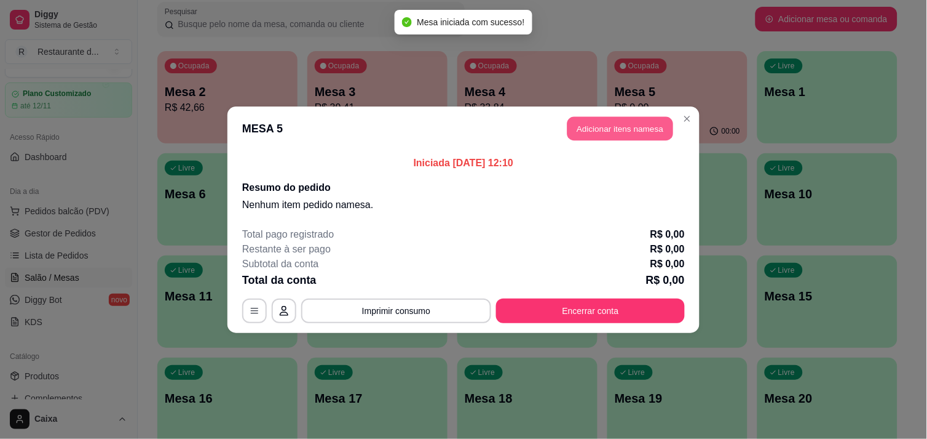
click at [635, 120] on button "Adicionar itens na mesa" at bounding box center [621, 128] width 106 height 24
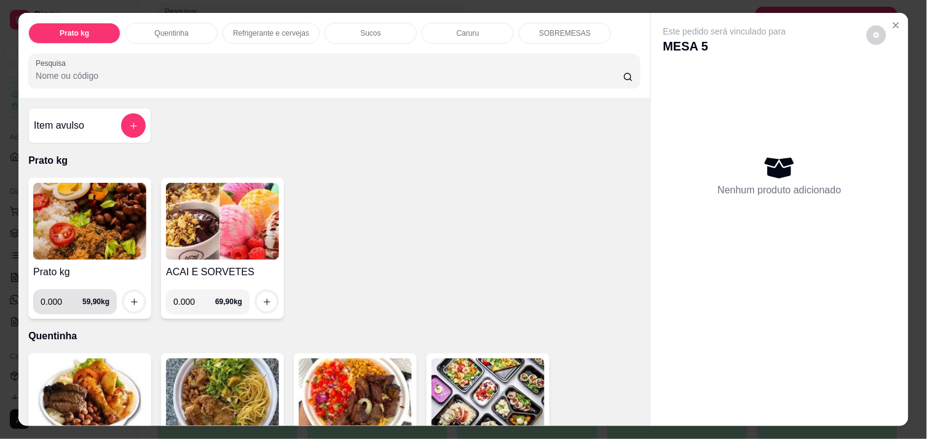
click at [56, 296] on input "0.000" at bounding box center [62, 301] width 42 height 25
type input "0.436"
click at [132, 297] on icon "increase-product-quantity" at bounding box center [134, 301] width 9 height 9
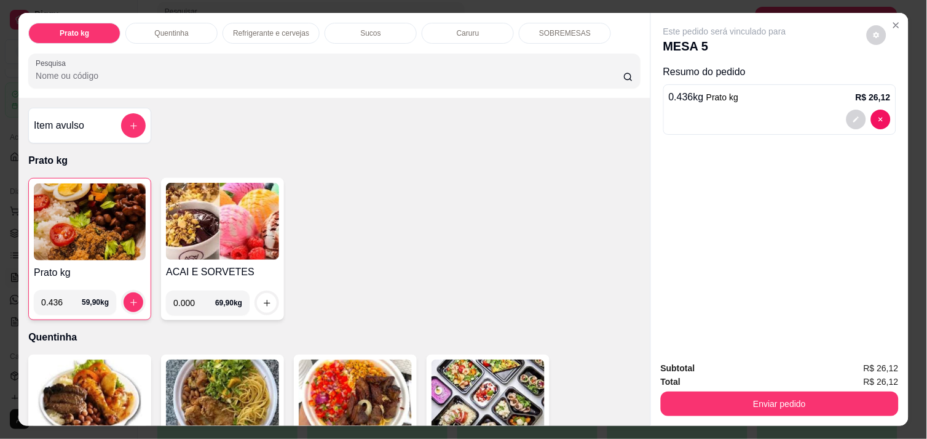
click at [74, 214] on img at bounding box center [90, 221] width 112 height 77
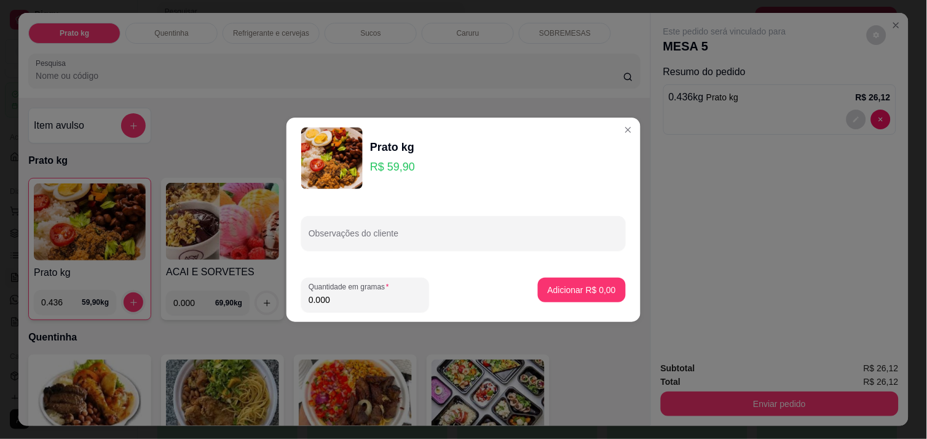
click at [328, 298] on input "0.000" at bounding box center [365, 299] width 113 height 12
type input "0.278"
click at [565, 295] on p "Adicionar R$ 16,65" at bounding box center [579, 290] width 71 height 12
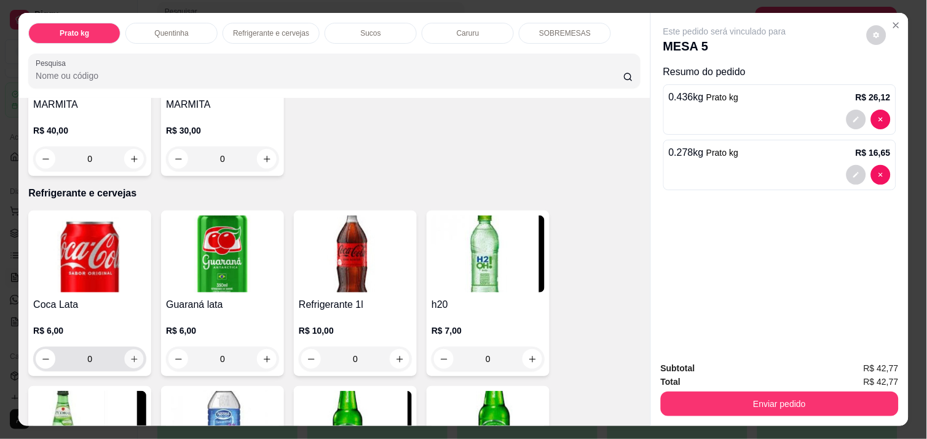
click at [130, 354] on icon "increase-product-quantity" at bounding box center [134, 358] width 9 height 9
type input "1"
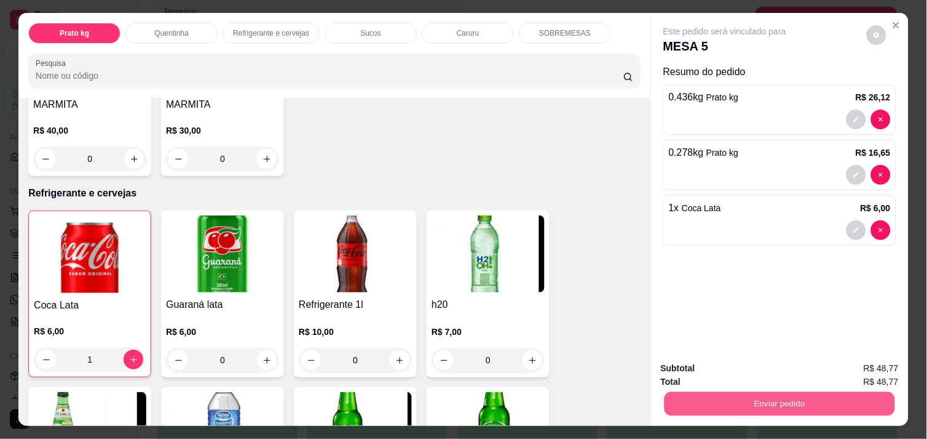
click at [798, 395] on button "Enviar pedido" at bounding box center [780, 403] width 231 height 24
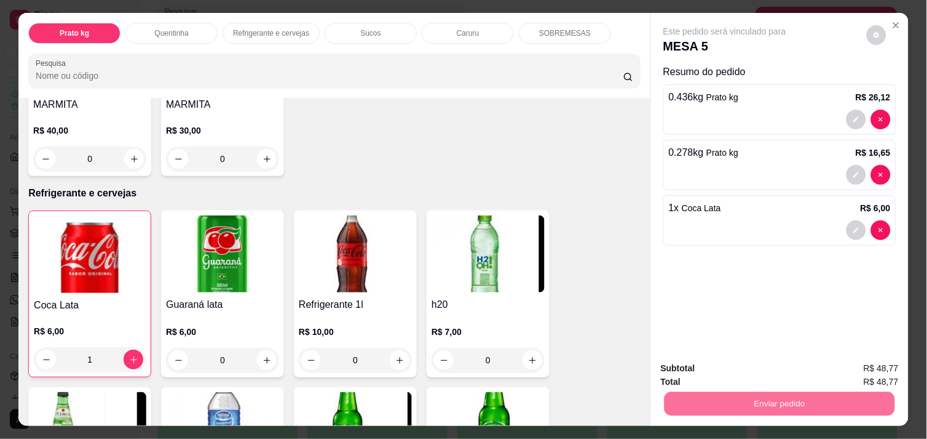
click at [870, 366] on button "Enviar pedido" at bounding box center [867, 368] width 68 height 23
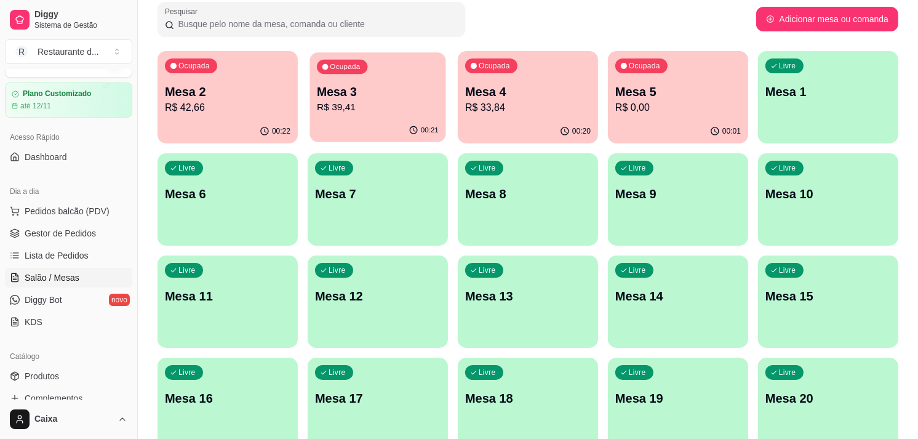
click at [386, 87] on p "Mesa 3" at bounding box center [378, 92] width 122 height 17
click at [362, 120] on div "00:24" at bounding box center [377, 130] width 136 height 23
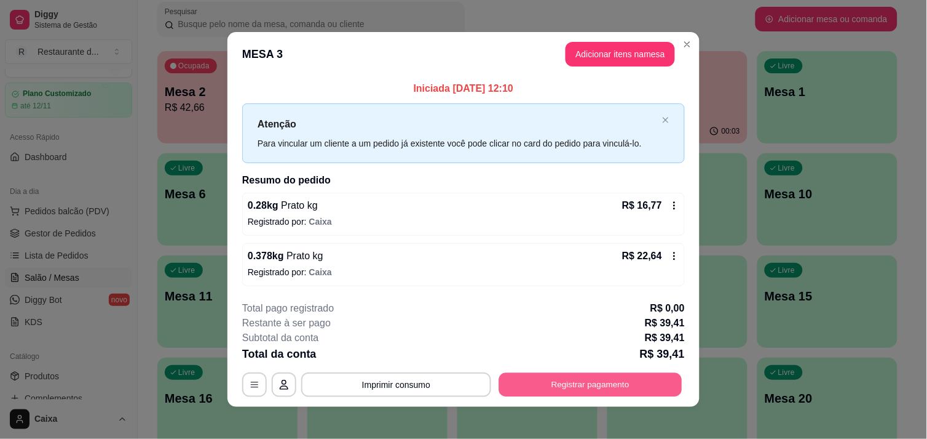
click at [629, 383] on button "Registrar pagamento" at bounding box center [590, 385] width 183 height 24
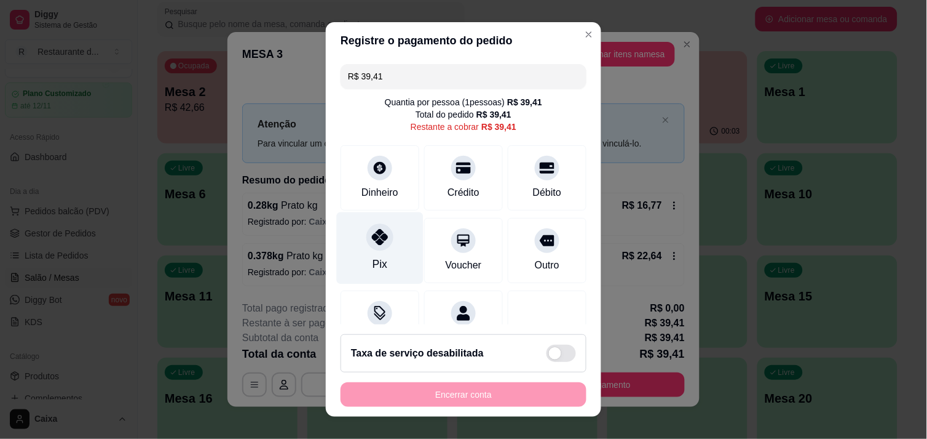
click at [360, 244] on div "Pix" at bounding box center [380, 248] width 87 height 72
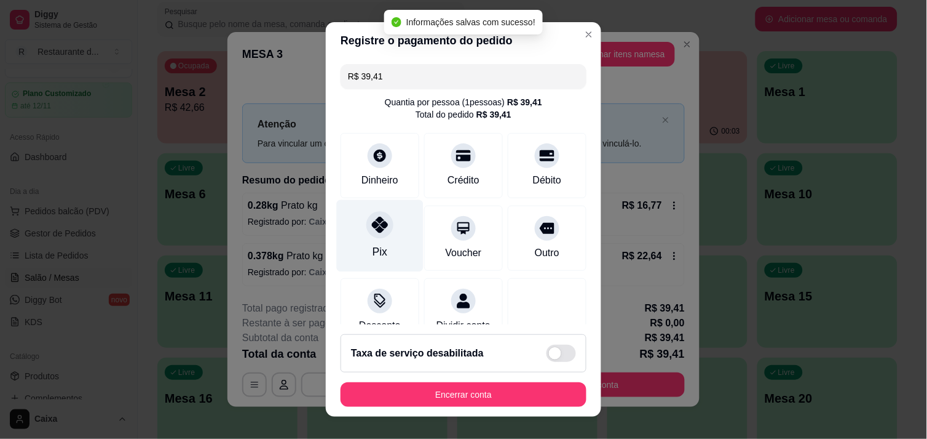
type input "R$ 0,00"
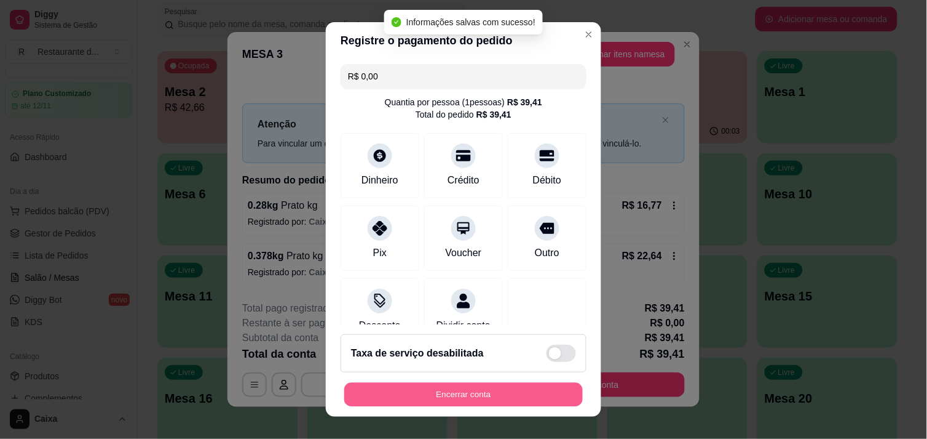
click at [487, 389] on button "Encerrar conta" at bounding box center [463, 395] width 239 height 24
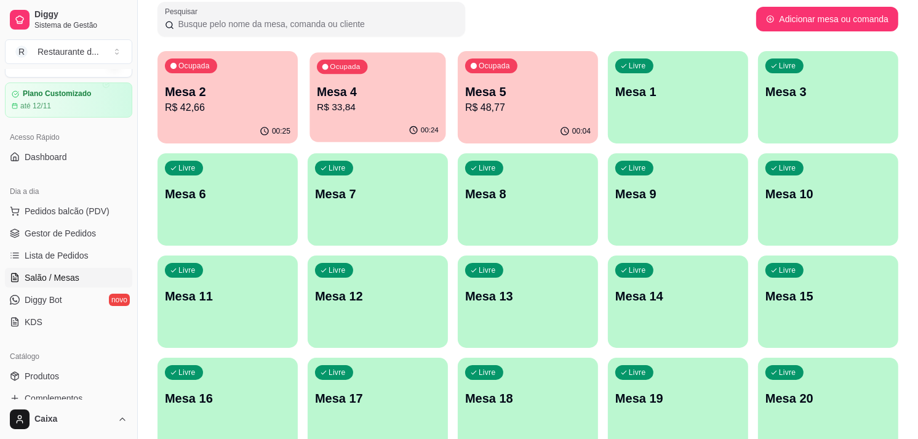
click at [322, 75] on div "Ocupada Mesa 4 R$ 33,84" at bounding box center [377, 85] width 136 height 66
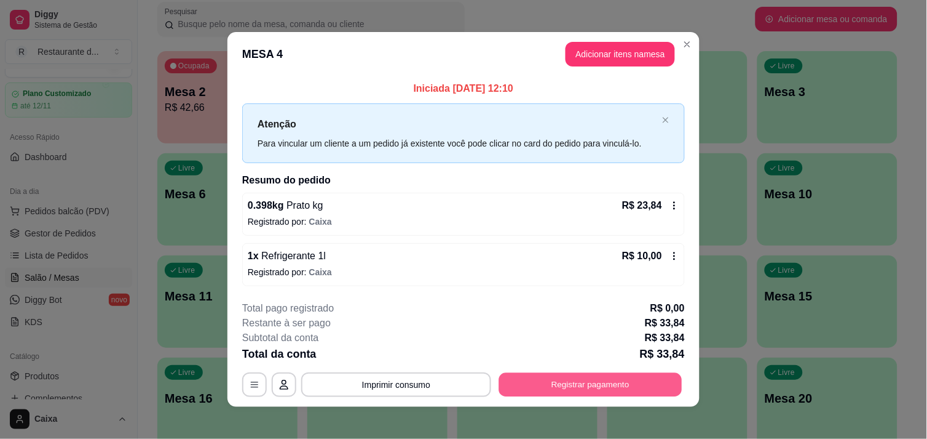
click at [601, 380] on button "Registrar pagamento" at bounding box center [590, 385] width 183 height 24
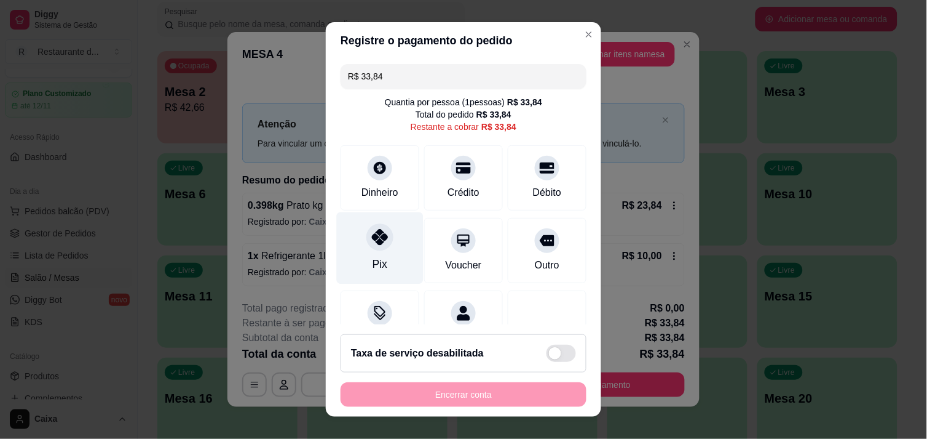
click at [382, 234] on div at bounding box center [380, 236] width 27 height 27
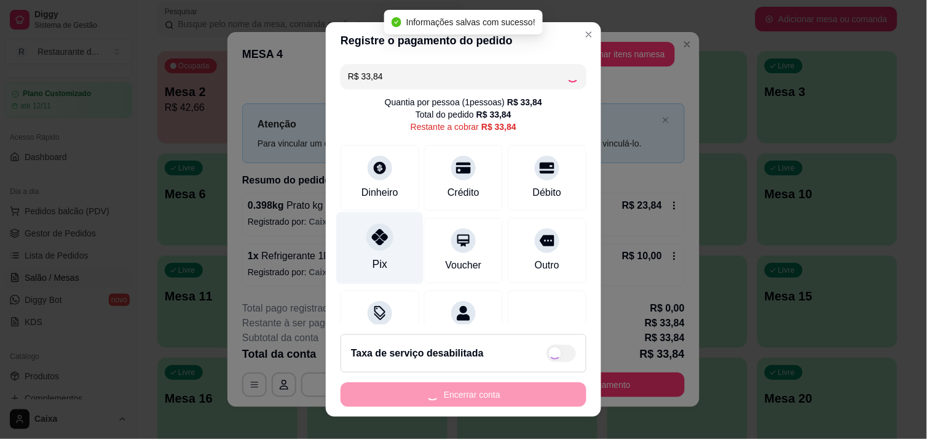
type input "R$ 0,00"
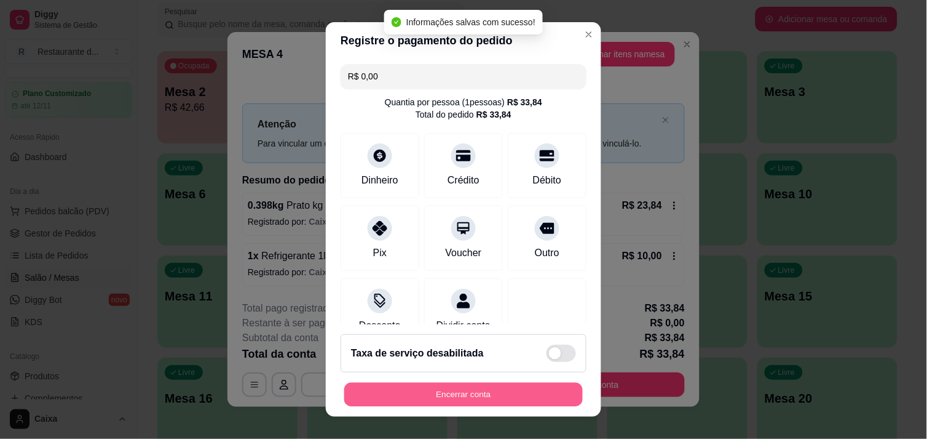
click at [465, 390] on button "Encerrar conta" at bounding box center [463, 395] width 239 height 24
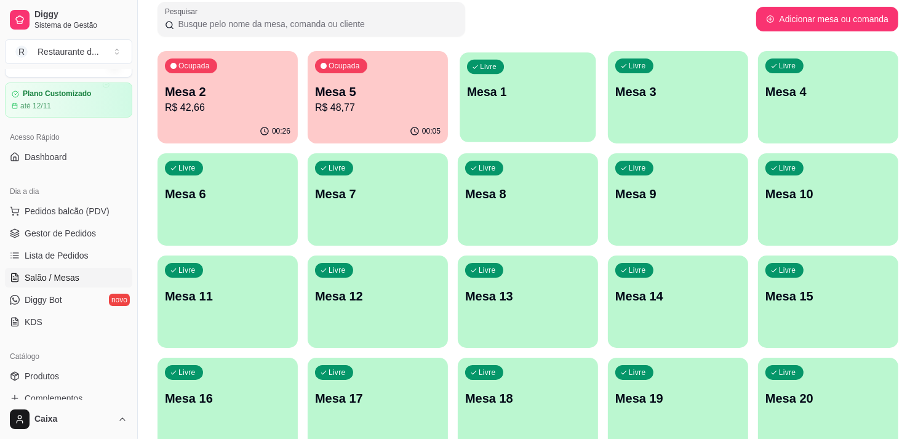
click at [534, 103] on div "Livre Mesa 1" at bounding box center [527, 89] width 136 height 75
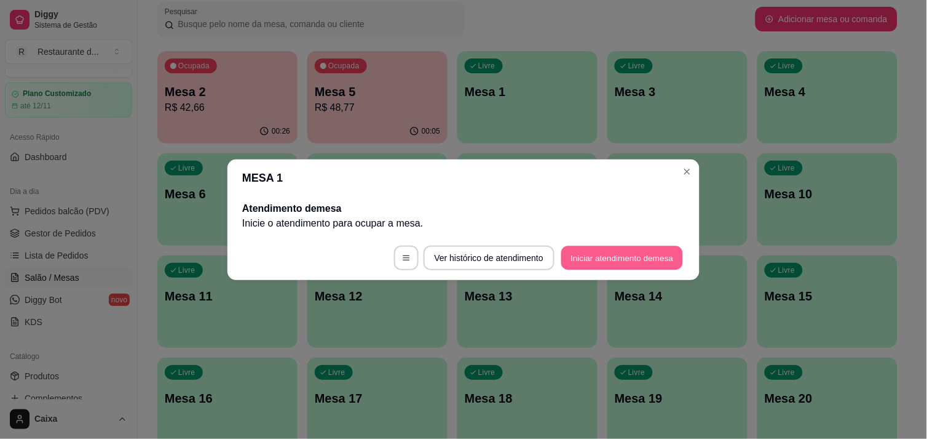
click at [615, 255] on button "Iniciar atendimento de mesa" at bounding box center [623, 257] width 122 height 24
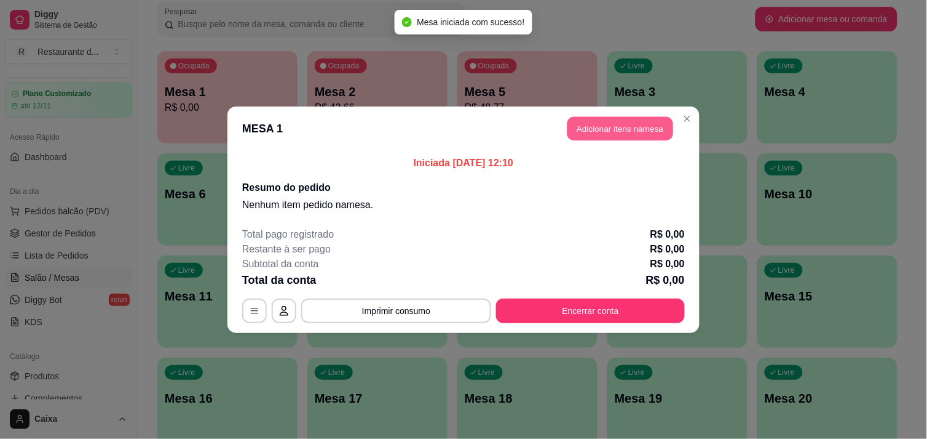
click at [637, 137] on button "Adicionar itens na mesa" at bounding box center [621, 128] width 106 height 24
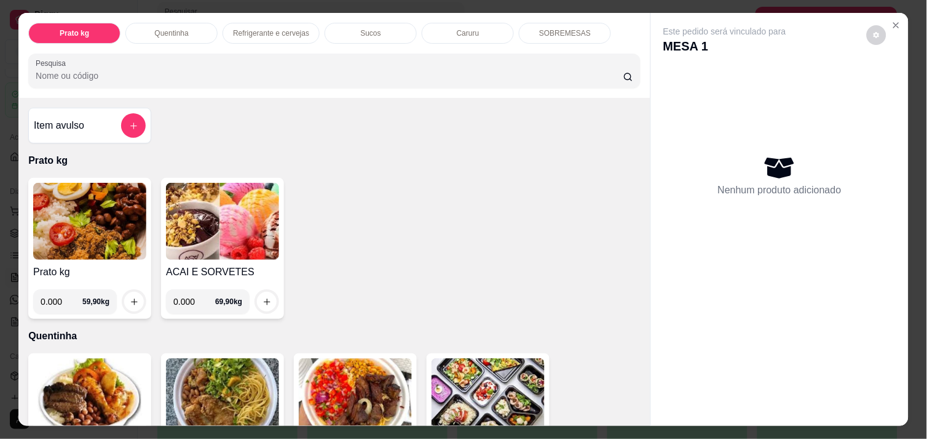
drag, startPoint x: 634, startPoint y: 418, endPoint x: 637, endPoint y: 412, distance: 6.6
click at [637, 412] on div "Item avulso Prato kg Prato kg 0.000 59,90 kg ACAI E SORVETES 0.000 69,90 kg Que…" at bounding box center [334, 261] width 632 height 327
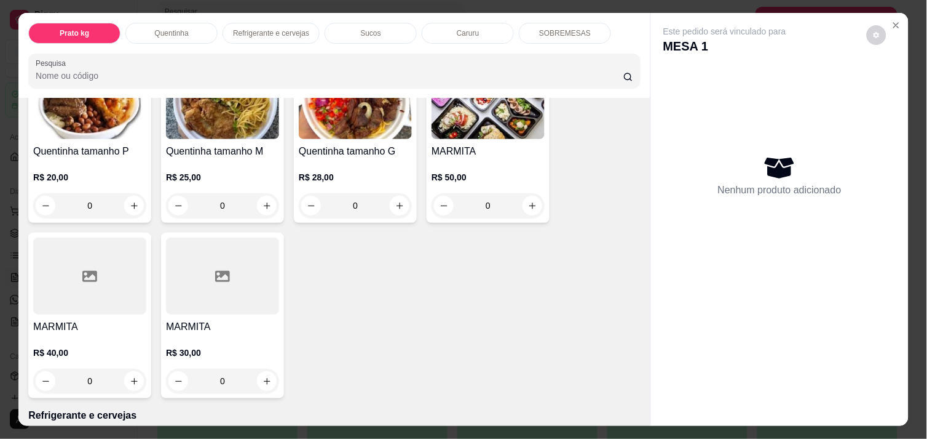
scroll to position [300, 0]
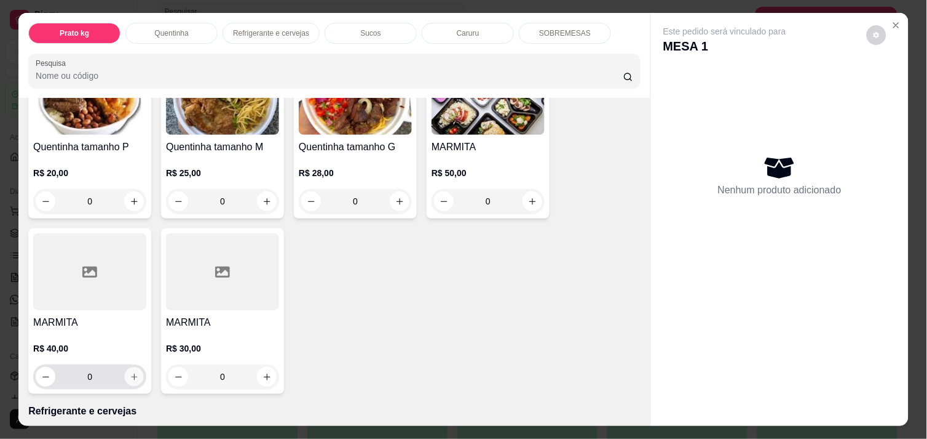
click at [127, 378] on button "increase-product-quantity" at bounding box center [134, 376] width 19 height 19
type input "1"
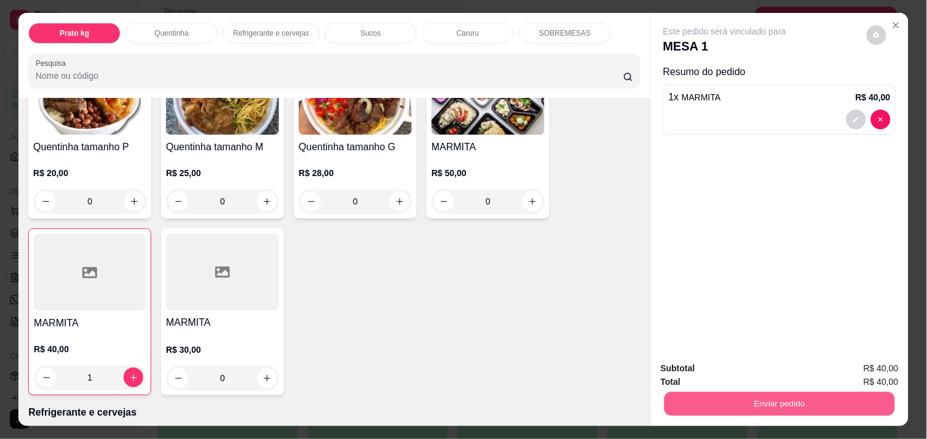
click at [738, 391] on button "Enviar pedido" at bounding box center [780, 403] width 231 height 24
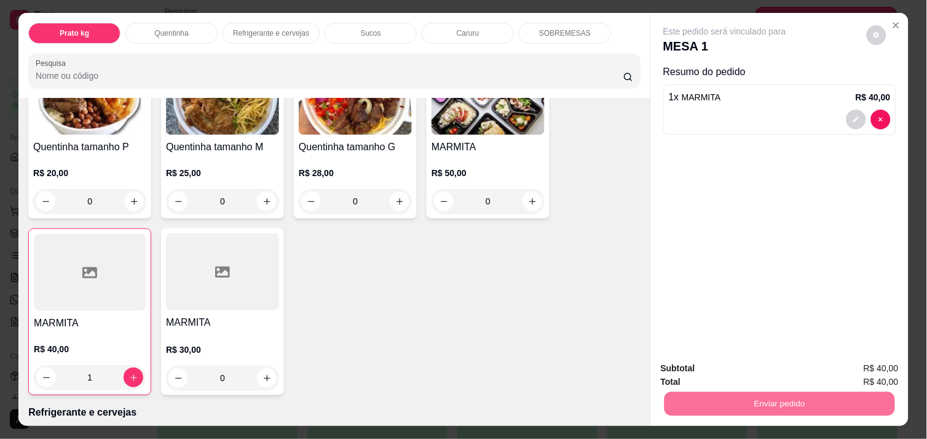
click at [860, 365] on button "Enviar pedido" at bounding box center [867, 368] width 68 height 23
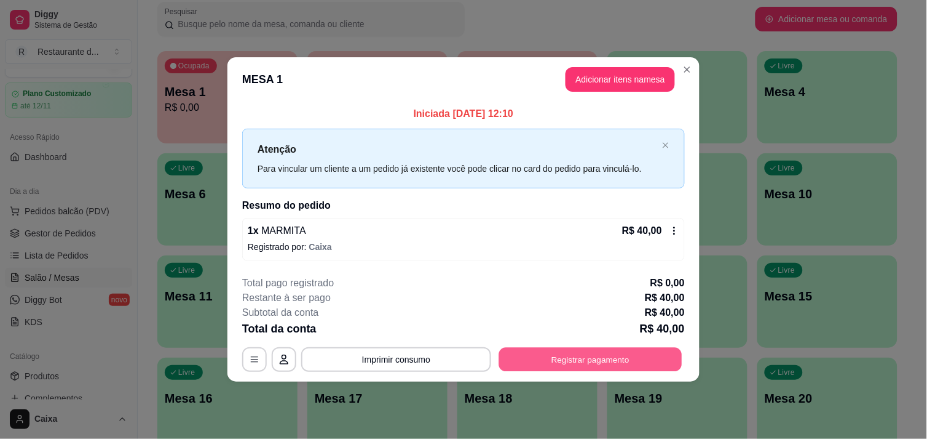
click at [601, 363] on button "Registrar pagamento" at bounding box center [590, 359] width 183 height 24
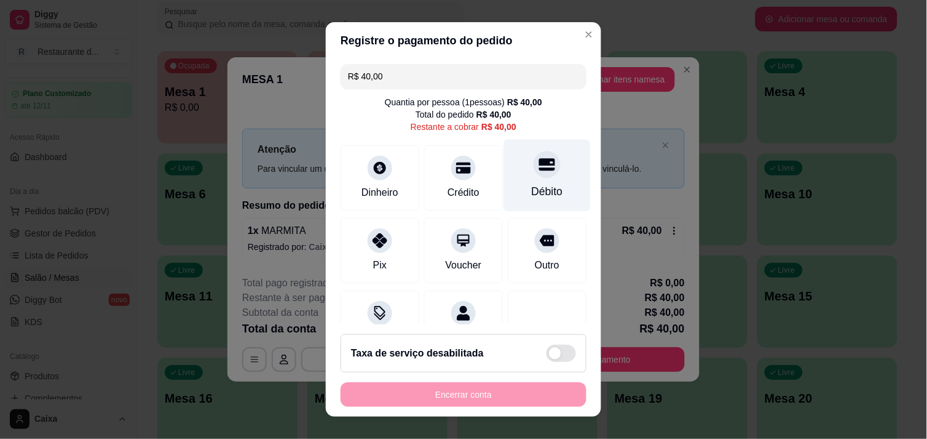
click at [513, 177] on div "Débito" at bounding box center [547, 175] width 87 height 72
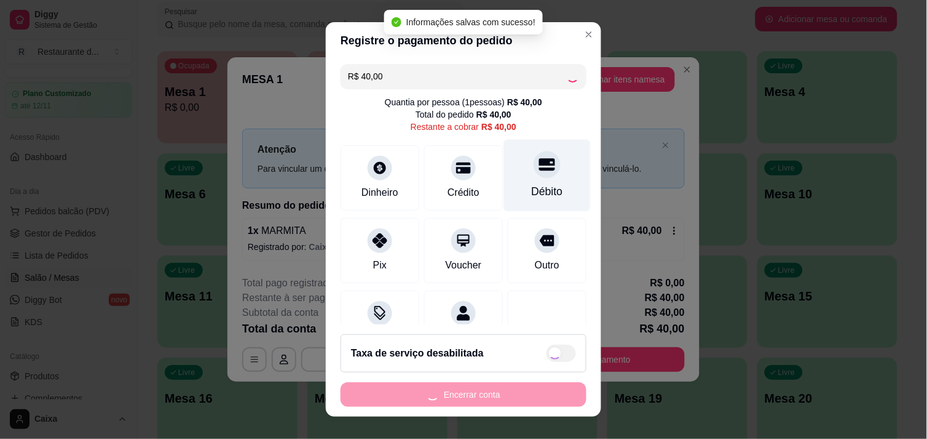
type input "R$ 0,00"
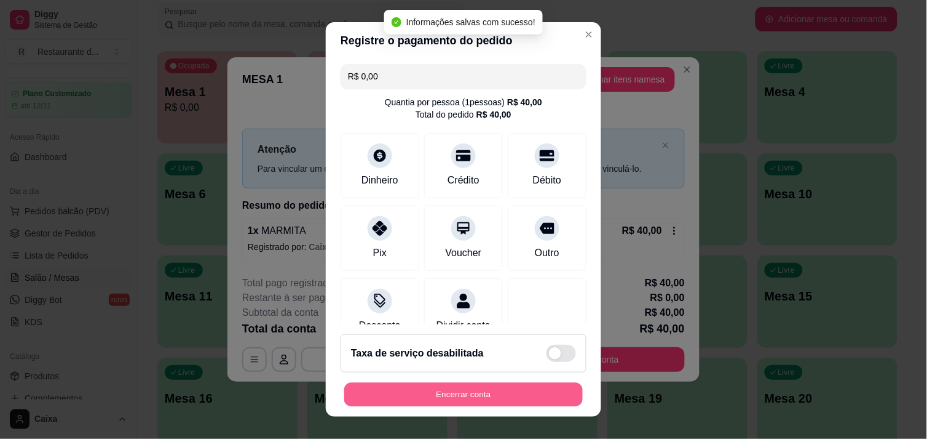
click at [406, 390] on button "Encerrar conta" at bounding box center [463, 395] width 239 height 24
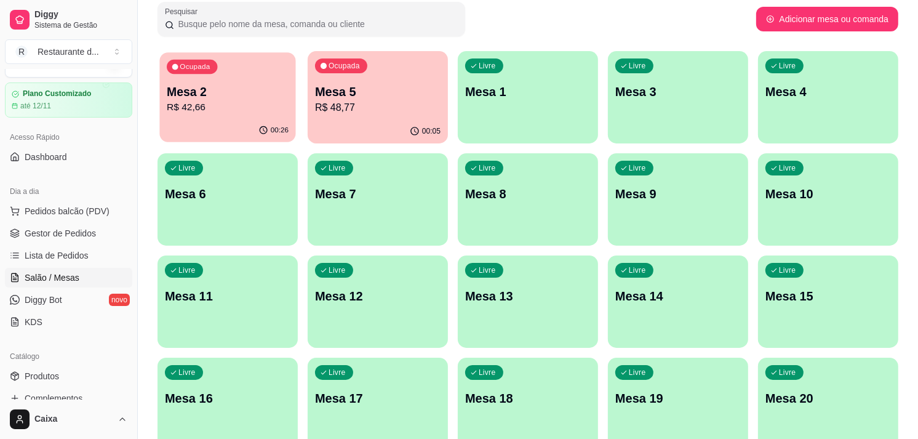
click at [216, 121] on div "00:26" at bounding box center [227, 130] width 136 height 23
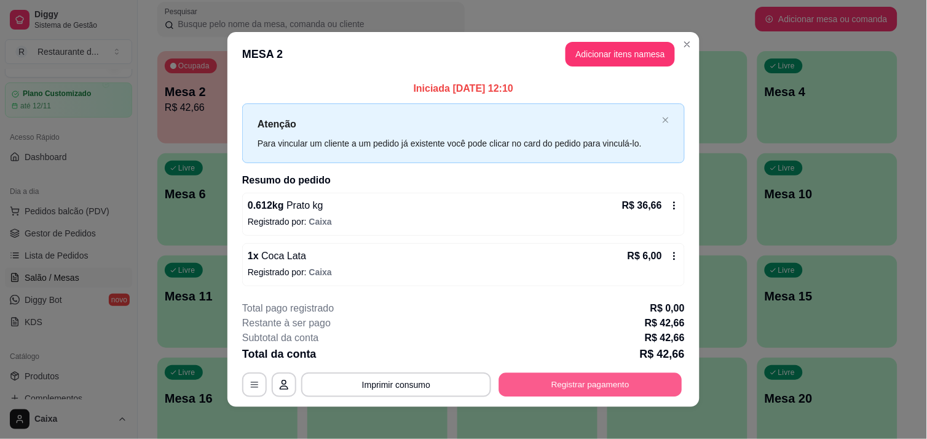
click at [570, 382] on button "Registrar pagamento" at bounding box center [590, 385] width 183 height 24
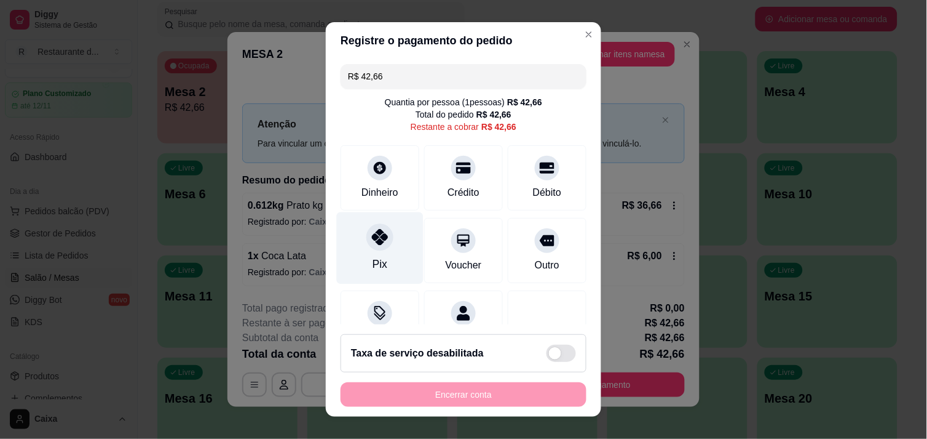
click at [378, 246] on div at bounding box center [380, 236] width 27 height 27
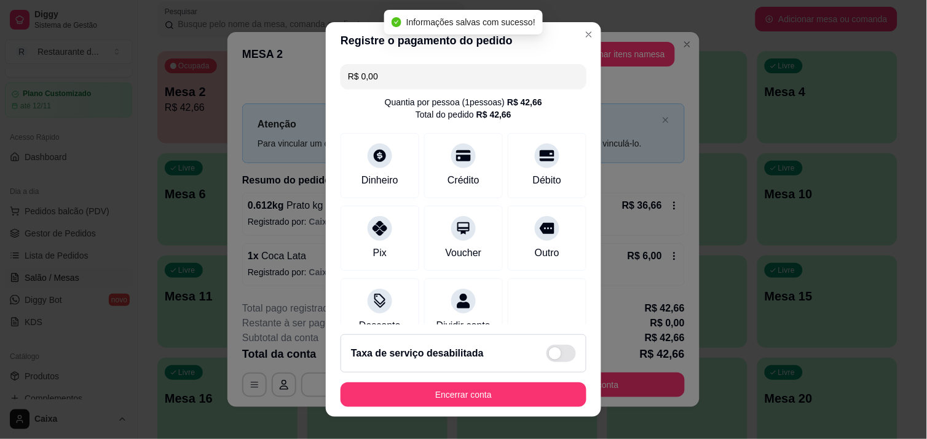
type input "R$ 0,00"
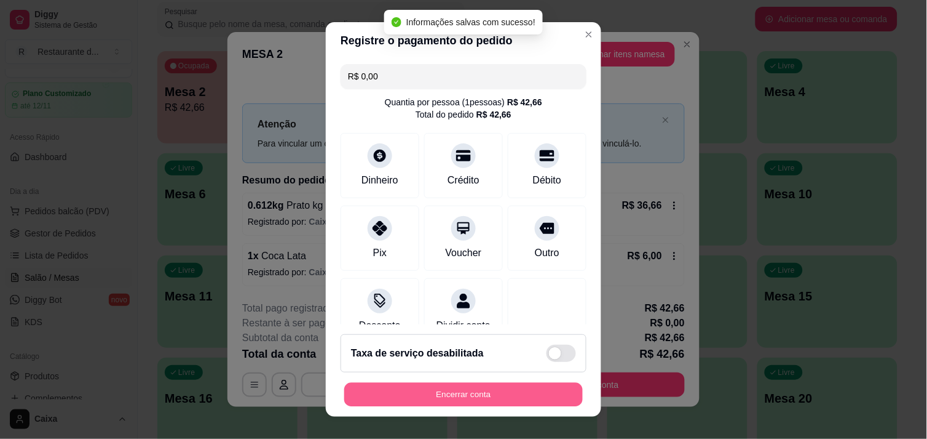
click at [437, 397] on button "Encerrar conta" at bounding box center [463, 395] width 239 height 24
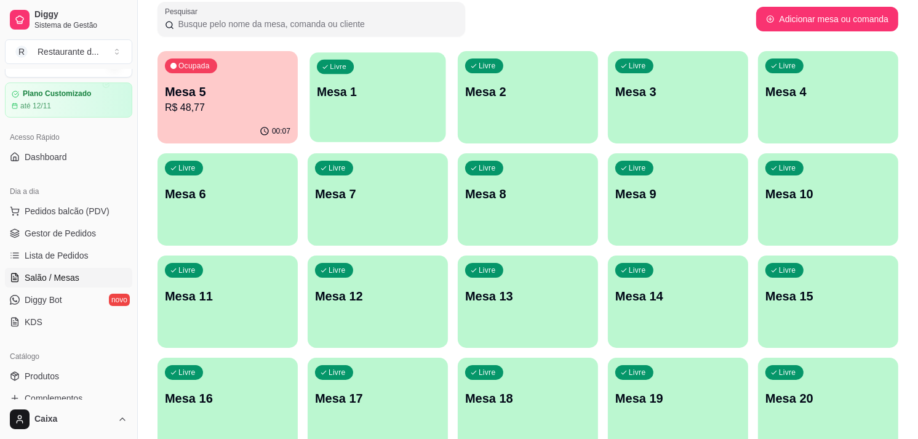
click at [402, 135] on div "button" at bounding box center [377, 134] width 136 height 14
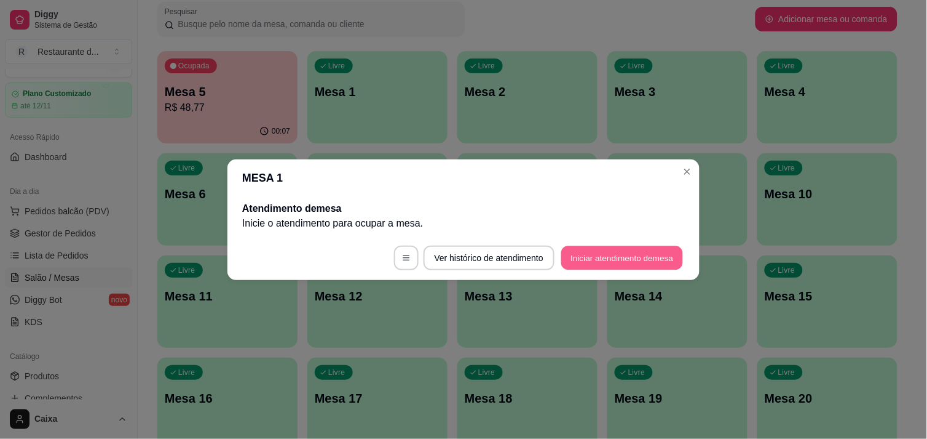
click at [615, 257] on button "Iniciar atendimento de mesa" at bounding box center [623, 257] width 122 height 24
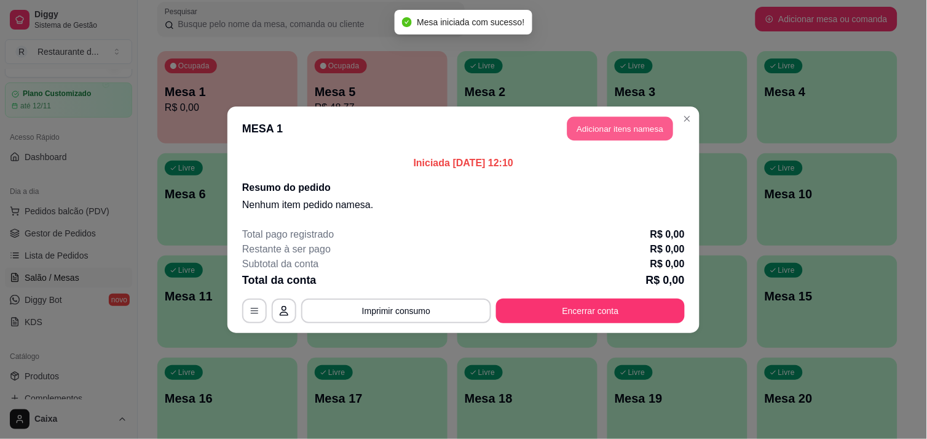
click at [605, 119] on button "Adicionar itens na mesa" at bounding box center [621, 128] width 106 height 24
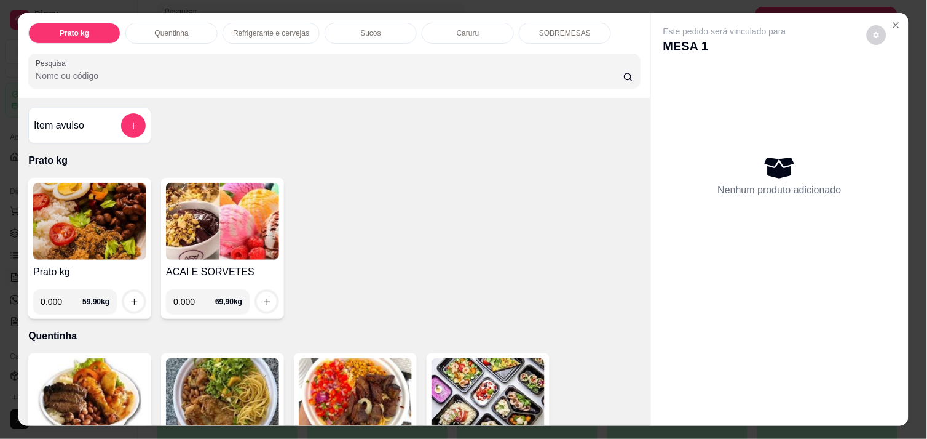
click at [59, 298] on input "0.000" at bounding box center [62, 301] width 42 height 25
click at [59, 298] on input "0.001" at bounding box center [62, 301] width 42 height 25
type input "0.270"
click at [125, 289] on div at bounding box center [134, 301] width 25 height 25
click at [130, 300] on icon "increase-product-quantity" at bounding box center [134, 301] width 9 height 9
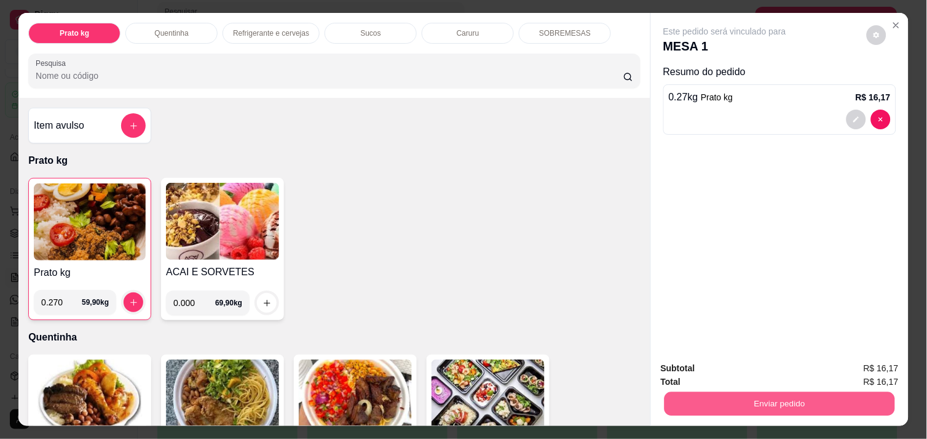
click at [702, 391] on button "Enviar pedido" at bounding box center [780, 403] width 231 height 24
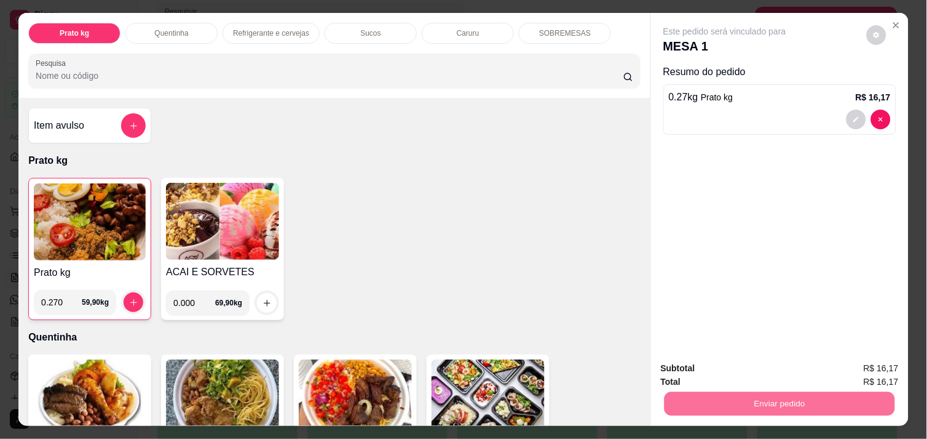
click at [868, 361] on button "Enviar pedido" at bounding box center [867, 368] width 68 height 23
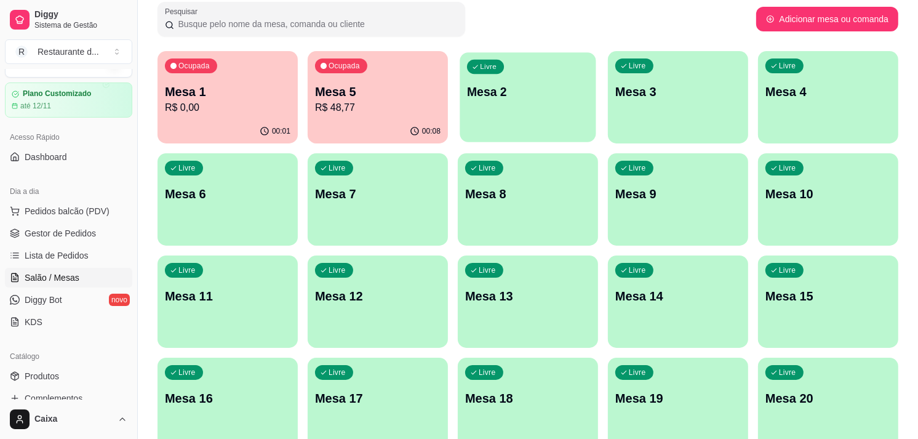
click at [544, 107] on div "Livre Mesa 2" at bounding box center [527, 89] width 136 height 75
click at [668, 97] on p "Mesa 3" at bounding box center [678, 92] width 122 height 17
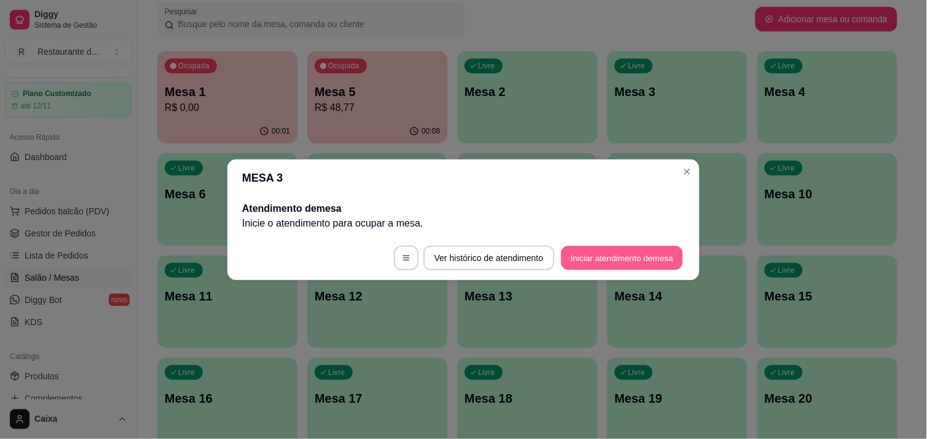
click at [616, 261] on button "Iniciar atendimento de mesa" at bounding box center [623, 257] width 122 height 24
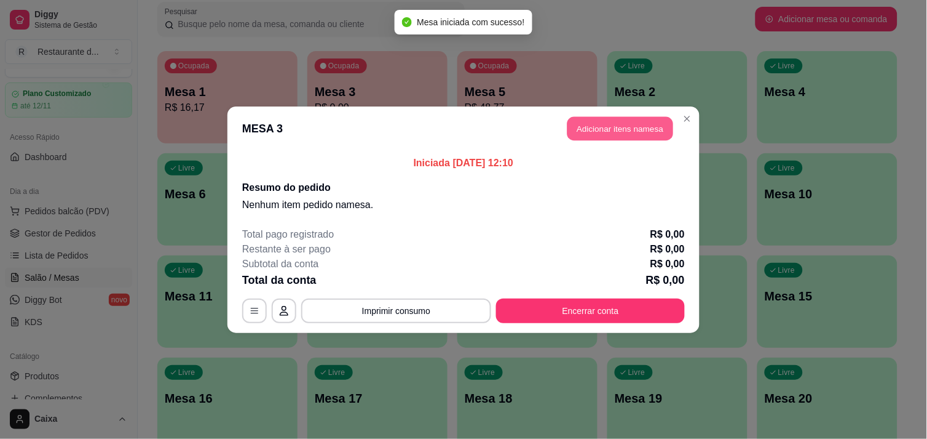
click at [629, 118] on button "Adicionar itens na mesa" at bounding box center [621, 128] width 106 height 24
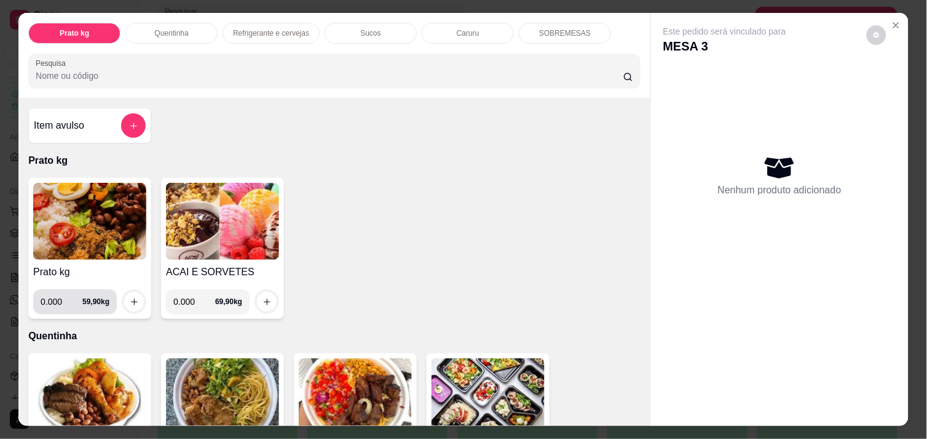
click at [57, 303] on input "0.000" at bounding box center [62, 301] width 42 height 25
type input "0.292"
click at [130, 299] on icon "increase-product-quantity" at bounding box center [134, 301] width 9 height 9
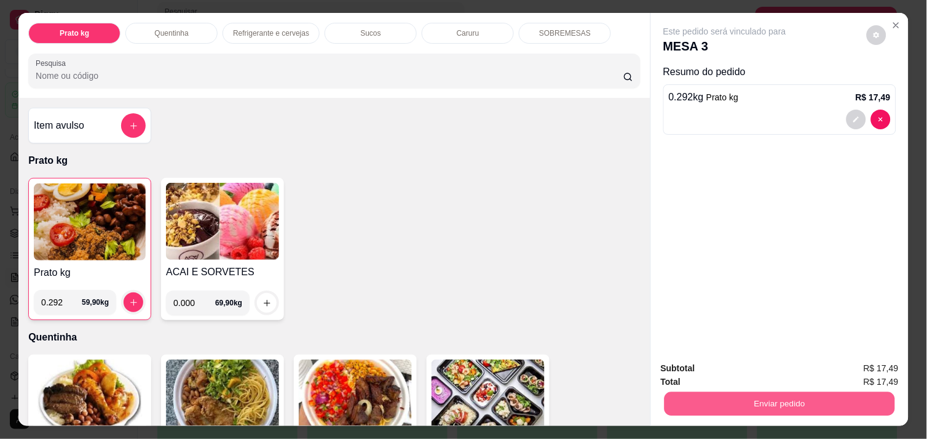
click at [723, 395] on button "Enviar pedido" at bounding box center [780, 403] width 231 height 24
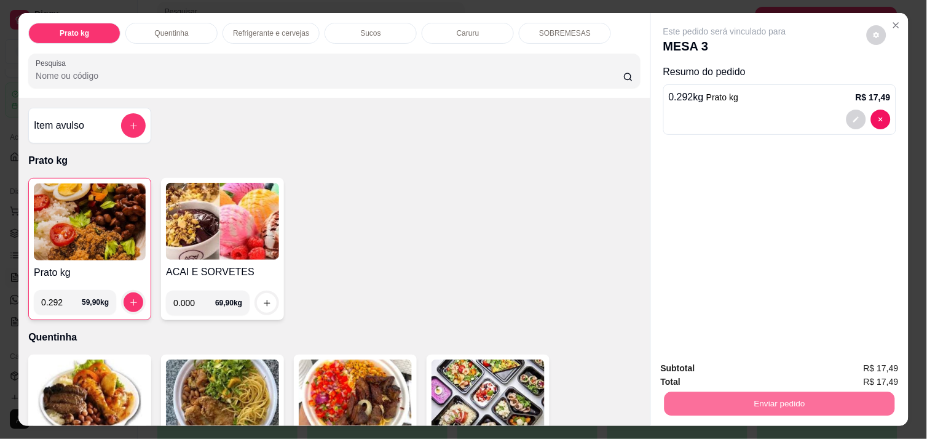
click at [855, 365] on button "Enviar pedido" at bounding box center [867, 368] width 68 height 23
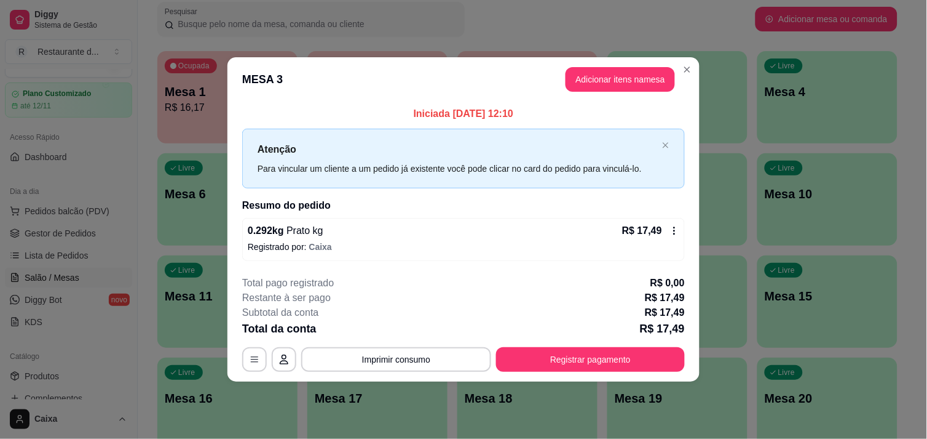
click at [610, 60] on header "MESA 3 Adicionar itens na mesa" at bounding box center [464, 79] width 472 height 44
click at [614, 74] on button "Adicionar itens na mesa" at bounding box center [620, 79] width 109 height 25
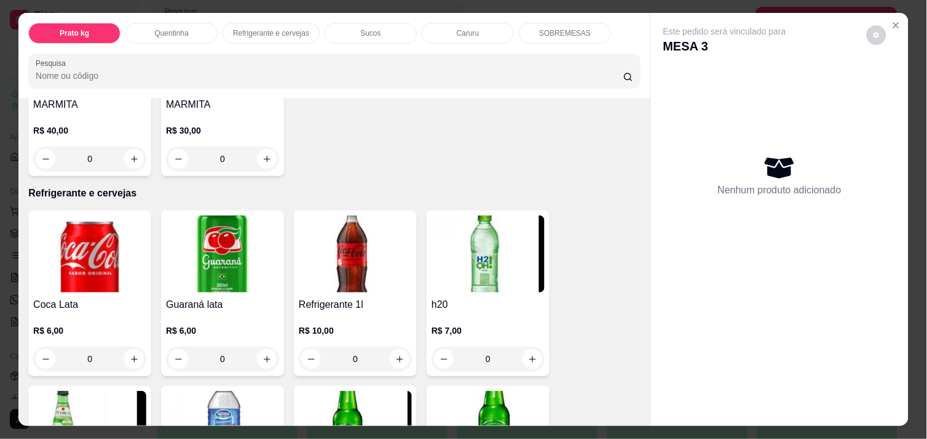
scroll to position [546, 0]
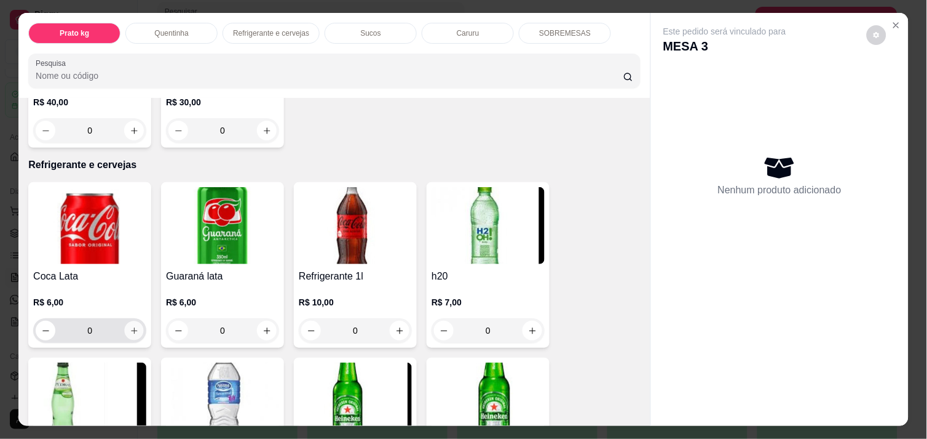
click at [133, 321] on button "increase-product-quantity" at bounding box center [134, 330] width 19 height 19
type input "1"
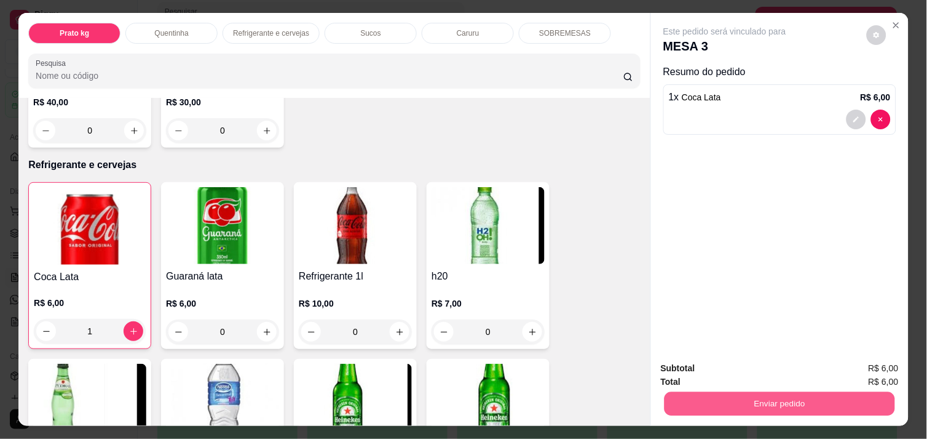
click at [736, 403] on button "Enviar pedido" at bounding box center [780, 403] width 231 height 24
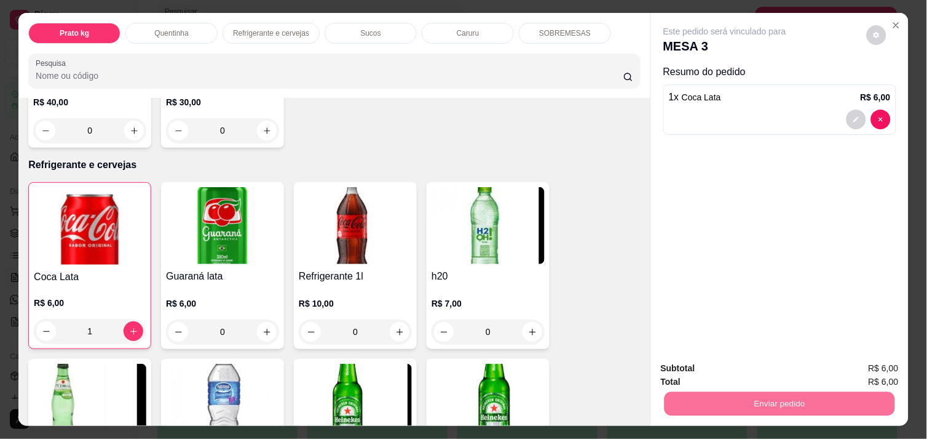
click at [868, 365] on button "Enviar pedido" at bounding box center [867, 368] width 68 height 23
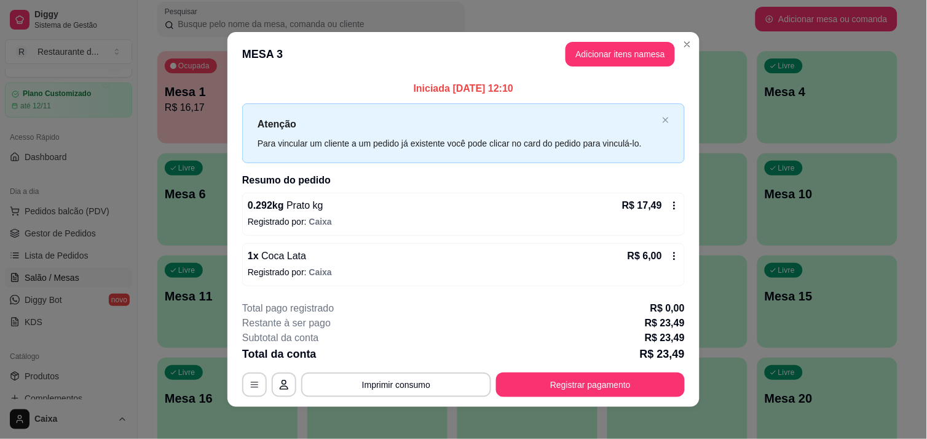
click at [670, 251] on icon at bounding box center [675, 256] width 10 height 10
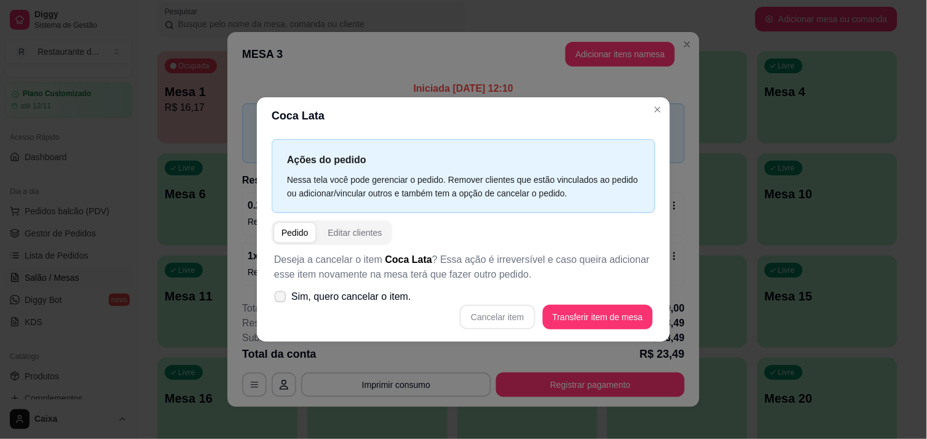
click at [292, 293] on span "Sim, quero cancelar o item." at bounding box center [352, 296] width 120 height 15
click at [282, 298] on input "Sim, quero cancelar o item." at bounding box center [278, 302] width 8 height 8
checkbox input "true"
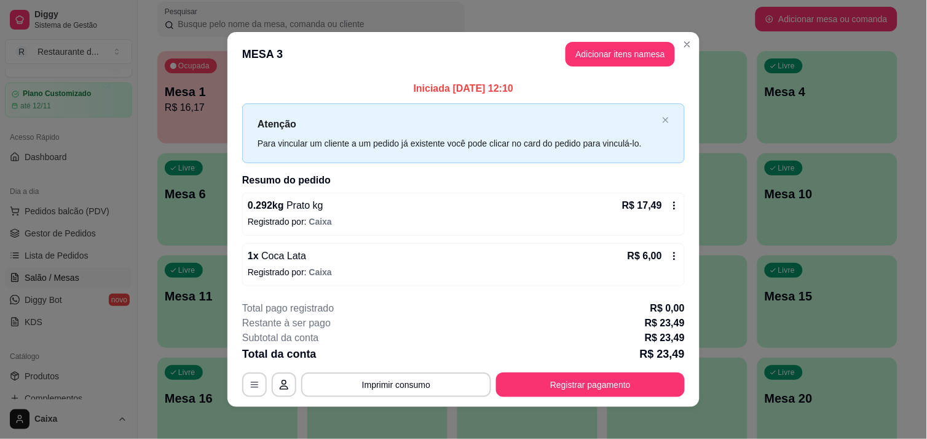
click at [670, 257] on icon at bounding box center [675, 256] width 10 height 10
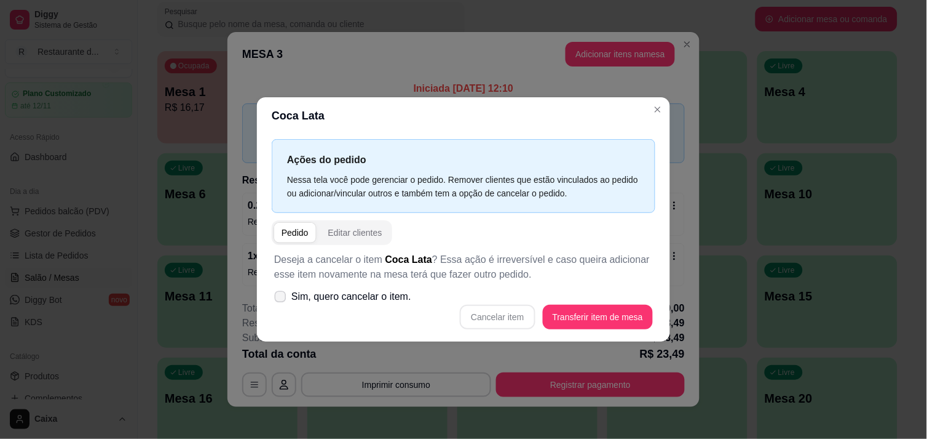
click at [277, 290] on label "Sim, quero cancelar o item." at bounding box center [342, 296] width 147 height 25
click at [277, 298] on input "Sim, quero cancelar o item." at bounding box center [278, 302] width 8 height 8
checkbox input "true"
click at [480, 320] on button "Cancelar item" at bounding box center [497, 316] width 73 height 24
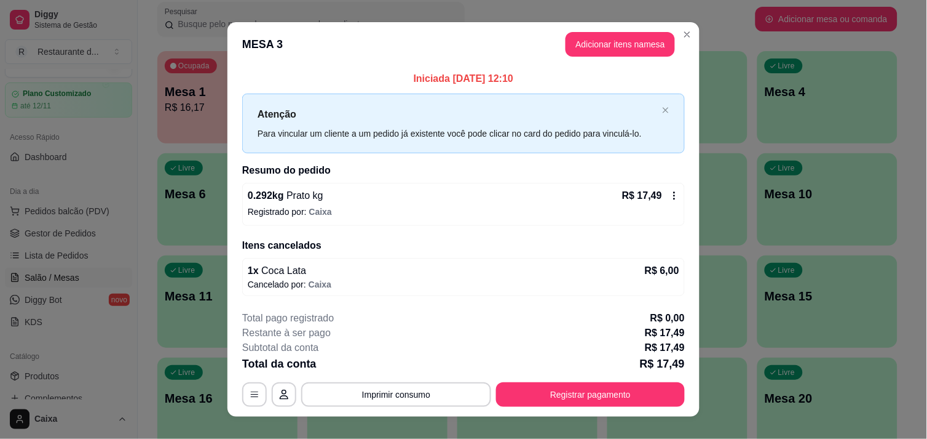
click at [531, 349] on div "Subtotal da conta R$ 17,49" at bounding box center [463, 347] width 443 height 15
click at [606, 33] on button "Adicionar itens na mesa" at bounding box center [621, 45] width 106 height 24
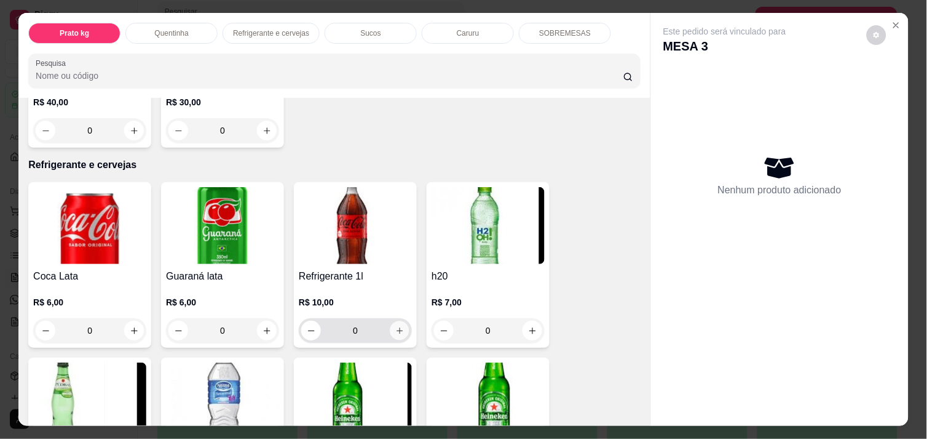
click at [391, 322] on button "increase-product-quantity" at bounding box center [400, 330] width 19 height 19
type input "1"
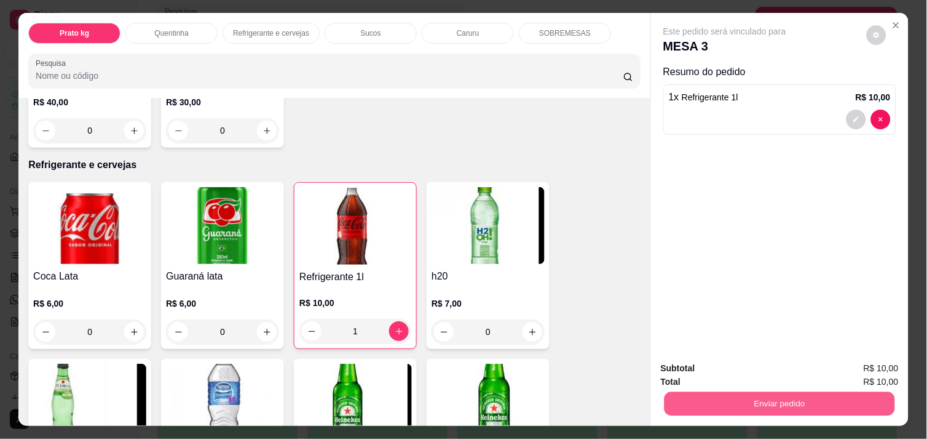
click at [746, 394] on button "Enviar pedido" at bounding box center [780, 403] width 231 height 24
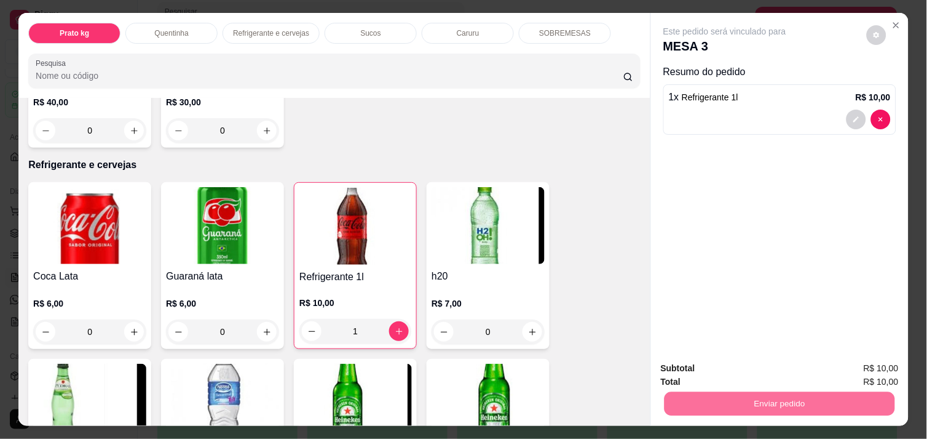
click at [873, 365] on button "Enviar pedido" at bounding box center [867, 368] width 68 height 23
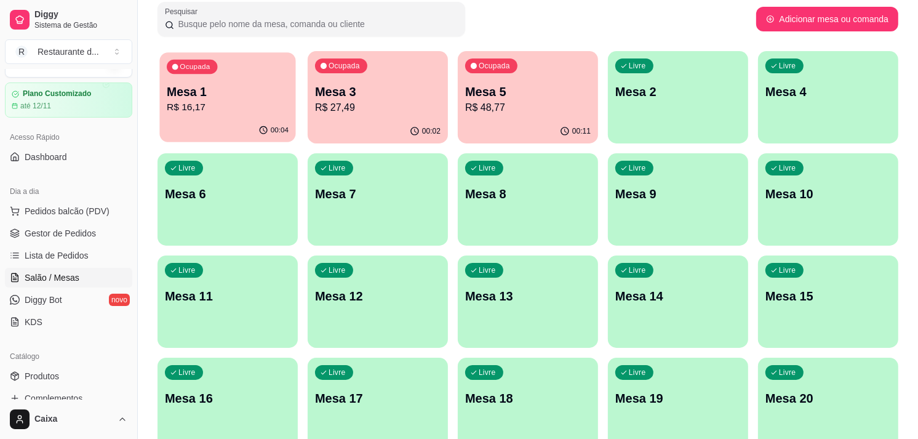
click at [225, 95] on p "Mesa 1" at bounding box center [228, 92] width 122 height 17
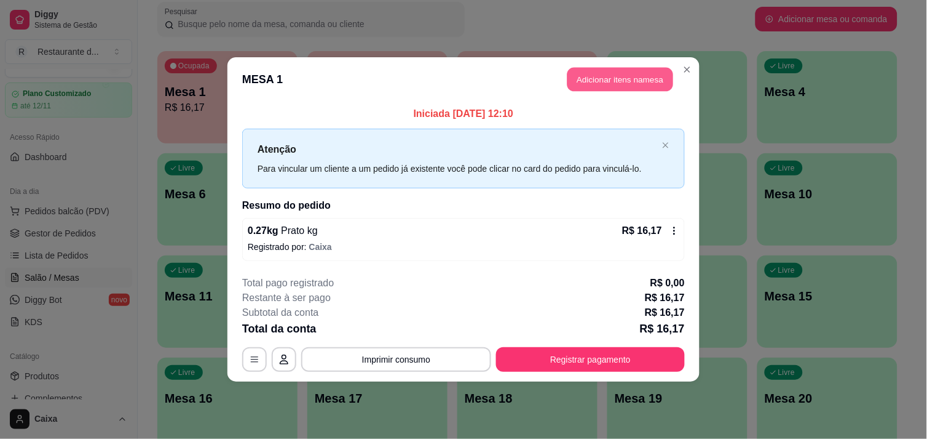
click at [641, 76] on button "Adicionar itens na mesa" at bounding box center [621, 80] width 106 height 24
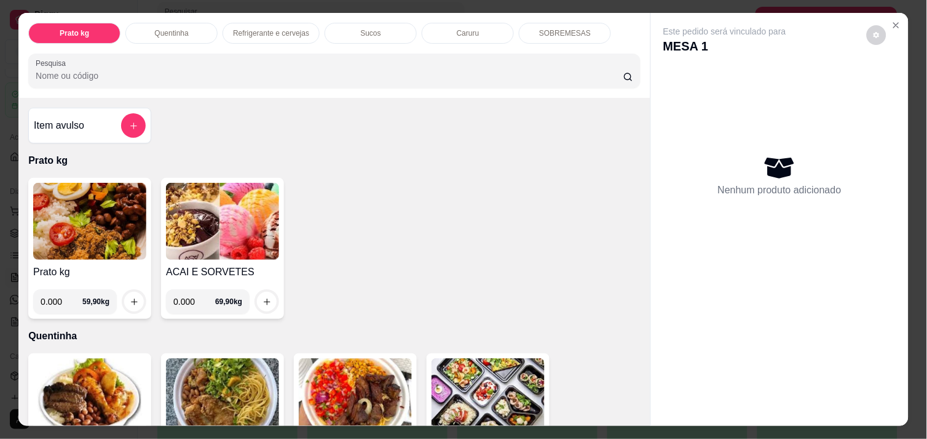
click at [58, 296] on input "0.000" at bounding box center [62, 301] width 42 height 25
type input "0.304"
click at [141, 299] on div "Prato kg 0.304 59,90 kg" at bounding box center [89, 248] width 123 height 141
click at [132, 297] on icon "increase-product-quantity" at bounding box center [134, 301] width 9 height 9
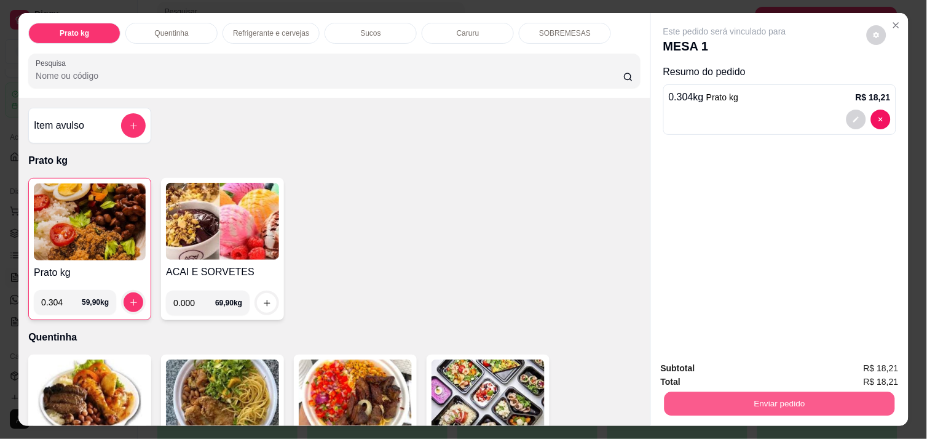
click at [765, 391] on button "Enviar pedido" at bounding box center [780, 403] width 231 height 24
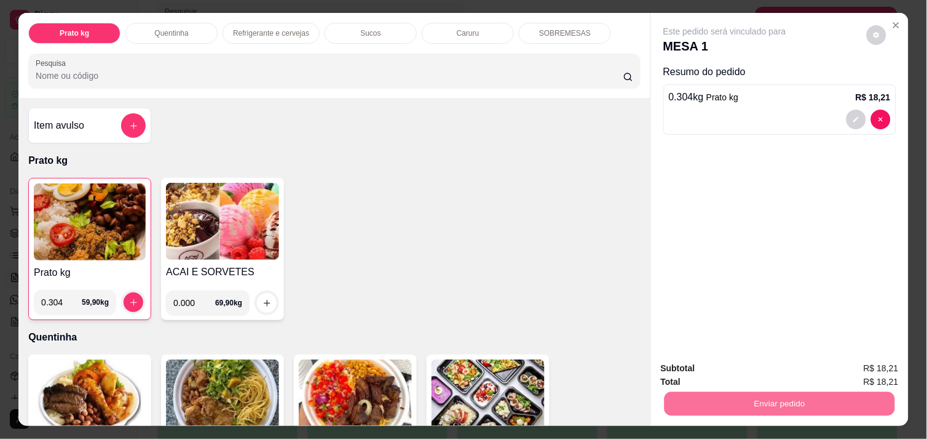
click at [875, 372] on button "Enviar pedido" at bounding box center [867, 368] width 68 height 23
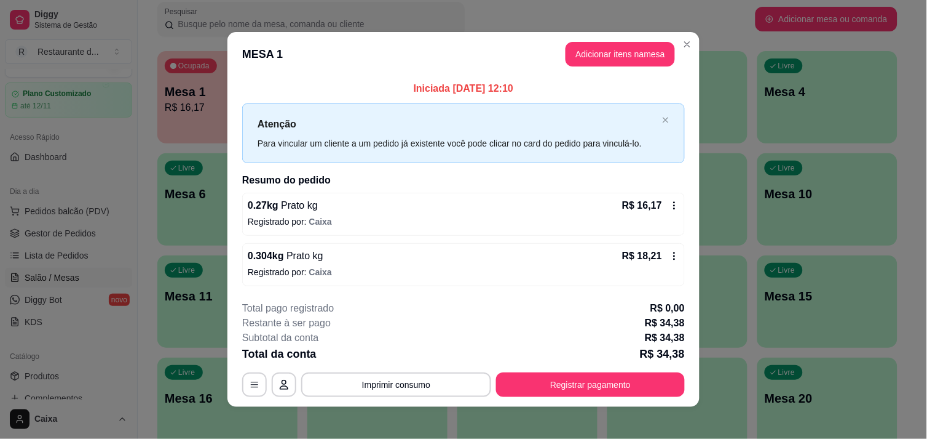
drag, startPoint x: 875, startPoint y: 372, endPoint x: 746, endPoint y: 245, distance: 180.9
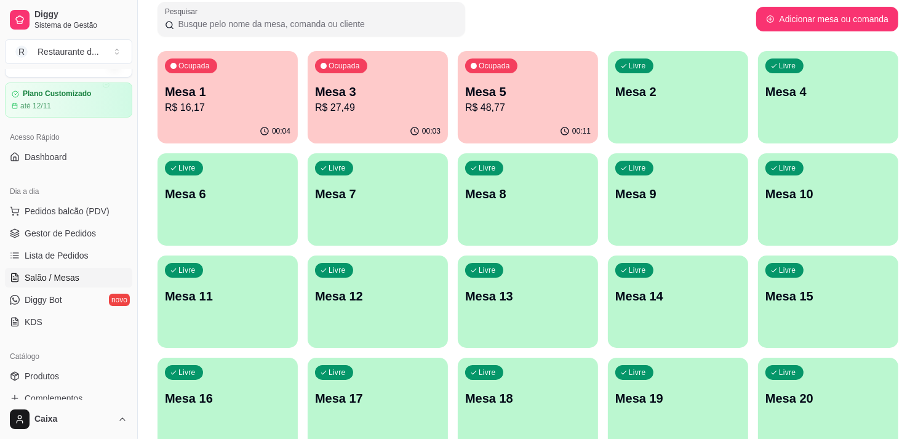
click at [792, 122] on div "Livre Mesa 4" at bounding box center [828, 89] width 136 height 75
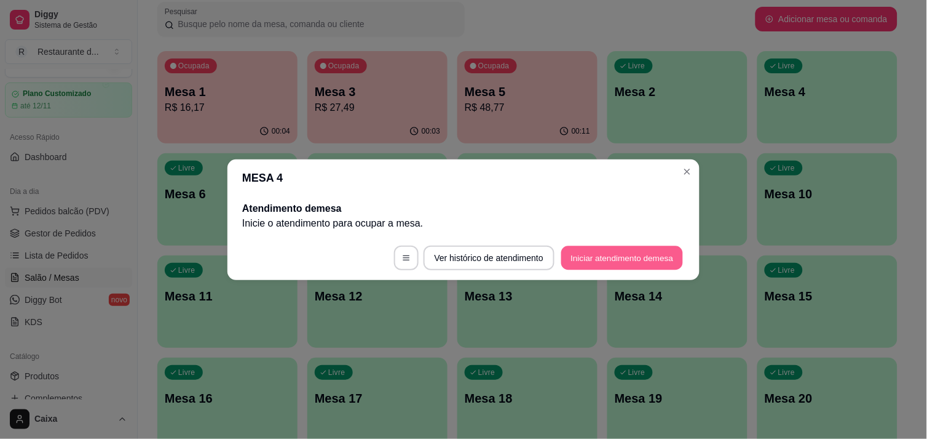
click at [664, 250] on button "Iniciar atendimento de mesa" at bounding box center [623, 257] width 122 height 24
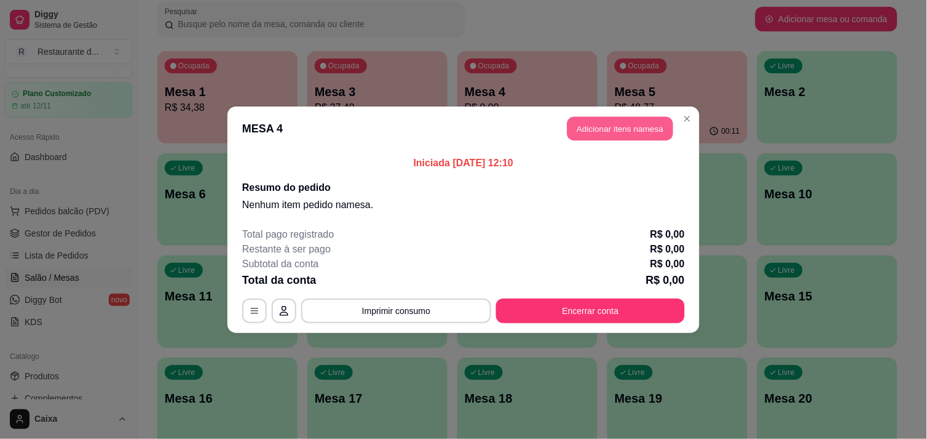
click at [605, 121] on button "Adicionar itens na mesa" at bounding box center [621, 128] width 106 height 24
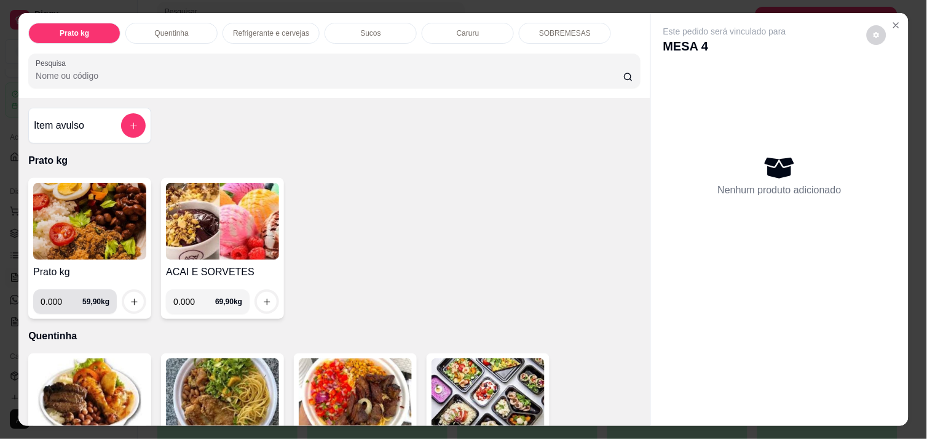
click at [60, 298] on input "0.000" at bounding box center [62, 301] width 42 height 25
type input "0.434"
click at [130, 300] on icon "increase-product-quantity" at bounding box center [134, 301] width 9 height 9
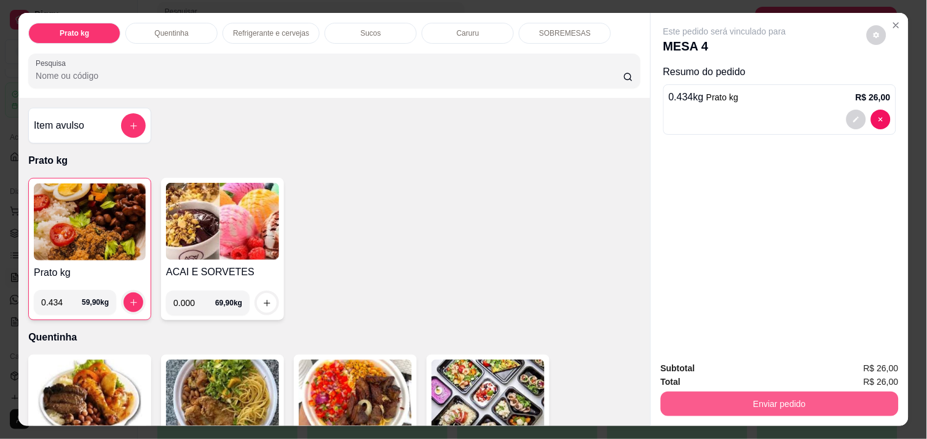
click at [710, 391] on button "Enviar pedido" at bounding box center [780, 403] width 238 height 25
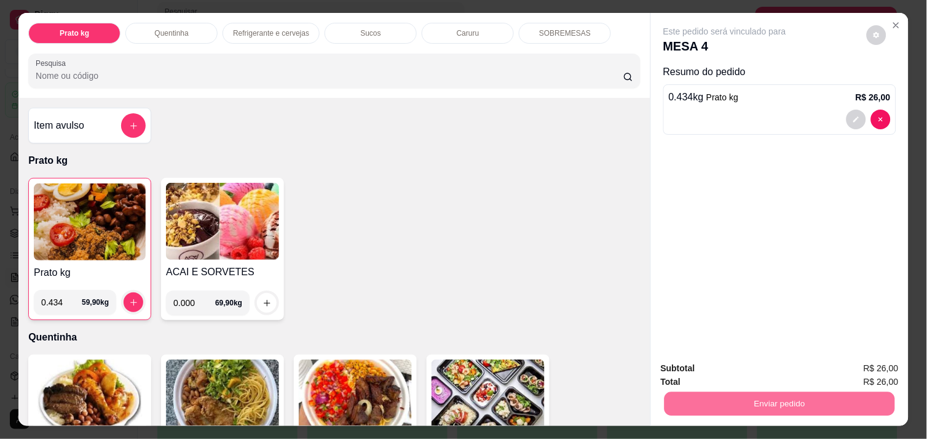
click at [899, 361] on button "Enviar pedido" at bounding box center [867, 368] width 68 height 23
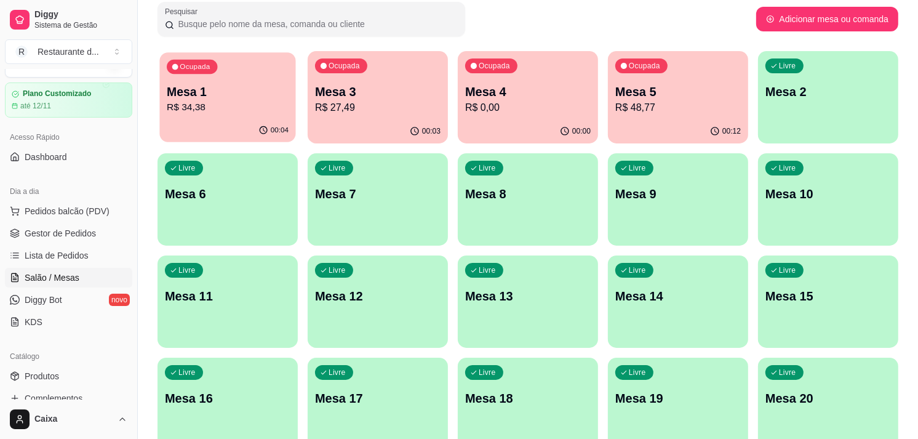
click at [244, 88] on p "Mesa 1" at bounding box center [228, 92] width 122 height 17
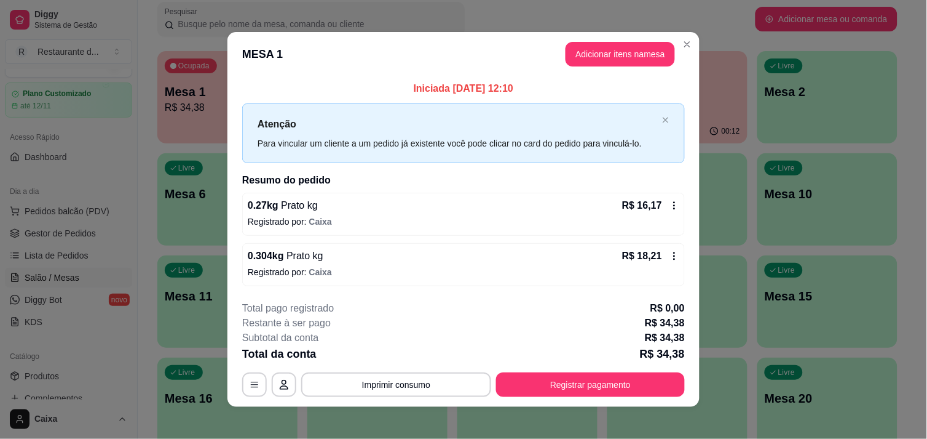
click at [244, 88] on p "Iniciada [DATE] 12:10" at bounding box center [463, 88] width 443 height 15
click at [562, 386] on button "Registrar pagamento" at bounding box center [590, 385] width 183 height 24
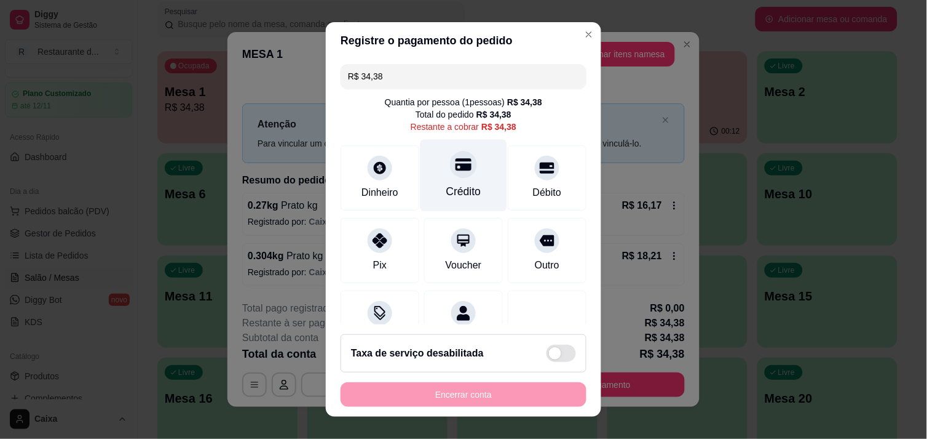
click at [462, 183] on div "Crédito" at bounding box center [464, 191] width 35 height 16
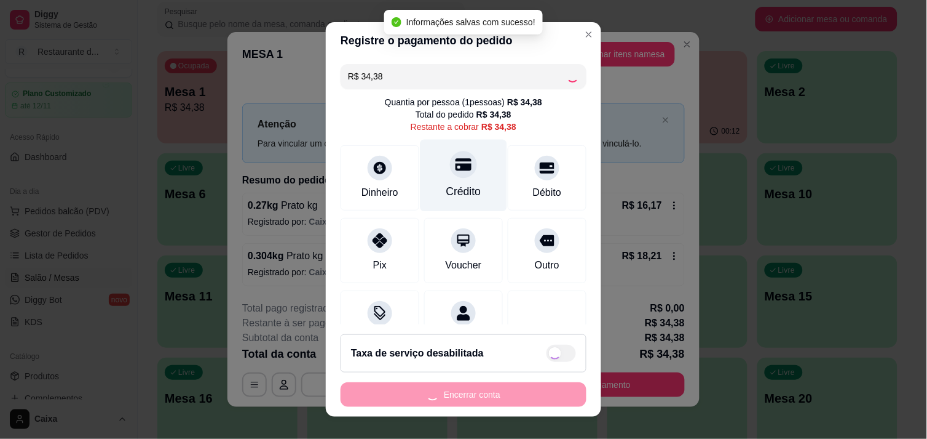
type input "R$ 0,00"
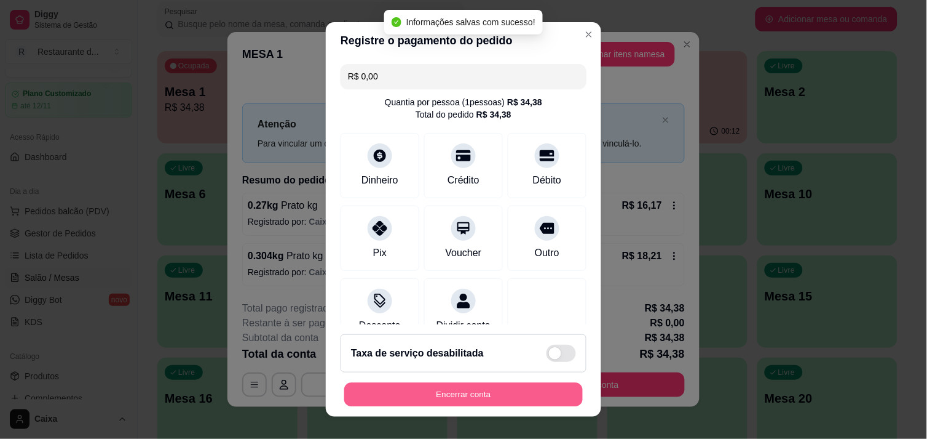
click at [466, 400] on button "Encerrar conta" at bounding box center [463, 395] width 239 height 24
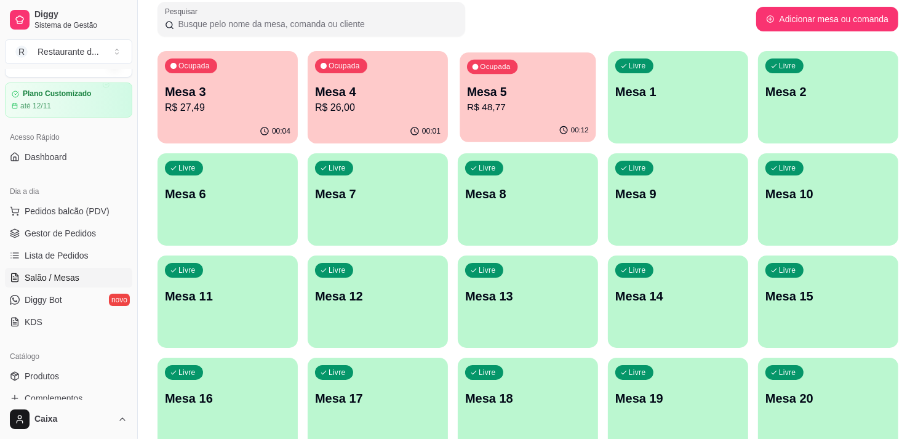
click at [551, 90] on p "Mesa 5" at bounding box center [528, 92] width 122 height 17
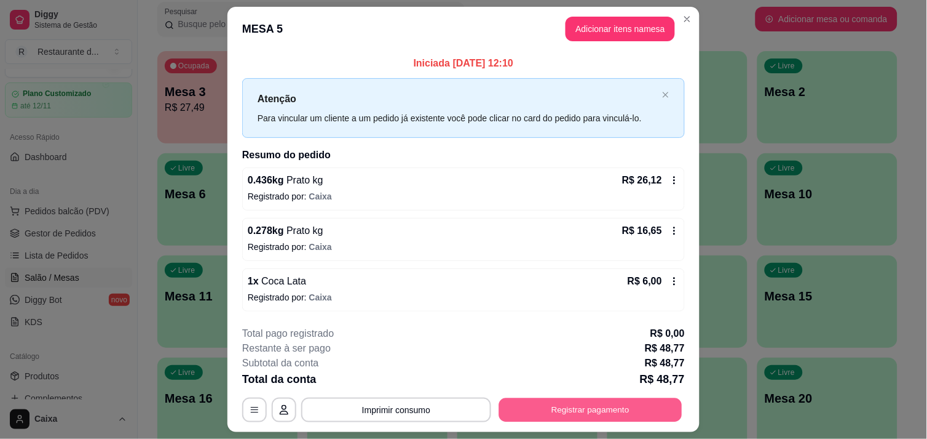
click at [566, 402] on button "Registrar pagamento" at bounding box center [590, 410] width 183 height 24
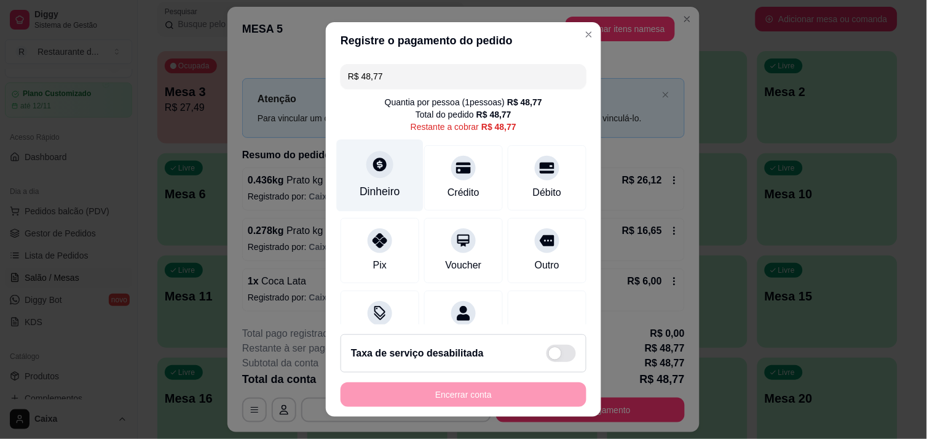
click at [377, 177] on div "Dinheiro" at bounding box center [380, 175] width 87 height 72
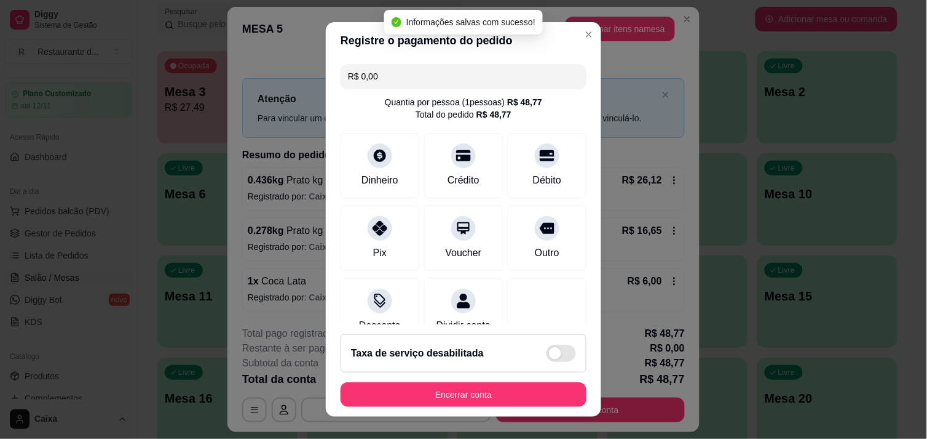
type input "R$ 0,00"
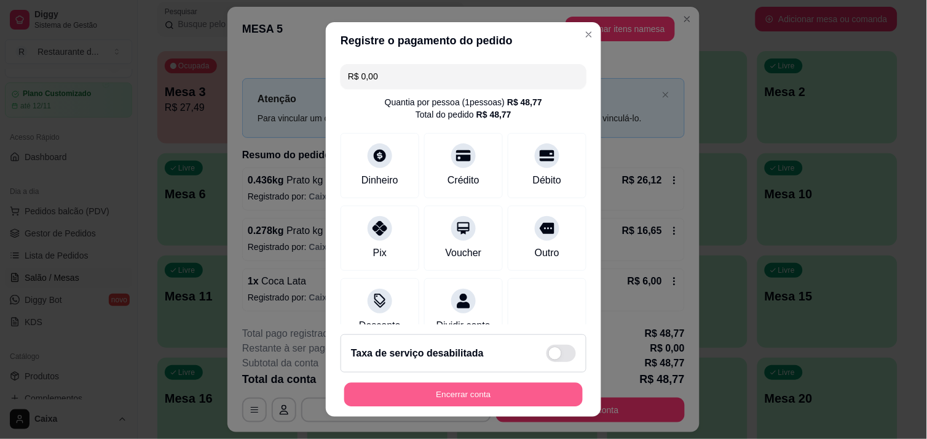
click at [514, 403] on button "Encerrar conta" at bounding box center [463, 395] width 239 height 24
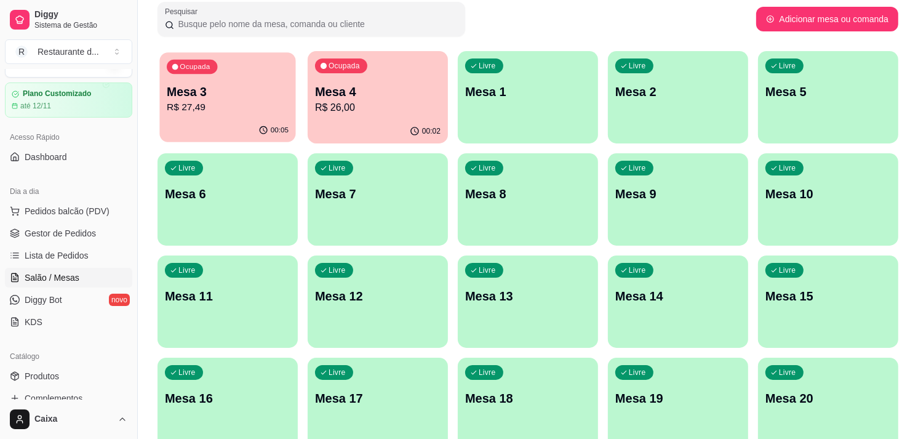
click at [261, 111] on p "R$ 27,49" at bounding box center [228, 107] width 122 height 14
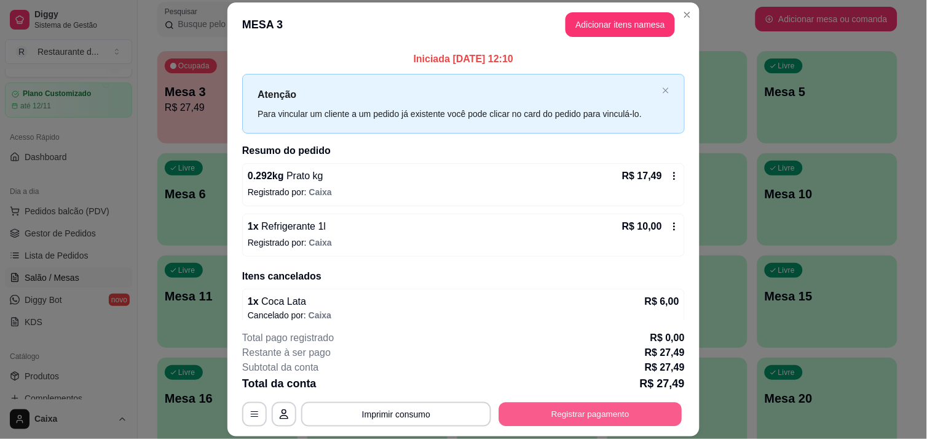
click at [573, 413] on button "Registrar pagamento" at bounding box center [590, 414] width 183 height 24
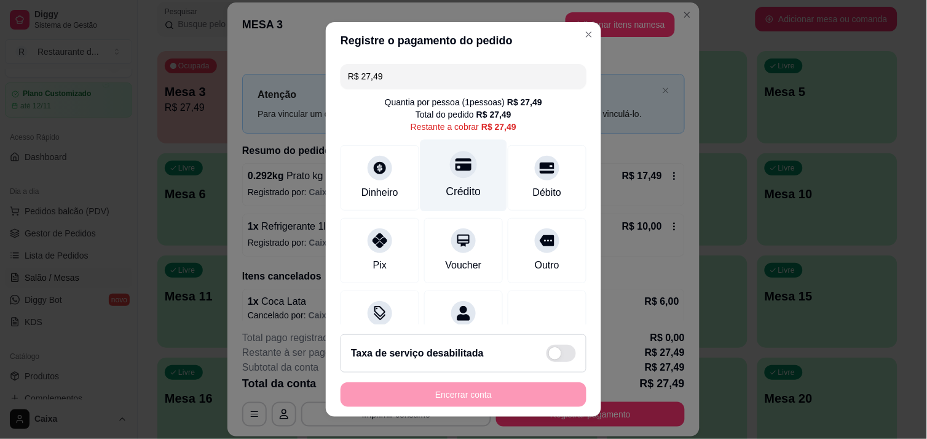
click at [438, 177] on div "Crédito" at bounding box center [464, 175] width 87 height 72
type input "R$ 0,00"
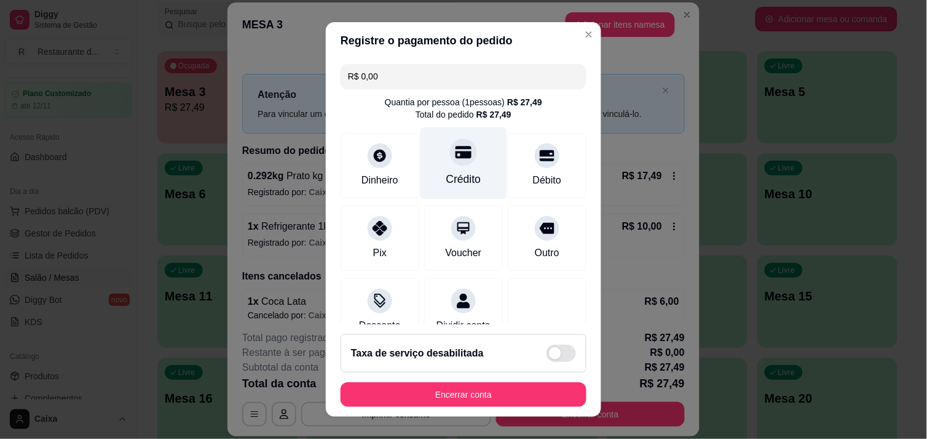
click at [447, 180] on div "Crédito" at bounding box center [464, 179] width 35 height 16
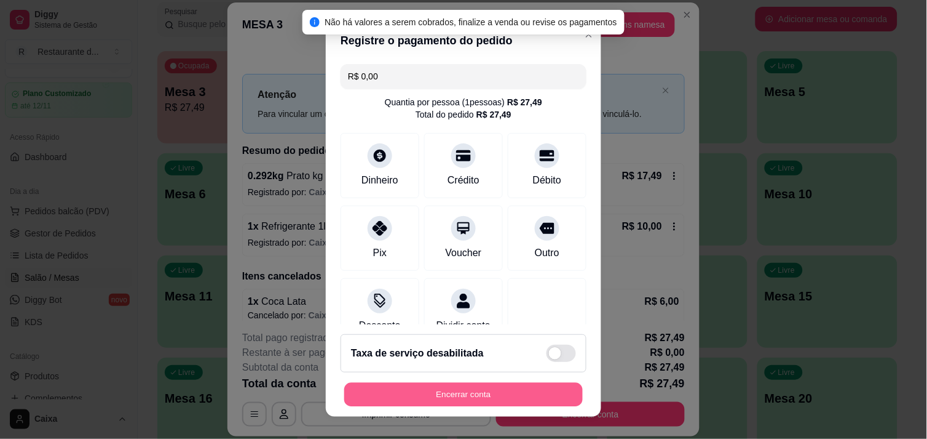
click at [490, 400] on button "Encerrar conta" at bounding box center [463, 395] width 239 height 24
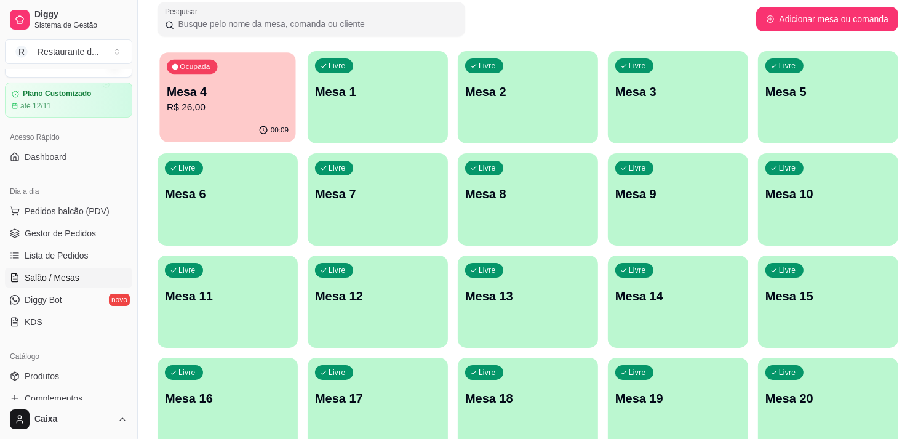
click at [266, 119] on button "Ocupada Mesa 4 R$ 26,00 00:09" at bounding box center [227, 97] width 136 height 90
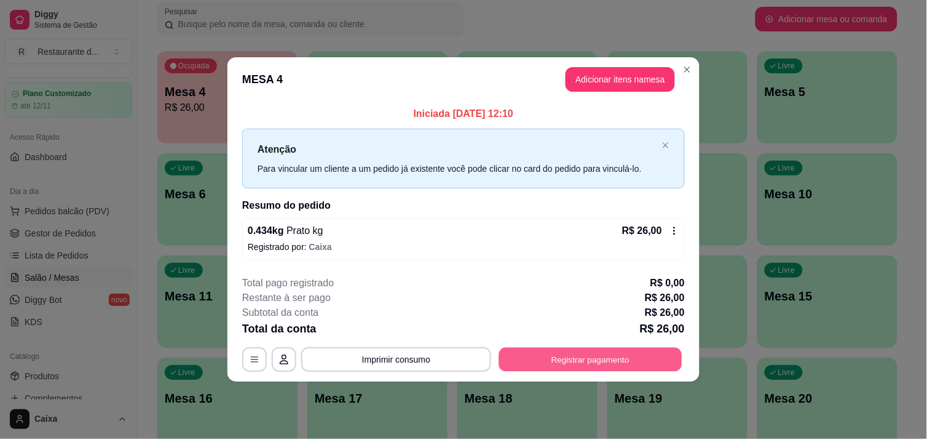
click at [586, 361] on button "Registrar pagamento" at bounding box center [590, 359] width 183 height 24
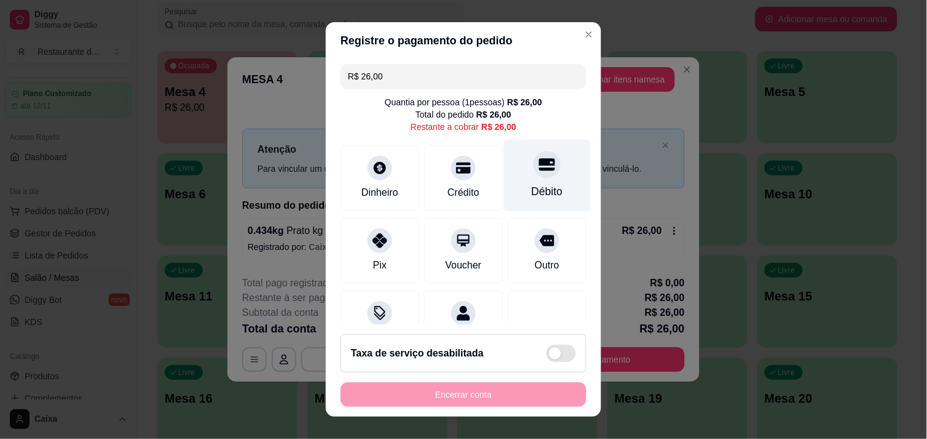
click at [532, 187] on div "Débito" at bounding box center [547, 191] width 31 height 16
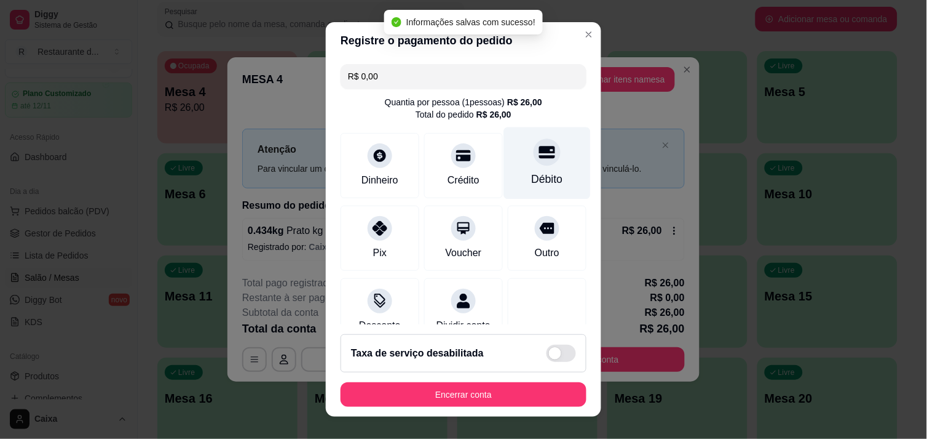
type input "R$ 0,00"
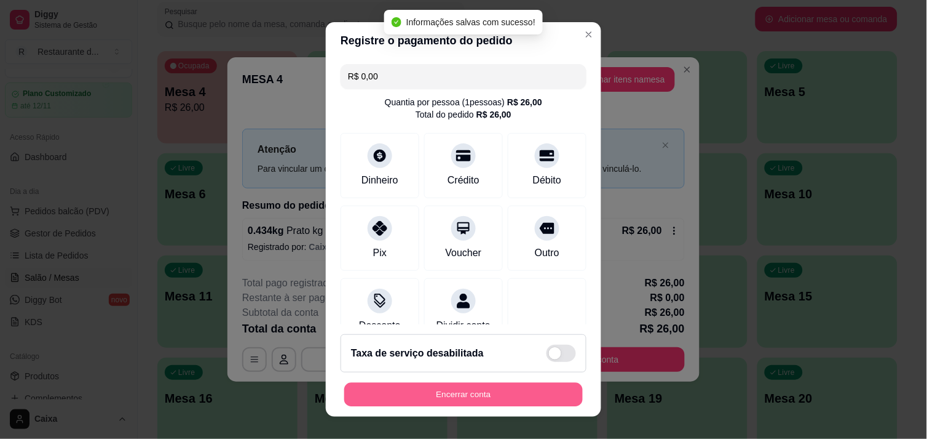
click at [480, 401] on button "Encerrar conta" at bounding box center [463, 395] width 239 height 24
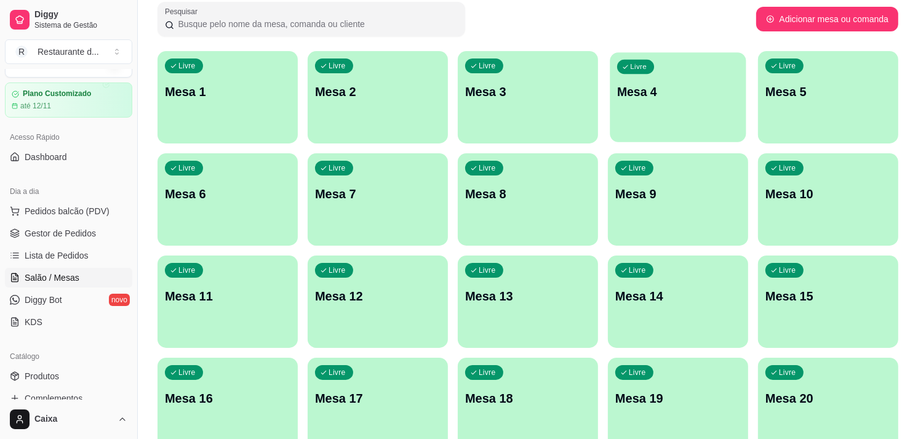
click at [675, 109] on div "Livre Mesa 4" at bounding box center [677, 89] width 136 height 75
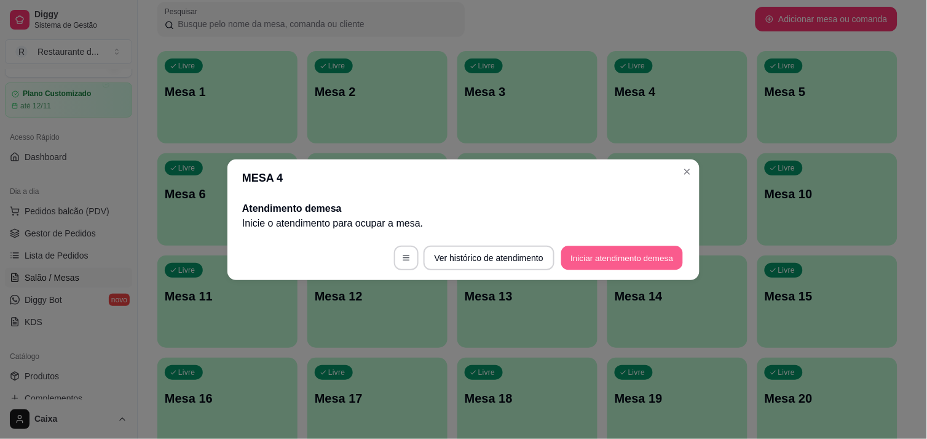
click at [603, 255] on button "Iniciar atendimento de mesa" at bounding box center [623, 257] width 122 height 24
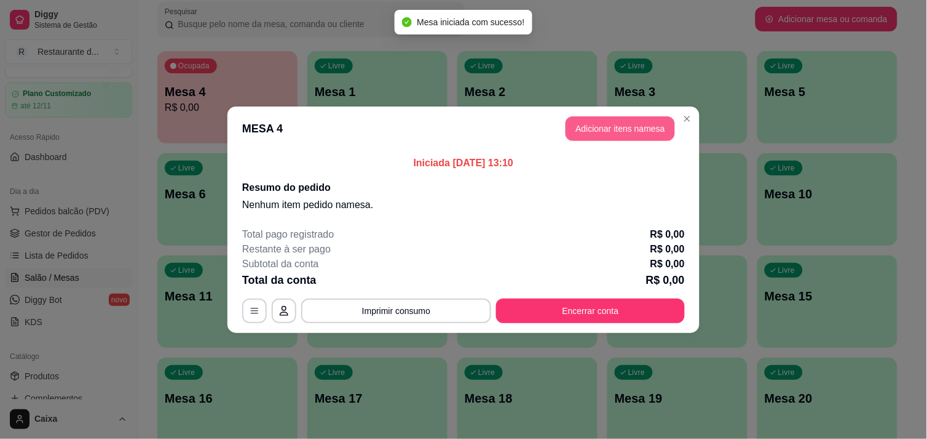
click at [633, 130] on button "Adicionar itens na mesa" at bounding box center [620, 128] width 109 height 25
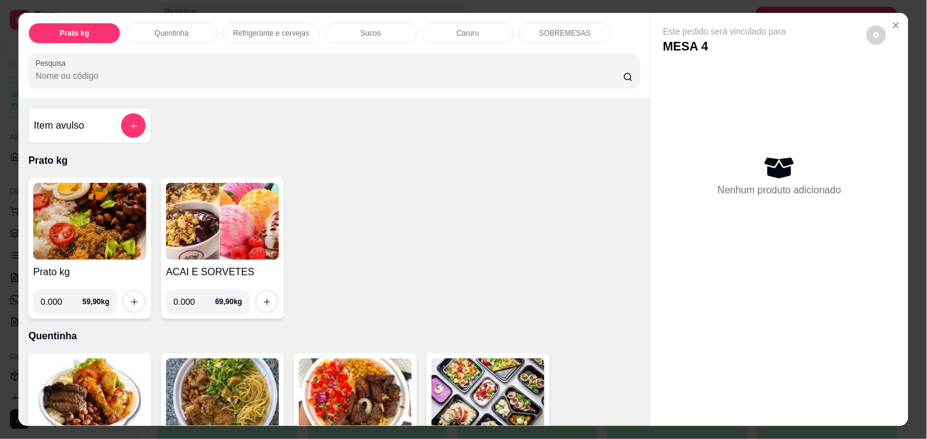
click at [59, 300] on input "0.000" at bounding box center [62, 301] width 42 height 25
type input "0.226"
click at [130, 297] on icon "increase-product-quantity" at bounding box center [134, 301] width 9 height 9
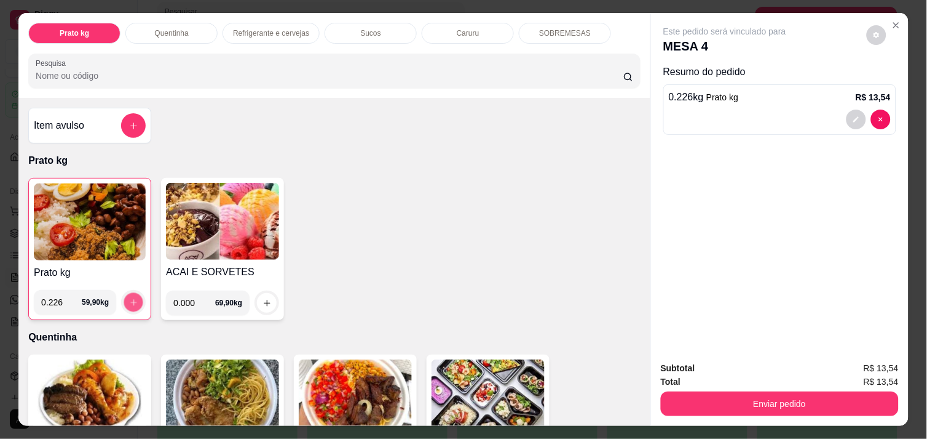
click at [129, 298] on icon "increase-product-quantity" at bounding box center [133, 302] width 9 height 9
click at [71, 219] on img at bounding box center [90, 221] width 112 height 77
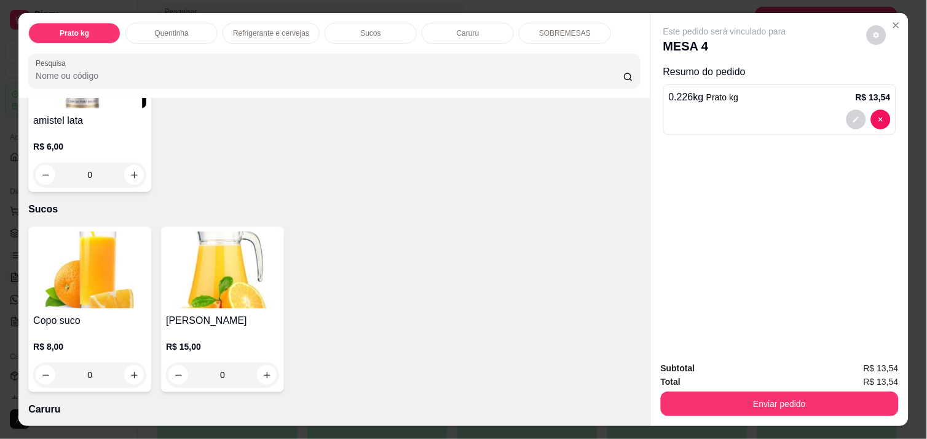
scroll to position [1093, 0]
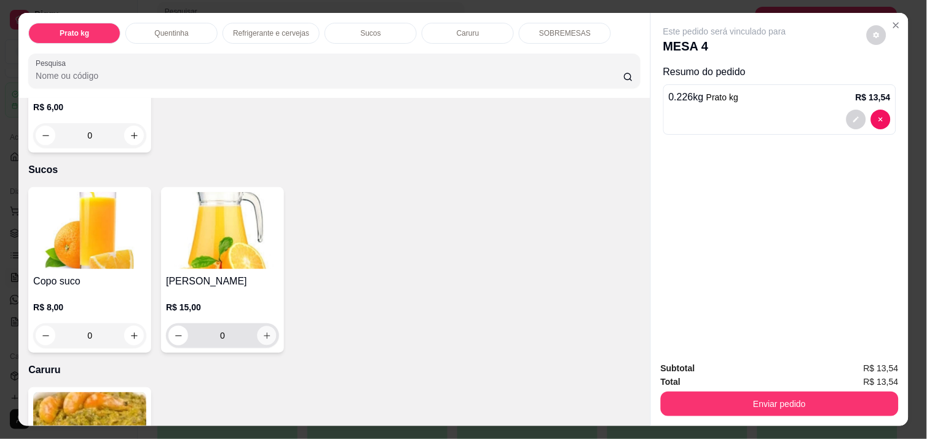
click at [263, 331] on icon "increase-product-quantity" at bounding box center [267, 335] width 9 height 9
type input "1"
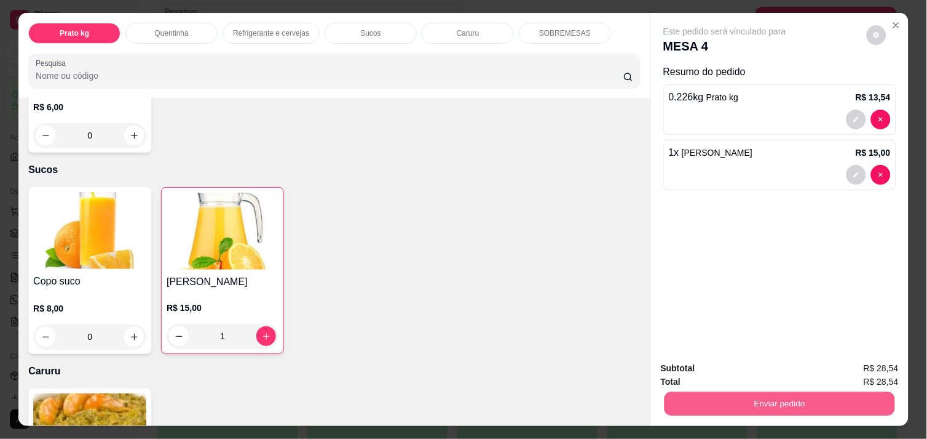
click at [764, 402] on button "Enviar pedido" at bounding box center [780, 403] width 231 height 24
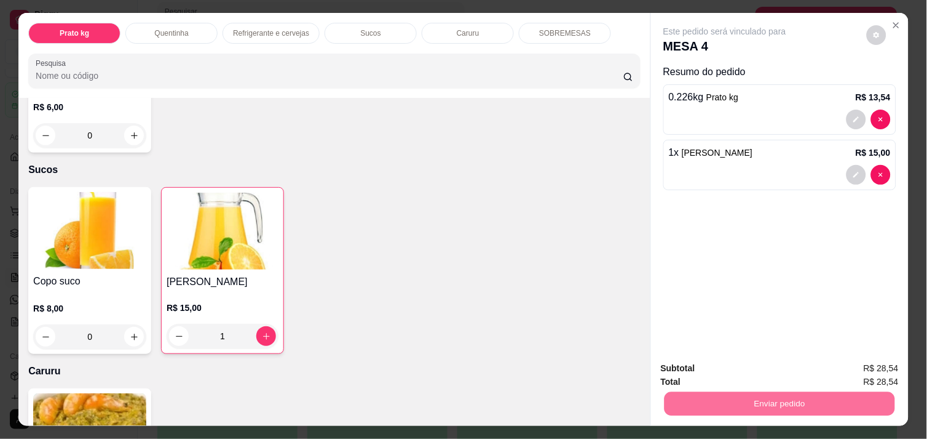
click at [850, 365] on button "Enviar pedido" at bounding box center [867, 368] width 68 height 23
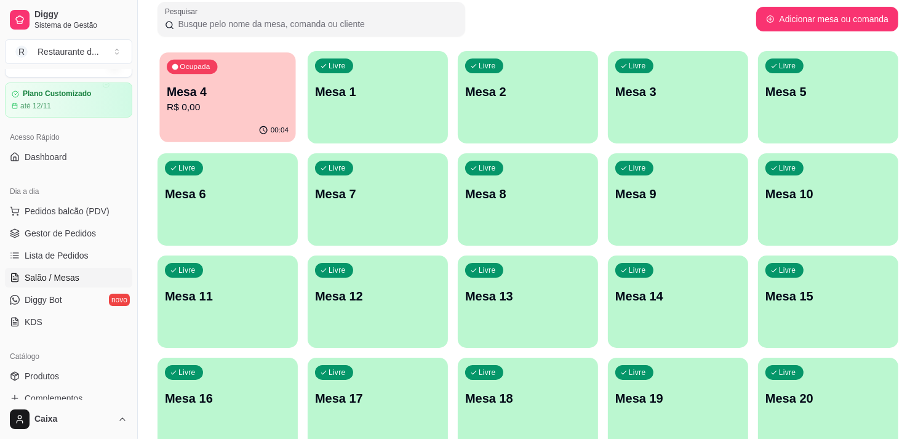
click at [271, 108] on p "R$ 0,00" at bounding box center [228, 107] width 122 height 14
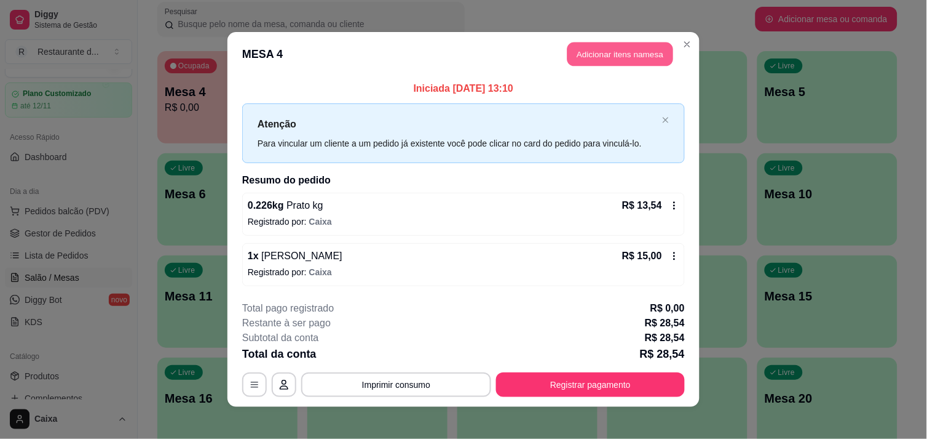
click at [576, 54] on button "Adicionar itens na mesa" at bounding box center [621, 54] width 106 height 24
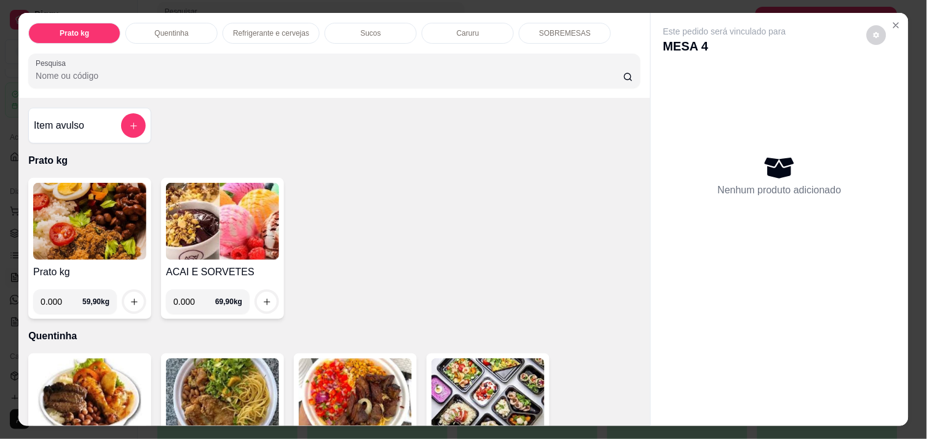
click at [193, 300] on input "0.000" at bounding box center [194, 301] width 42 height 25
type input "0.092"
click at [258, 300] on button "increase-product-quantity" at bounding box center [267, 301] width 19 height 19
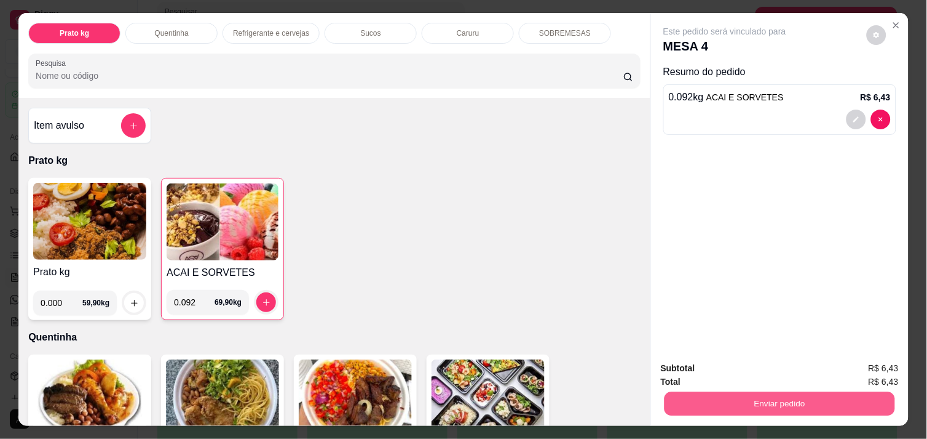
click at [773, 399] on button "Enviar pedido" at bounding box center [780, 403] width 231 height 24
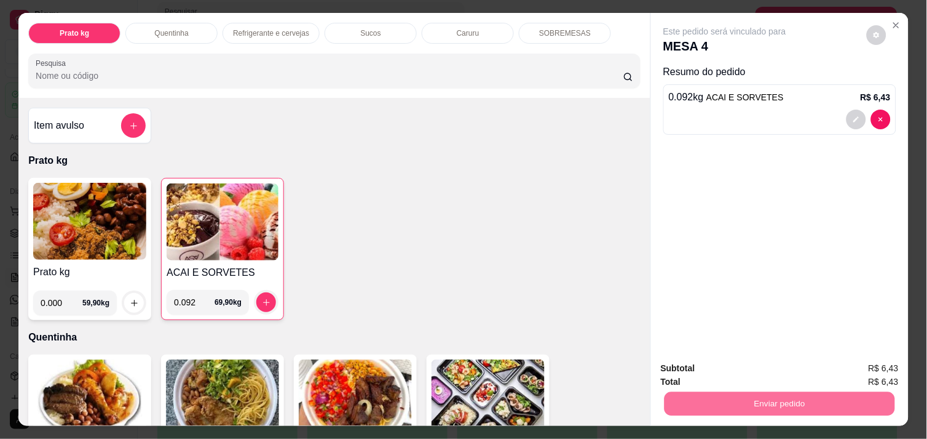
click at [862, 367] on button "Enviar pedido" at bounding box center [866, 368] width 69 height 23
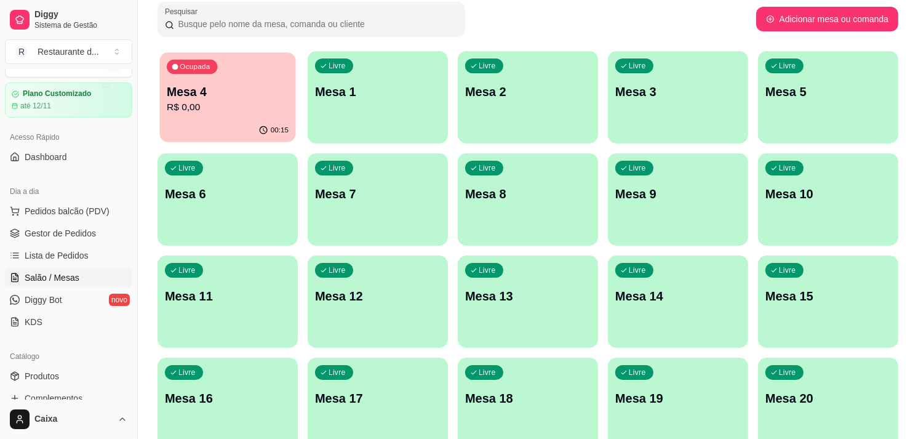
click at [258, 97] on p "Mesa 4" at bounding box center [228, 92] width 122 height 17
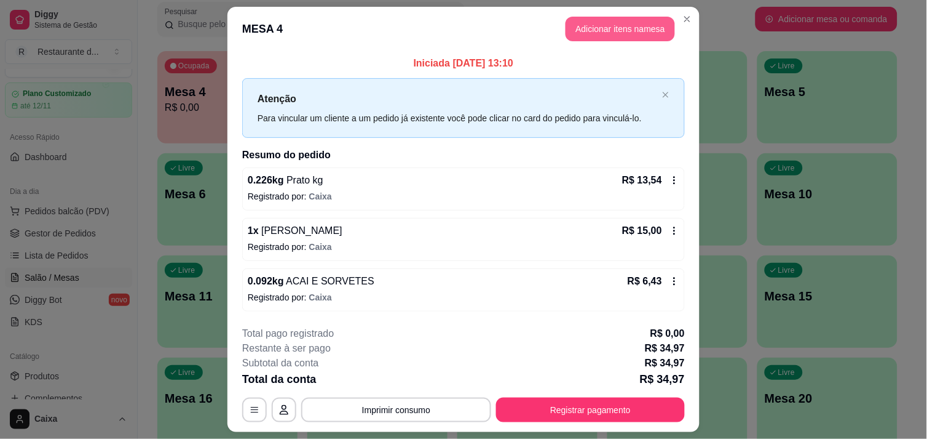
click at [599, 28] on button "Adicionar itens na mesa" at bounding box center [620, 29] width 109 height 25
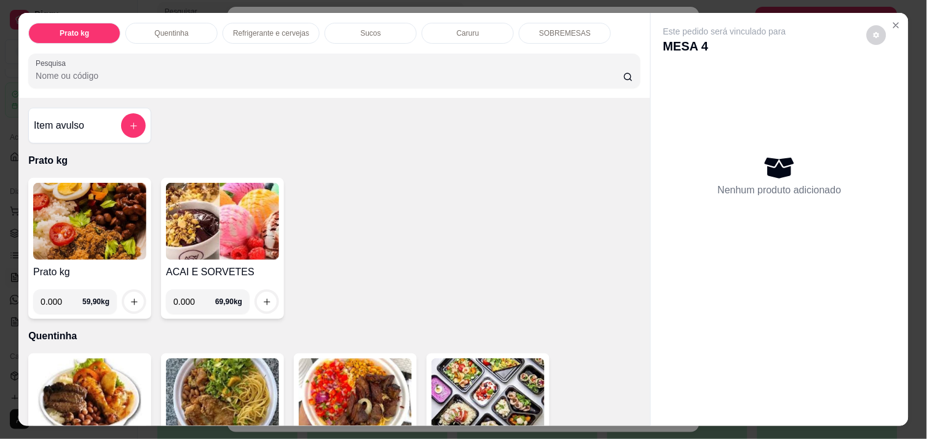
click at [53, 303] on input "0.000" at bounding box center [62, 301] width 42 height 25
click at [54, 300] on input "0.000" at bounding box center [62, 301] width 42 height 25
type input "0.310"
click at [130, 298] on icon "increase-product-quantity" at bounding box center [134, 301] width 9 height 9
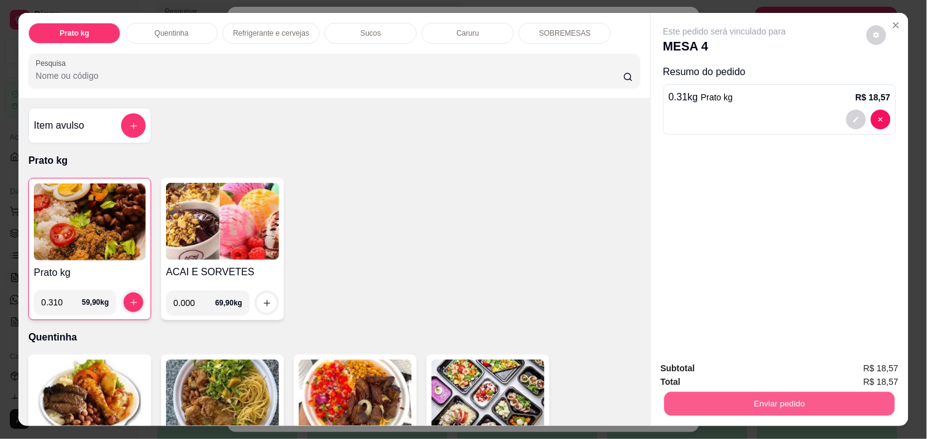
click at [701, 391] on button "Enviar pedido" at bounding box center [780, 403] width 231 height 24
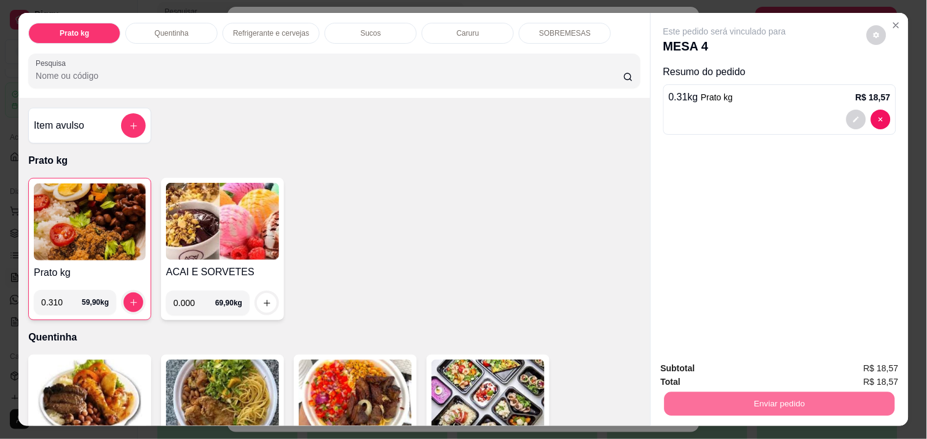
click at [894, 367] on button "Enviar pedido" at bounding box center [867, 368] width 68 height 23
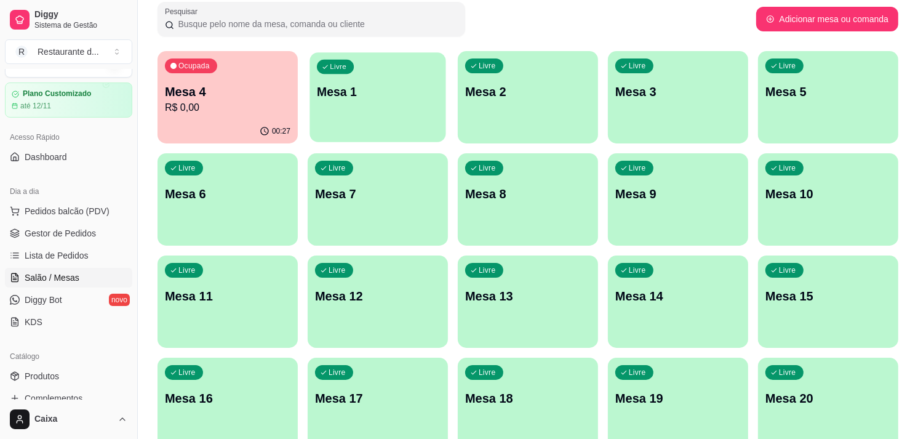
click at [388, 88] on p "Mesa 1" at bounding box center [378, 92] width 122 height 17
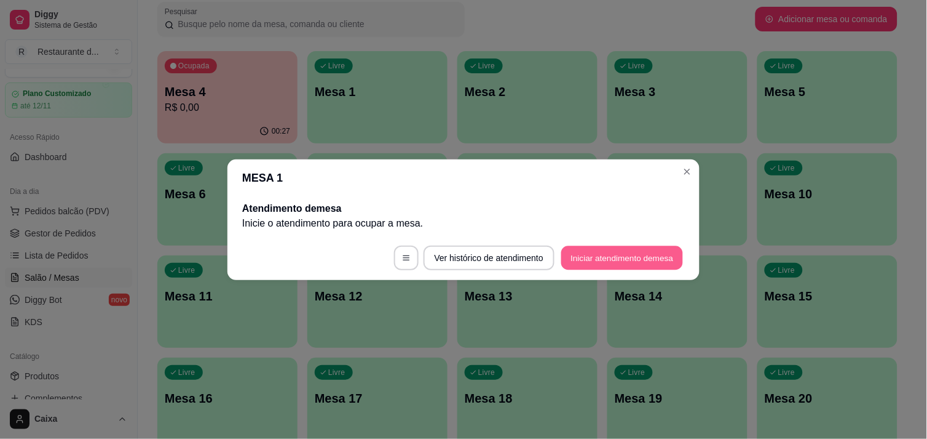
click at [609, 254] on button "Iniciar atendimento de mesa" at bounding box center [623, 257] width 122 height 24
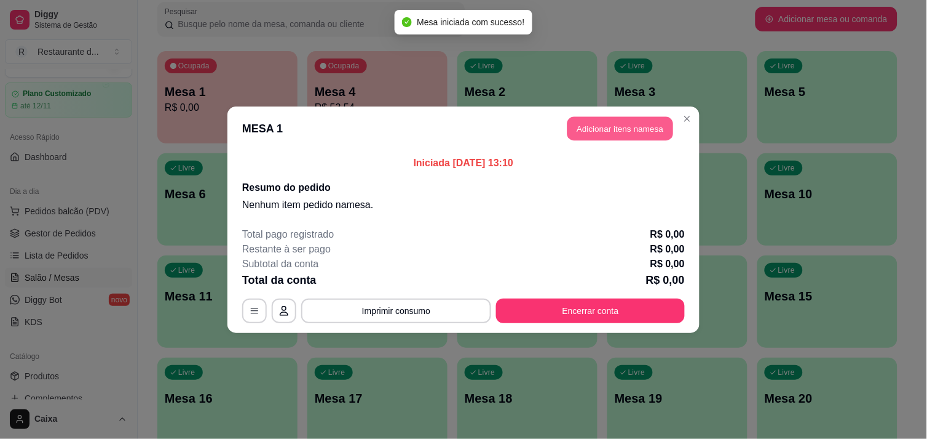
click at [637, 133] on button "Adicionar itens na mesa" at bounding box center [621, 128] width 106 height 24
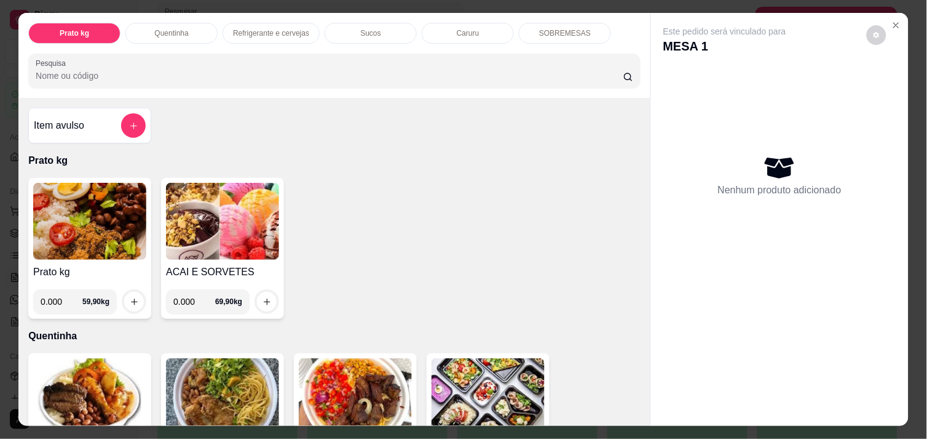
click at [58, 300] on input "0.000" at bounding box center [62, 301] width 42 height 25
click at [56, 301] on input "0.002" at bounding box center [62, 301] width 42 height 25
type input "0.290"
click at [130, 297] on icon "increase-product-quantity" at bounding box center [134, 301] width 9 height 9
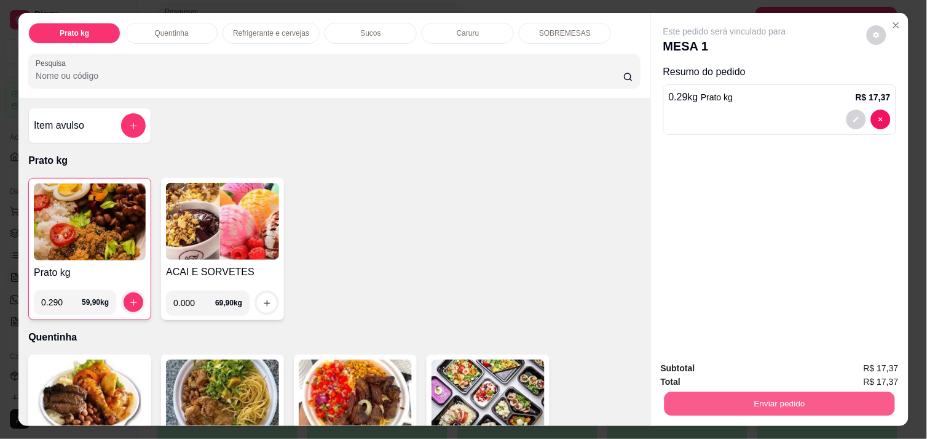
click at [752, 401] on button "Enviar pedido" at bounding box center [780, 403] width 231 height 24
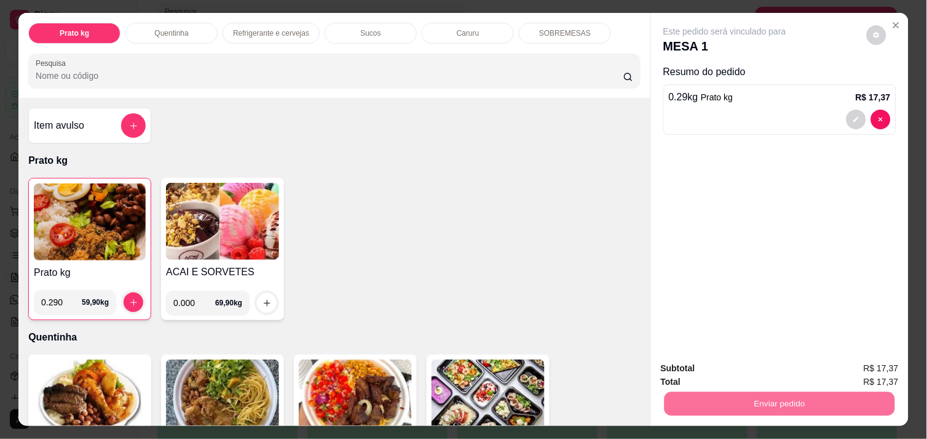
click at [865, 370] on button "Enviar pedido" at bounding box center [867, 368] width 68 height 23
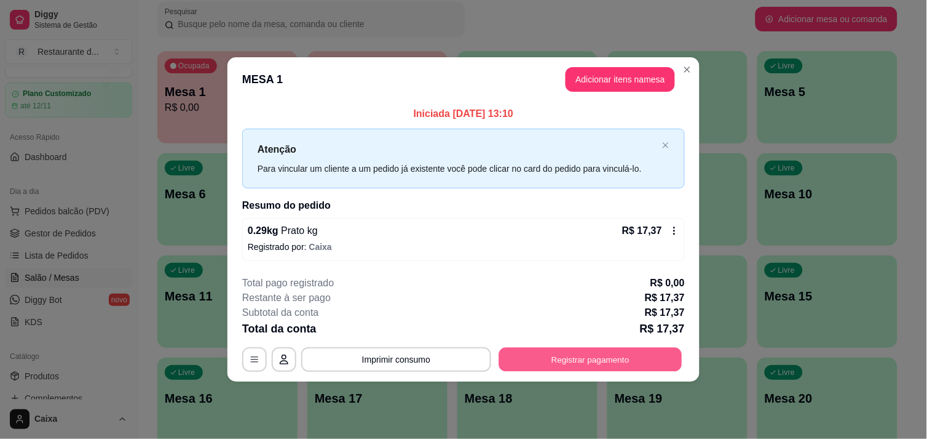
click at [575, 352] on button "Registrar pagamento" at bounding box center [590, 359] width 183 height 24
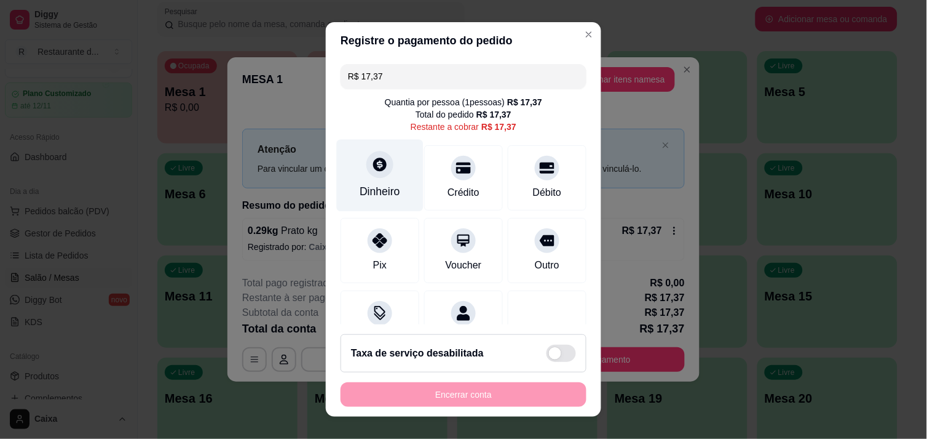
click at [383, 174] on div "Dinheiro" at bounding box center [380, 175] width 87 height 72
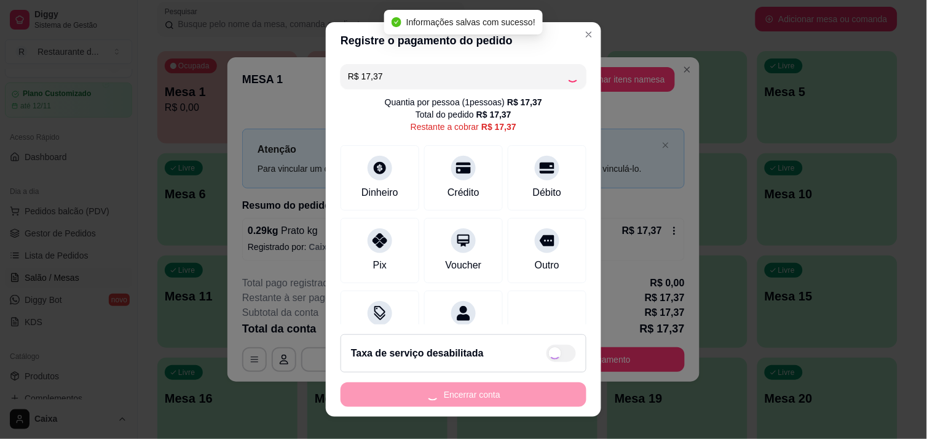
type input "R$ 0,00"
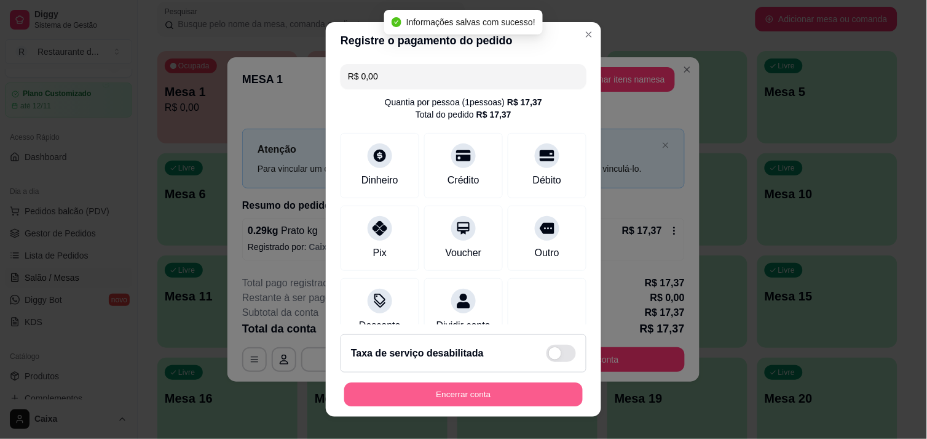
click at [450, 395] on button "Encerrar conta" at bounding box center [463, 395] width 239 height 24
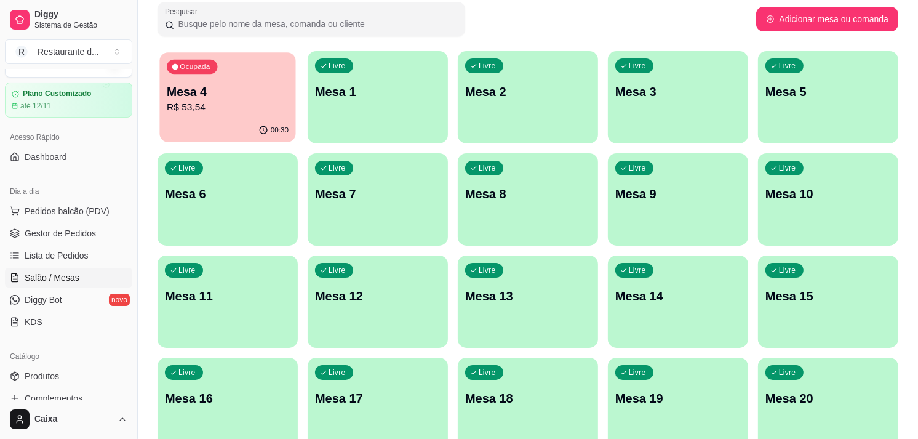
click at [185, 116] on div "Ocupada Mesa 4 R$ 53,54" at bounding box center [227, 85] width 136 height 66
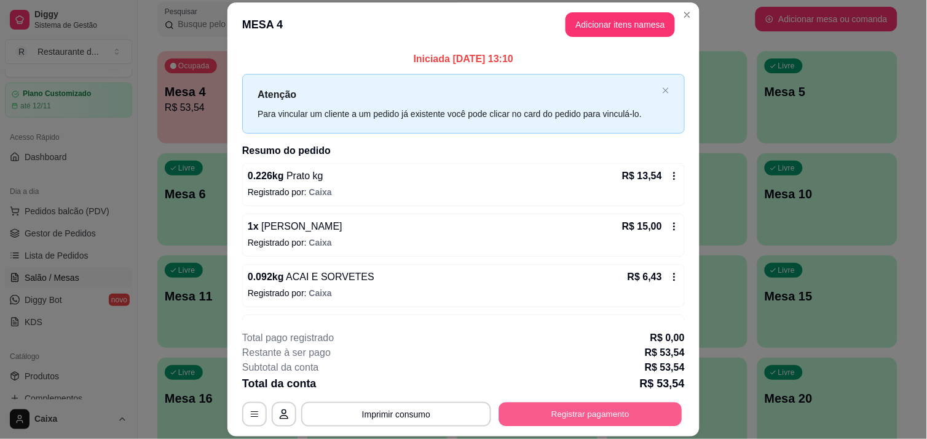
click at [582, 410] on button "Registrar pagamento" at bounding box center [590, 414] width 183 height 24
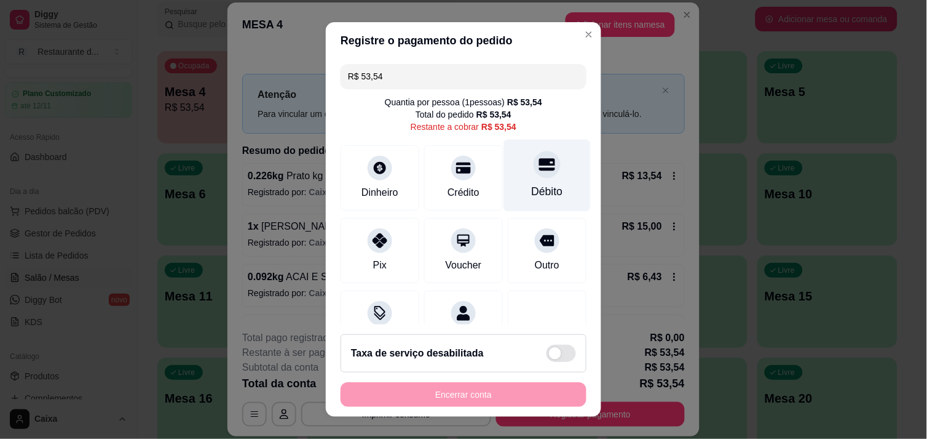
click at [525, 181] on div "Débito" at bounding box center [547, 175] width 87 height 72
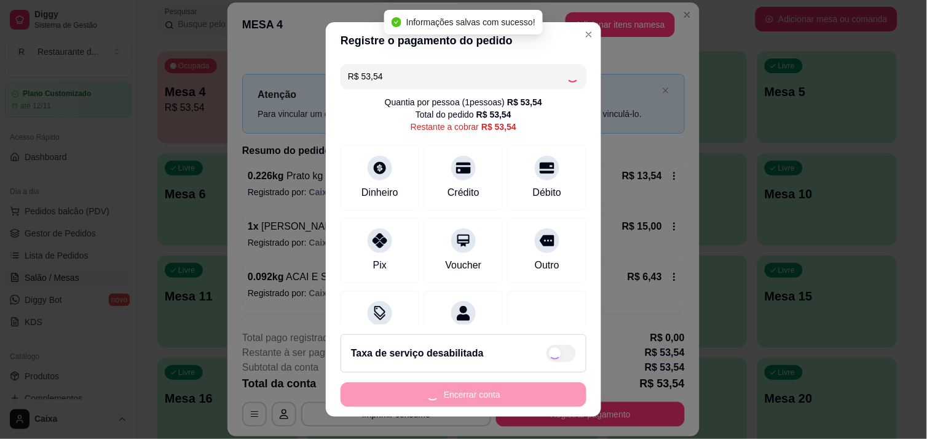
type input "R$ 0,00"
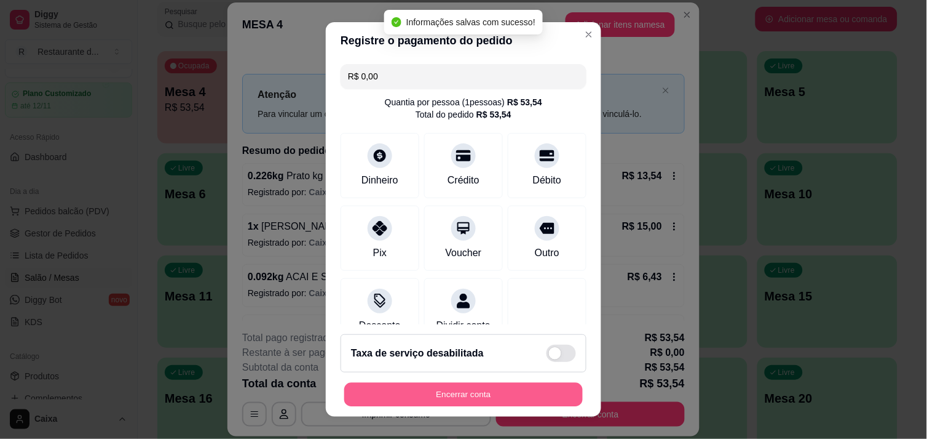
click at [412, 401] on button "Encerrar conta" at bounding box center [463, 395] width 239 height 24
